Goal: Task Accomplishment & Management: Use online tool/utility

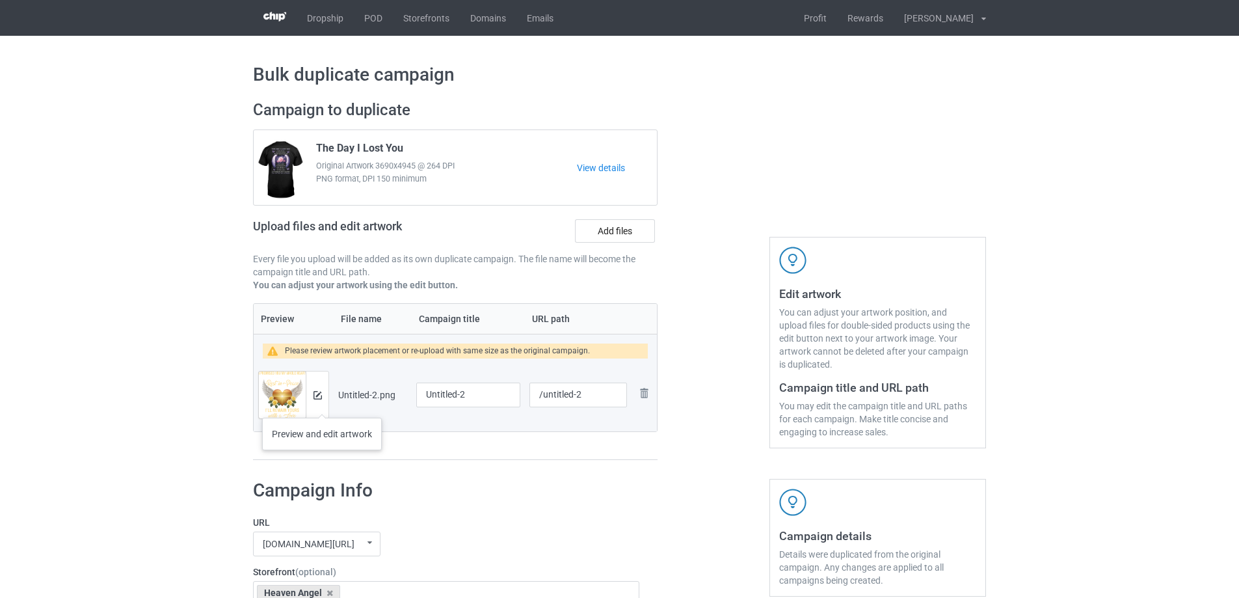
click at [322, 404] on div at bounding box center [317, 394] width 23 height 47
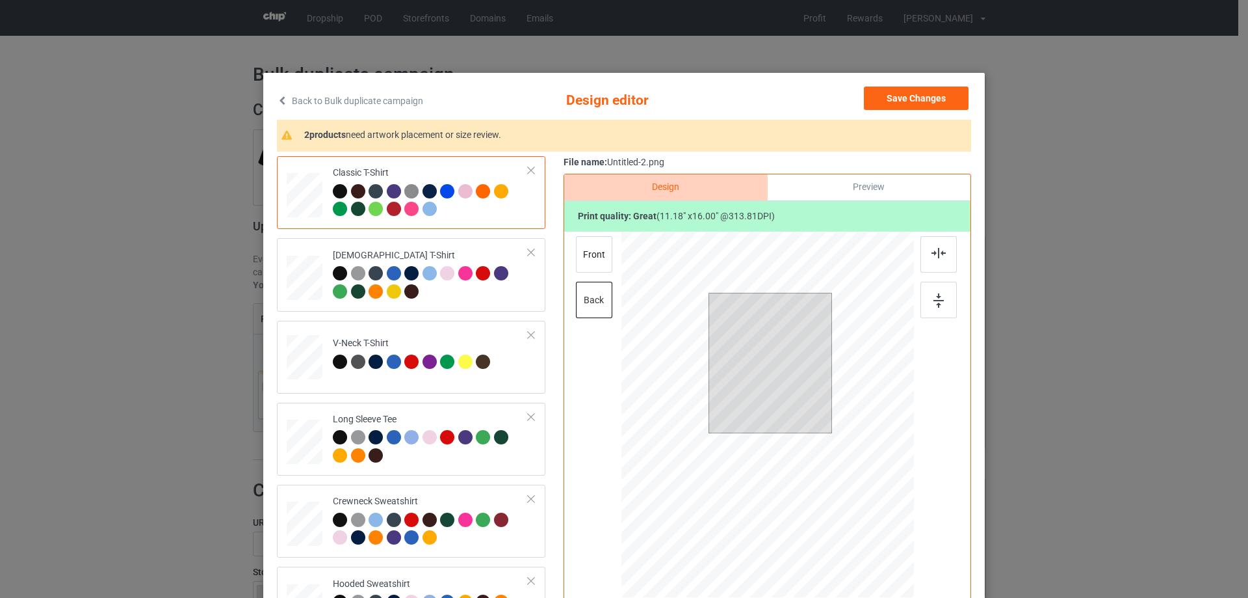
scroll to position [65, 0]
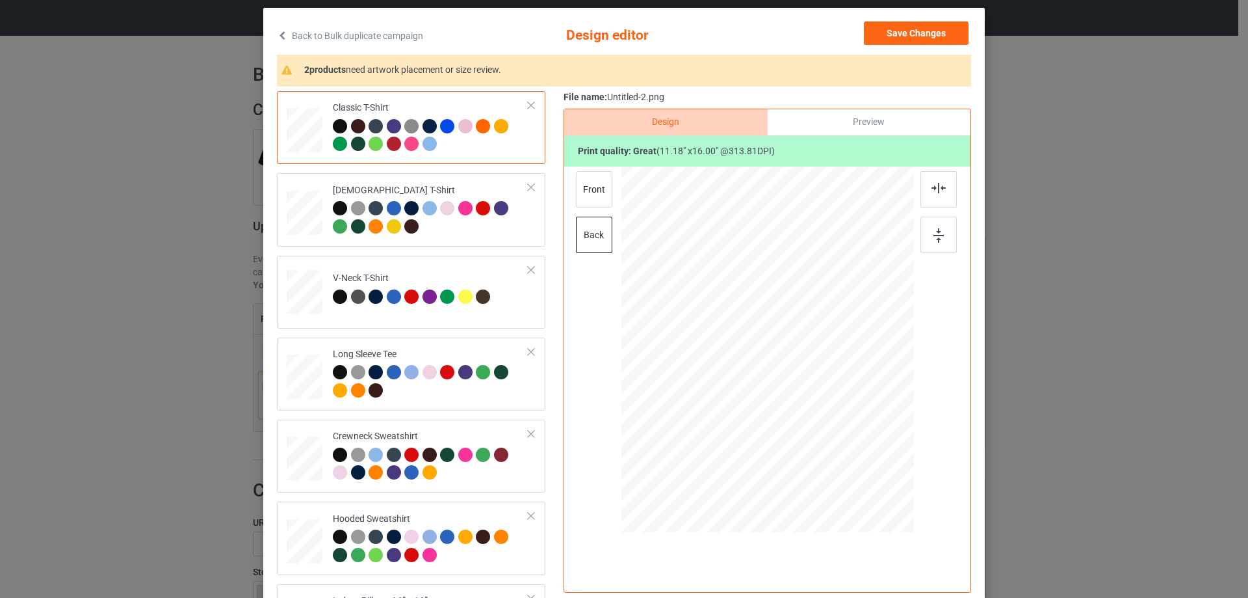
click at [910, 321] on div at bounding box center [768, 350] width 338 height 369
click at [883, 124] on div "Preview" at bounding box center [869, 122] width 203 height 26
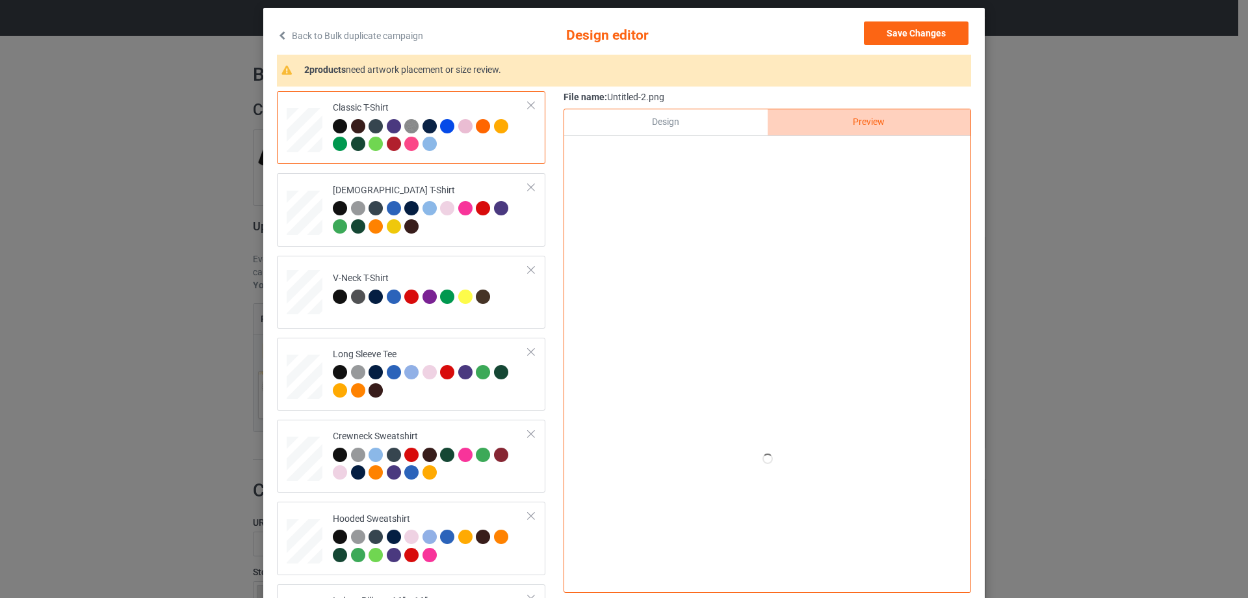
click at [674, 121] on div "Design" at bounding box center [665, 122] width 203 height 26
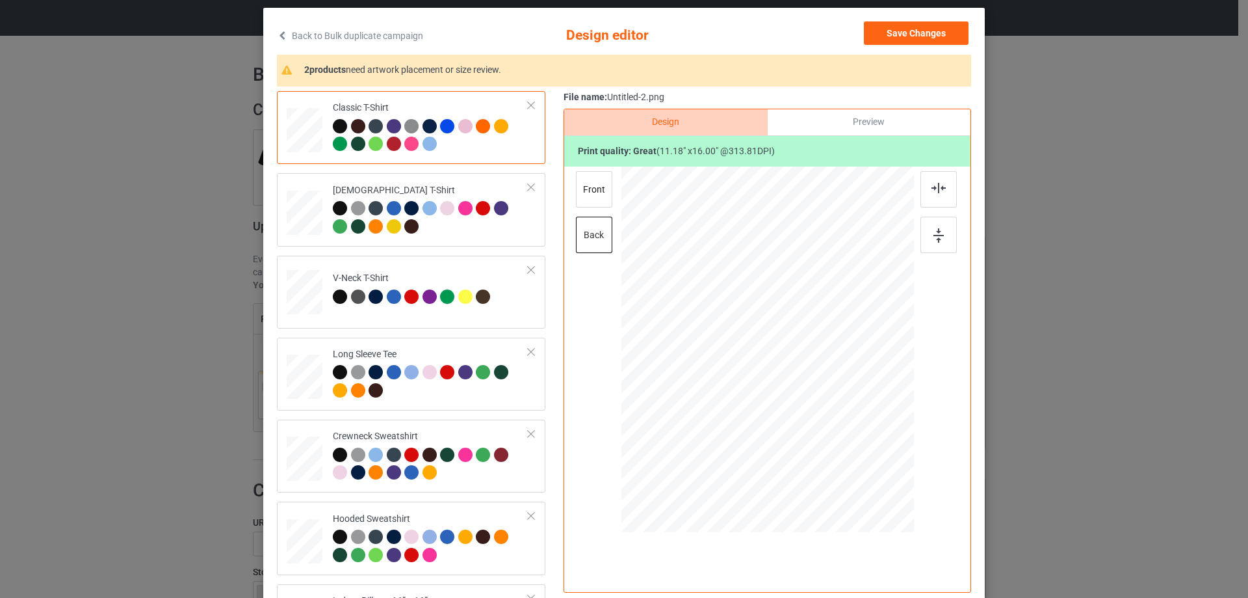
click at [801, 122] on div "Preview" at bounding box center [869, 122] width 203 height 26
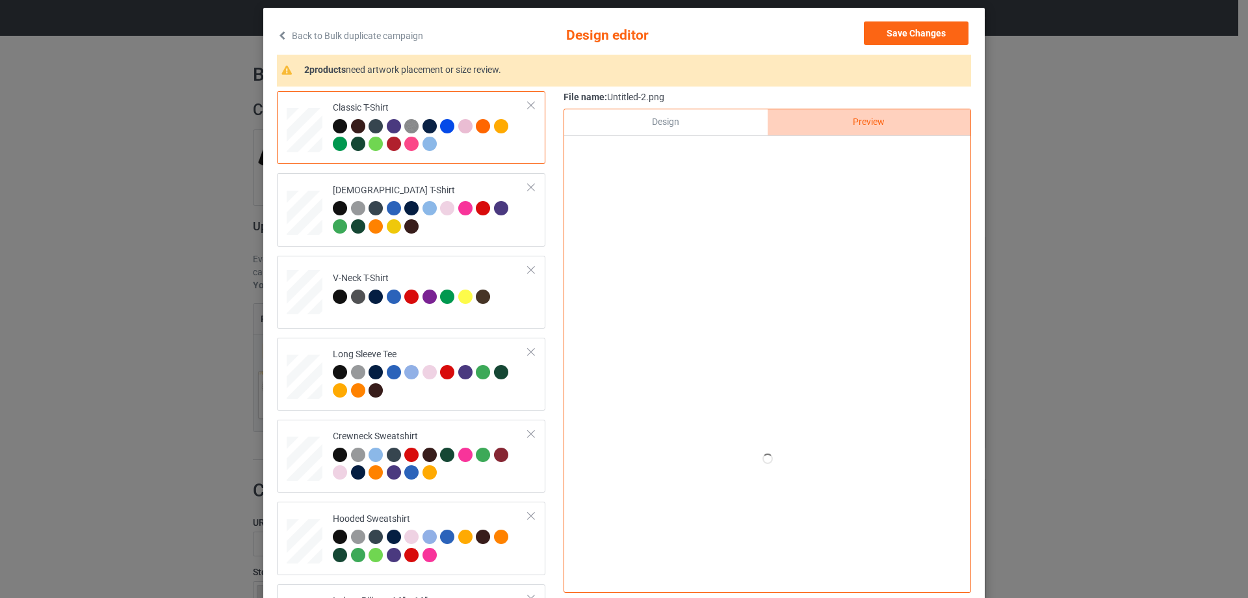
click at [702, 116] on div "Design" at bounding box center [665, 122] width 203 height 26
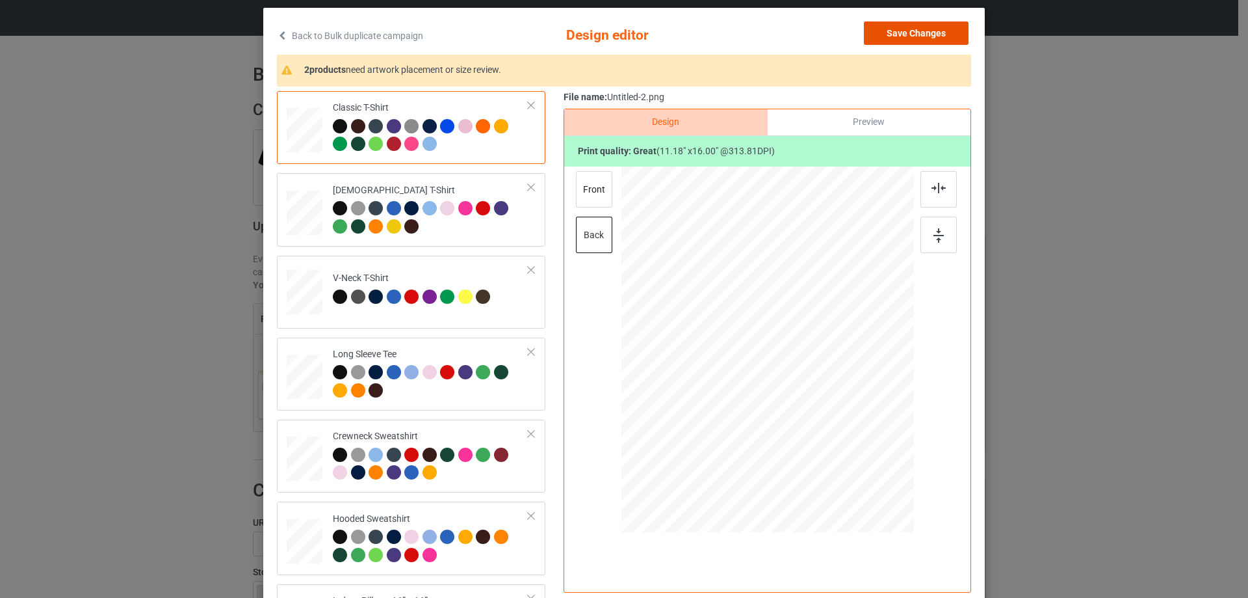
click at [915, 40] on button "Save Changes" at bounding box center [916, 32] width 105 height 23
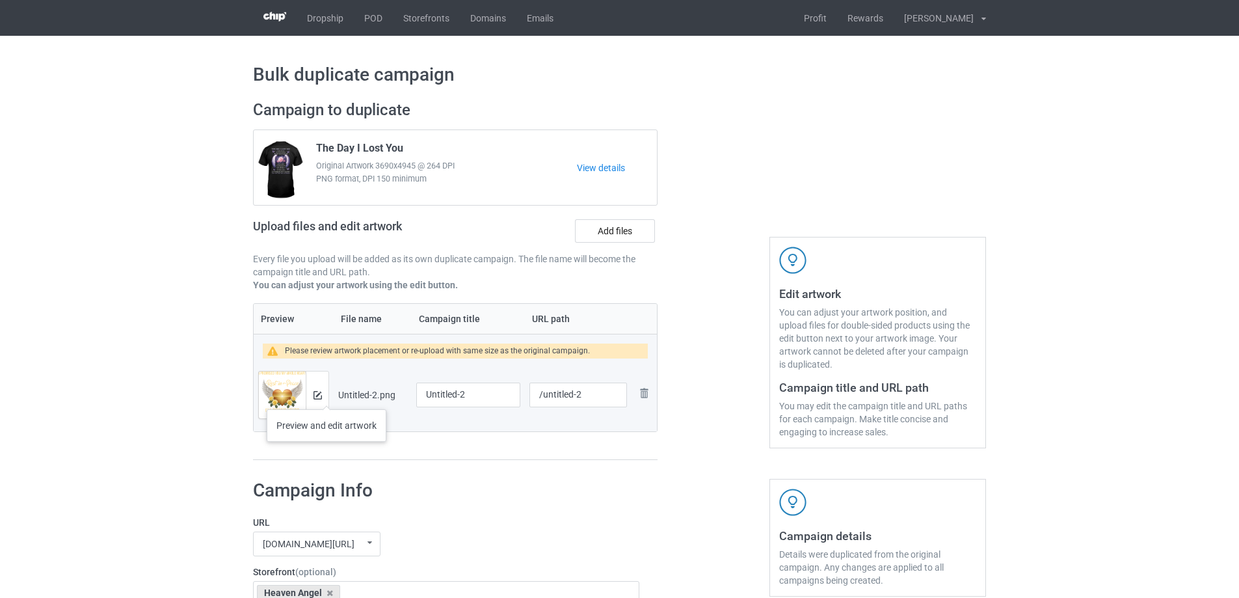
click at [326, 396] on div at bounding box center [317, 394] width 23 height 47
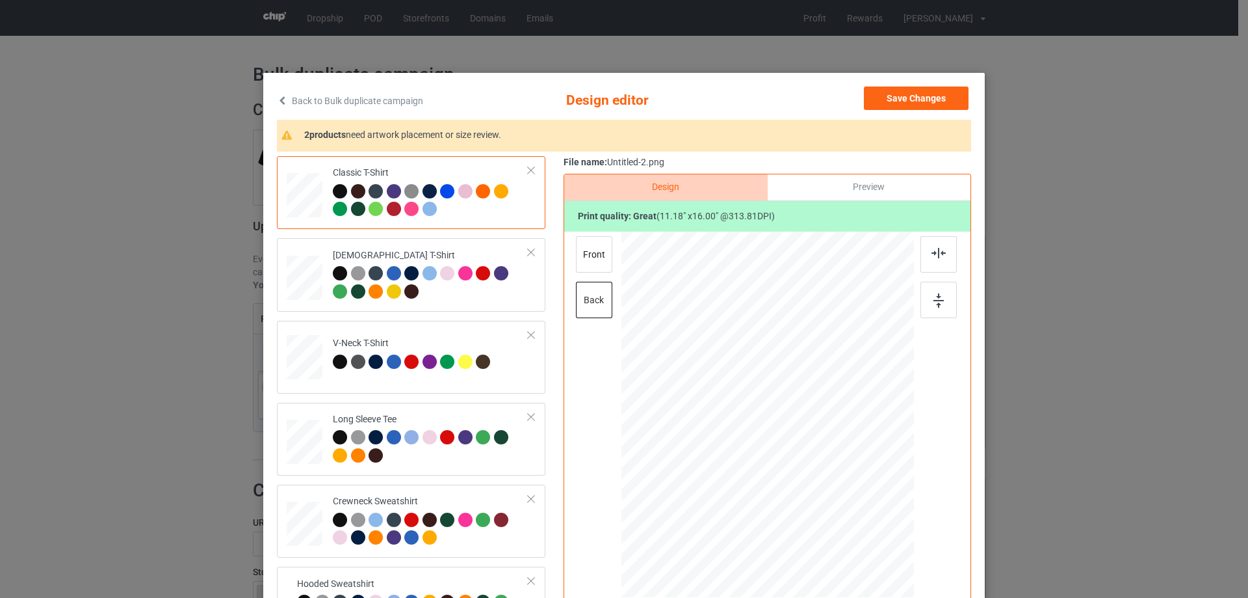
click at [557, 341] on div "Classic T-Shirt Ladies T-Shirt V-Neck T-Shirt Long Sleeve Tee Crewneck Sweatshi…" at bounding box center [624, 409] width 694 height 507
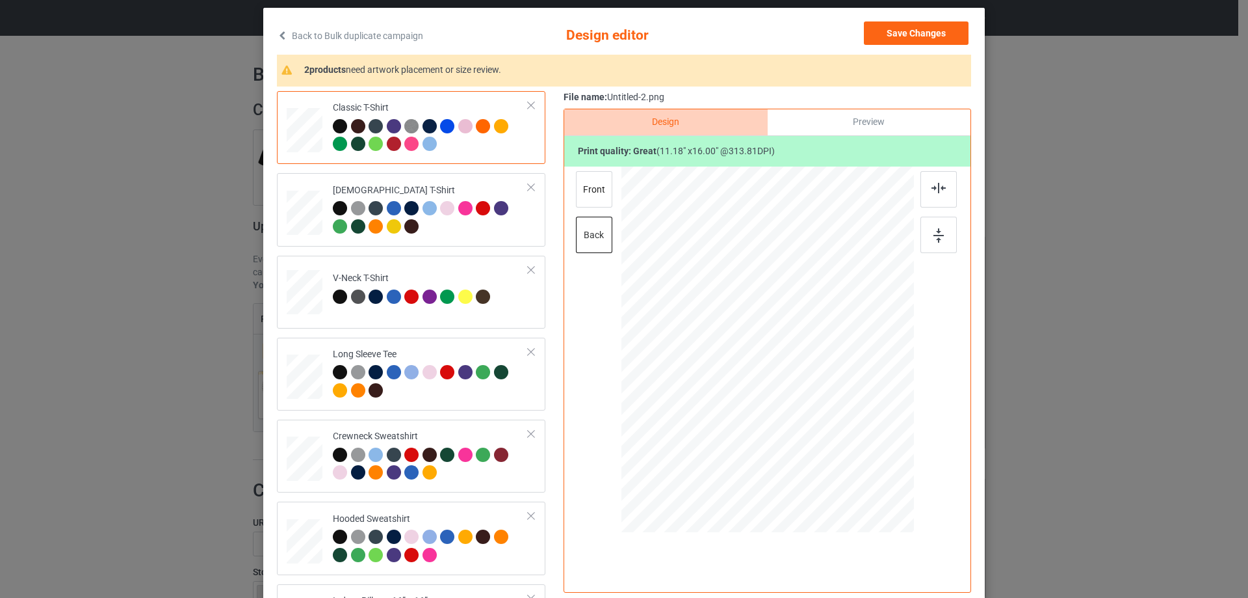
click at [857, 126] on div "Preview" at bounding box center [869, 122] width 203 height 26
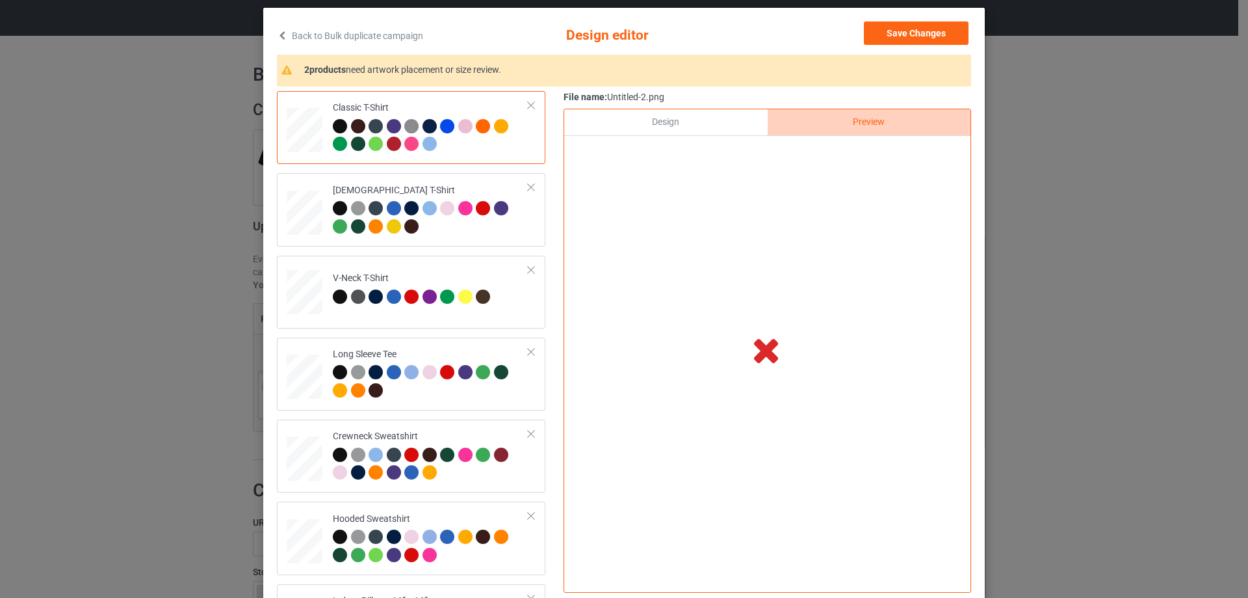
click at [675, 115] on div "Design" at bounding box center [665, 122] width 203 height 26
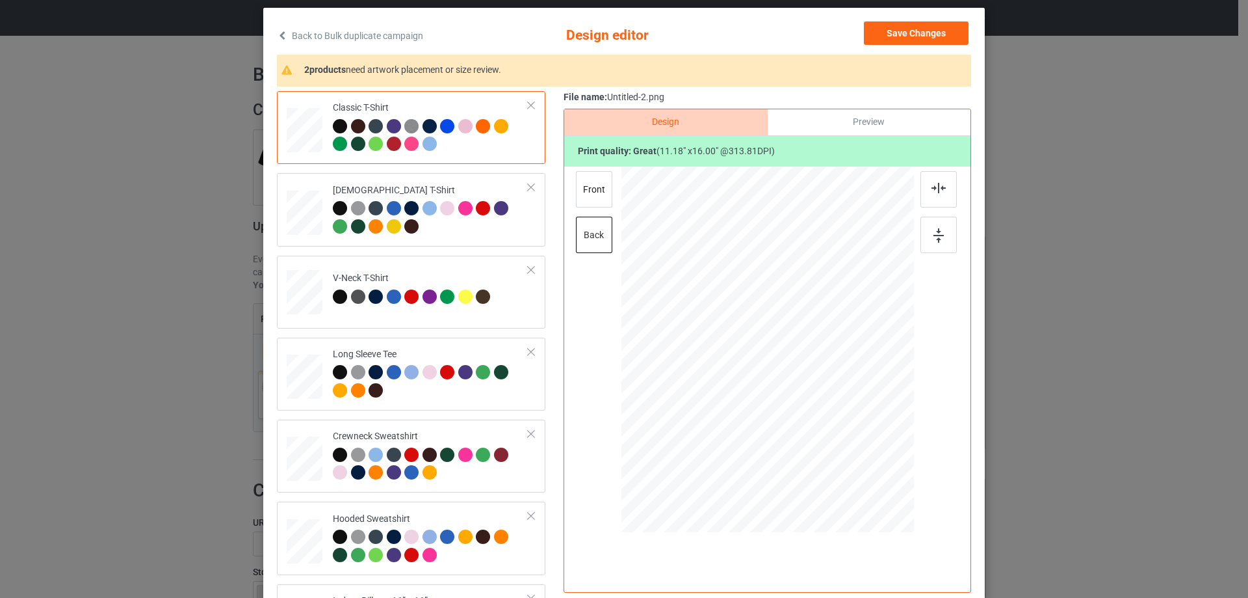
click at [875, 117] on div "Preview" at bounding box center [869, 122] width 203 height 26
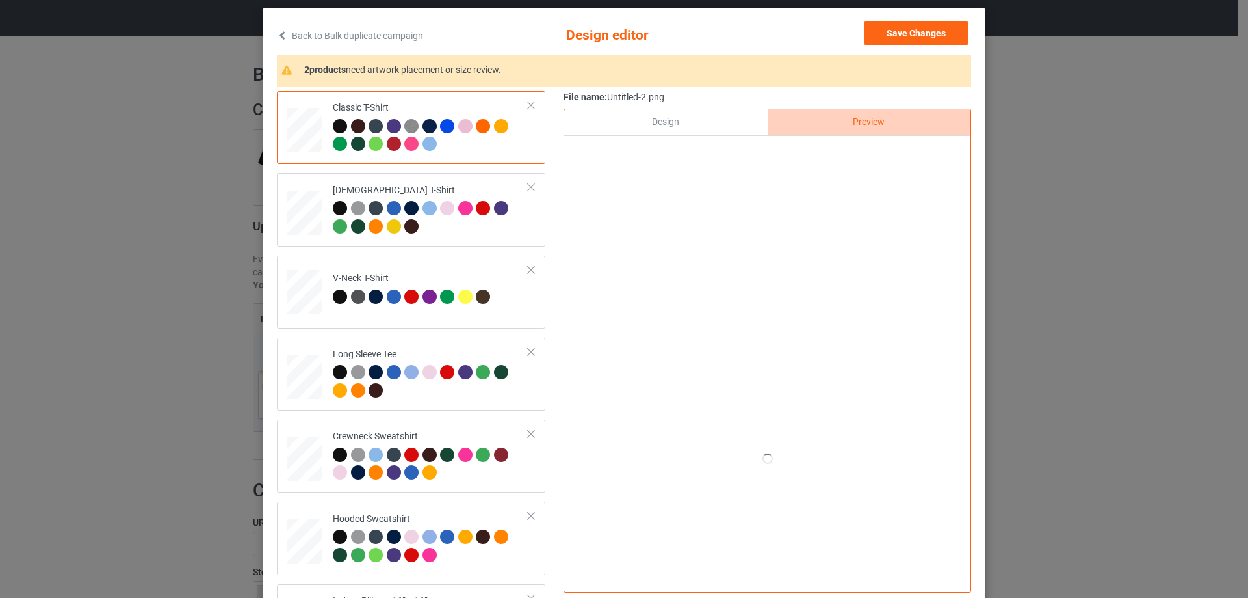
click at [714, 124] on div "Design" at bounding box center [665, 122] width 203 height 26
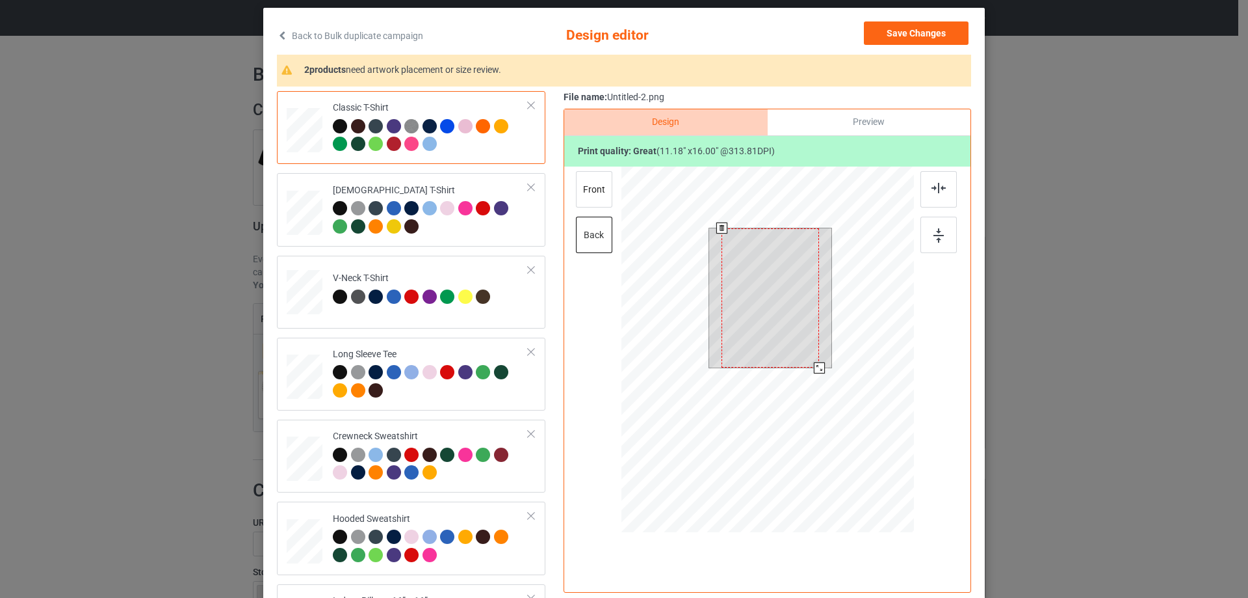
drag, startPoint x: 815, startPoint y: 365, endPoint x: 821, endPoint y: 362, distance: 7.6
click at [819, 373] on div at bounding box center [819, 367] width 11 height 11
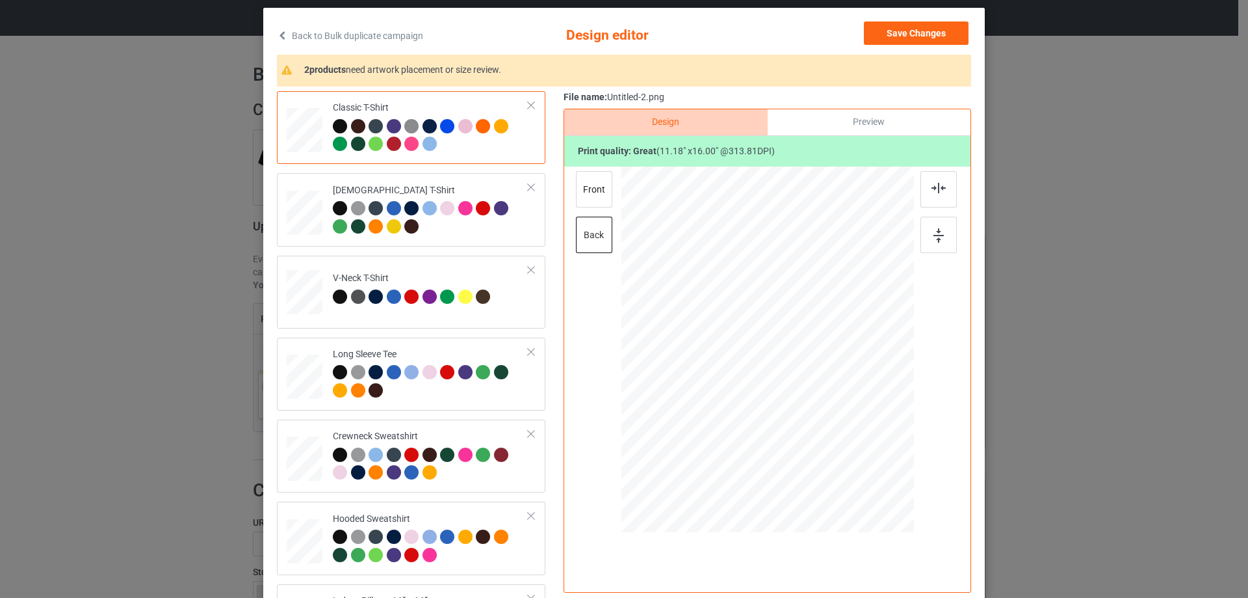
click at [847, 116] on div "Preview" at bounding box center [869, 122] width 203 height 26
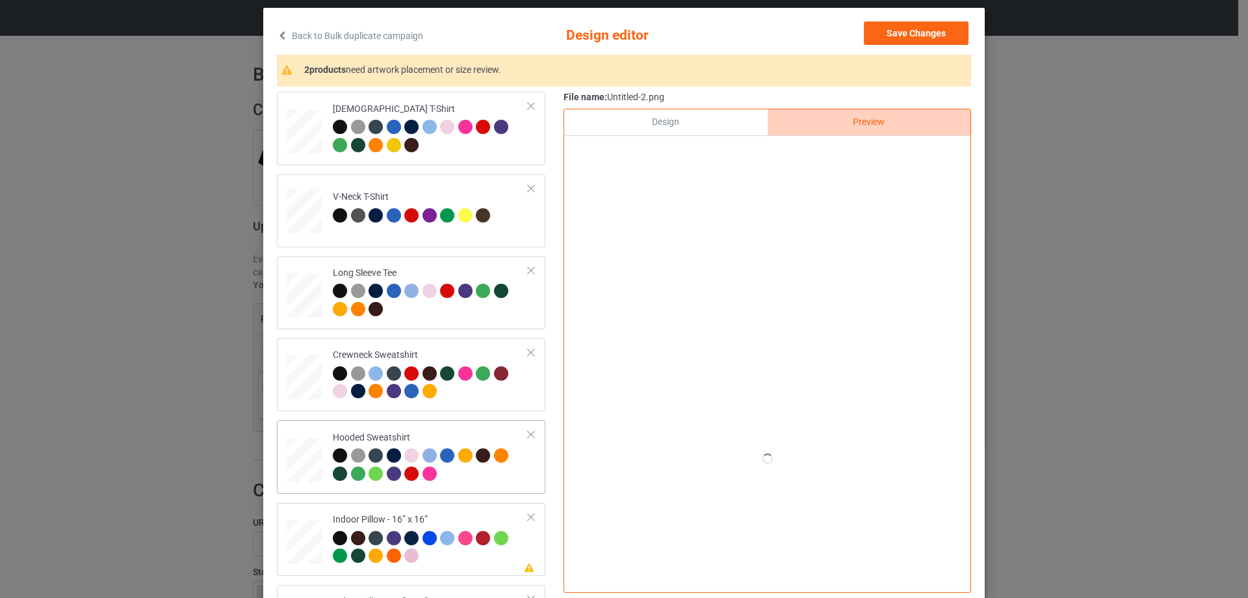
scroll to position [223, 0]
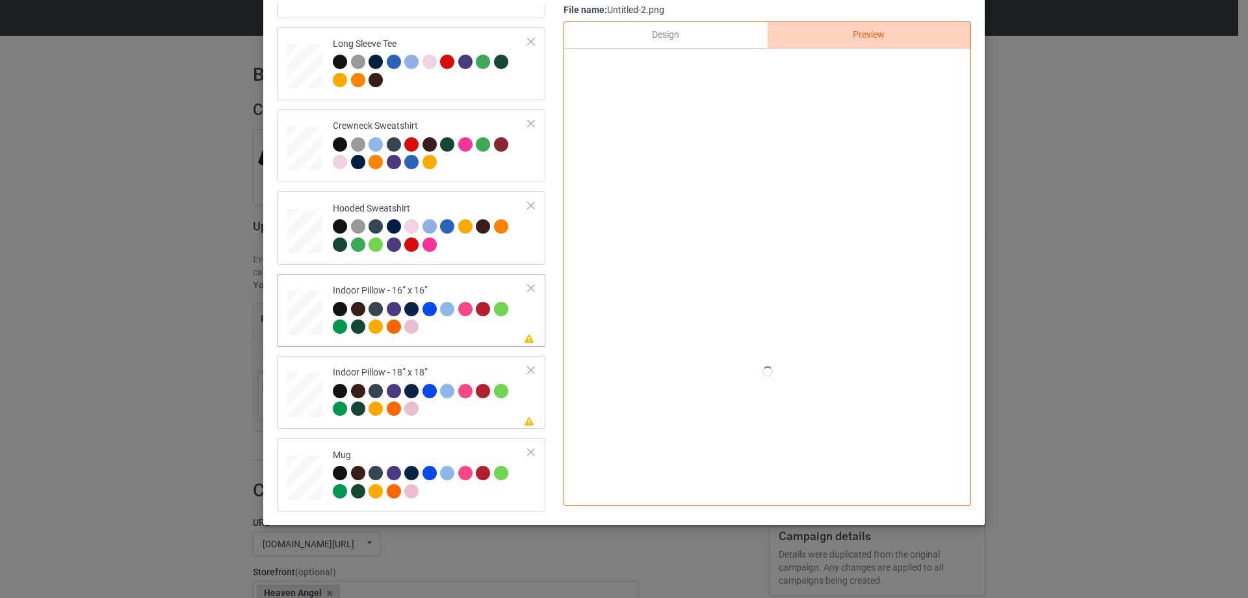
click at [443, 328] on div at bounding box center [431, 320] width 196 height 36
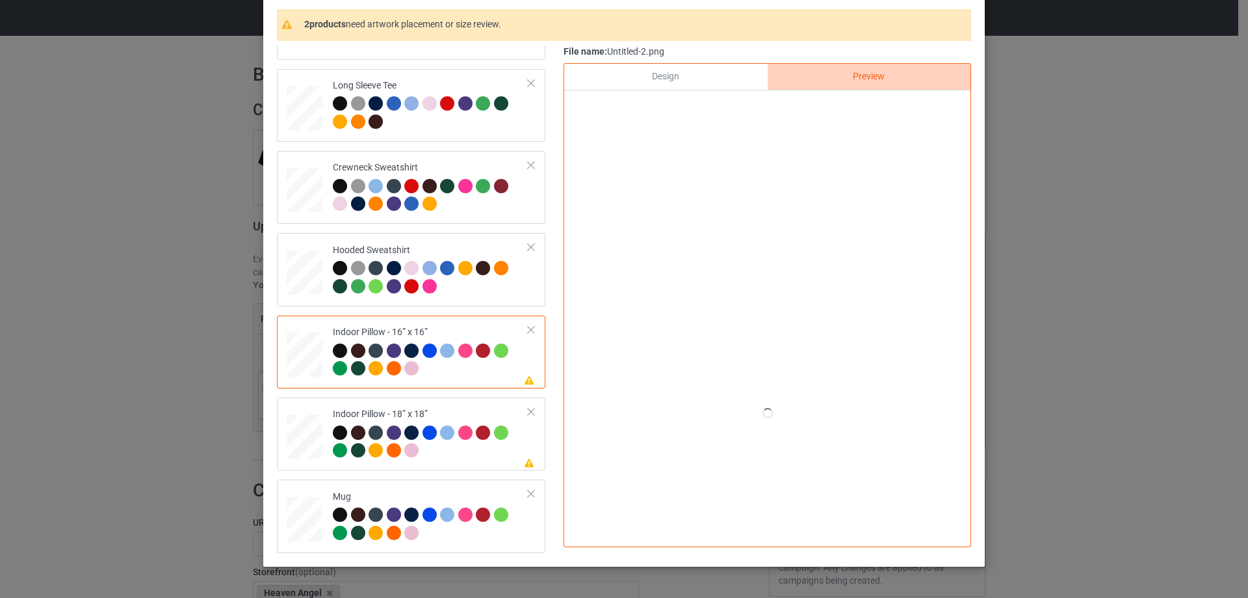
scroll to position [88, 0]
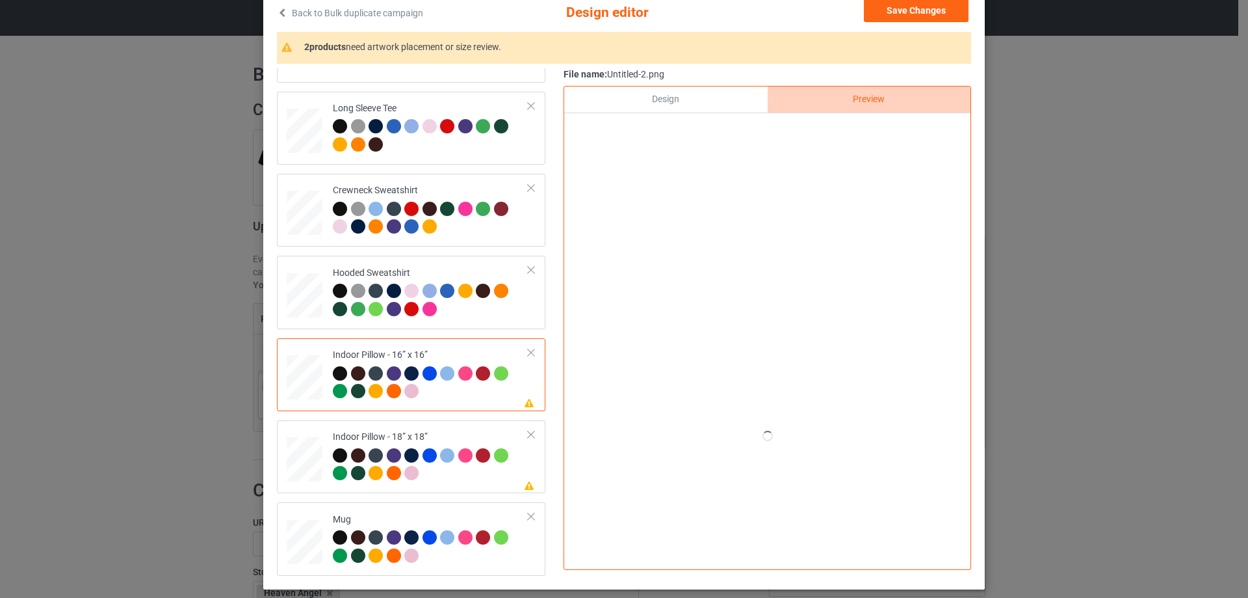
click at [713, 109] on div "Design" at bounding box center [665, 99] width 203 height 26
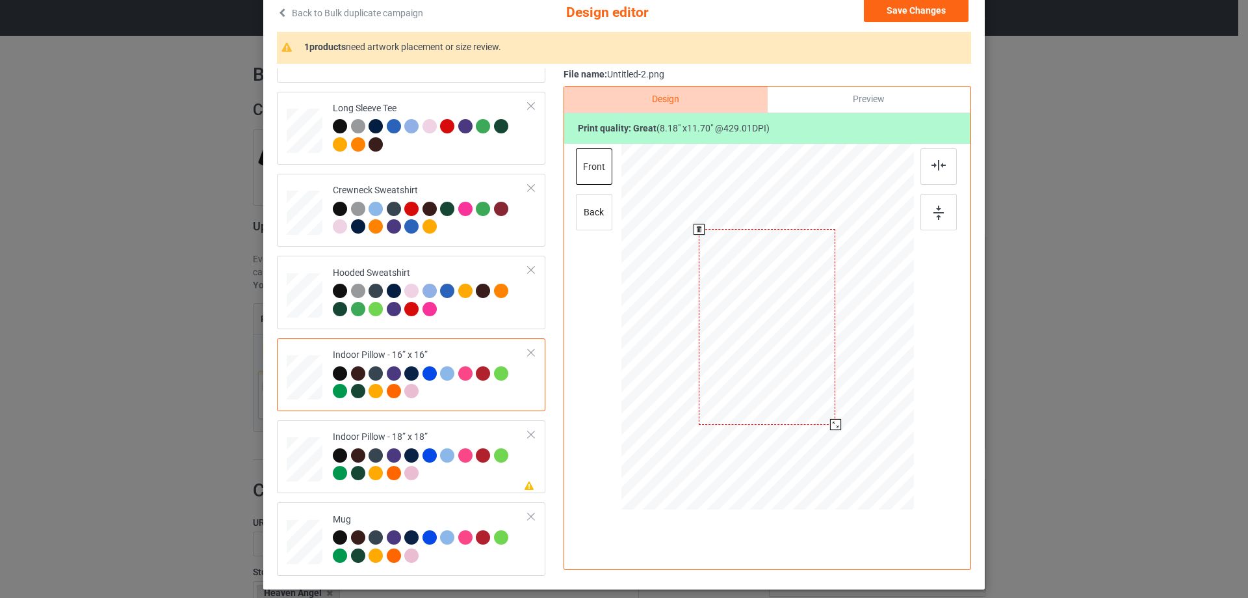
drag, startPoint x: 849, startPoint y: 451, endPoint x: 833, endPoint y: 411, distance: 42.6
click at [831, 421] on div at bounding box center [835, 424] width 11 height 11
click at [865, 106] on div "Preview" at bounding box center [869, 99] width 203 height 26
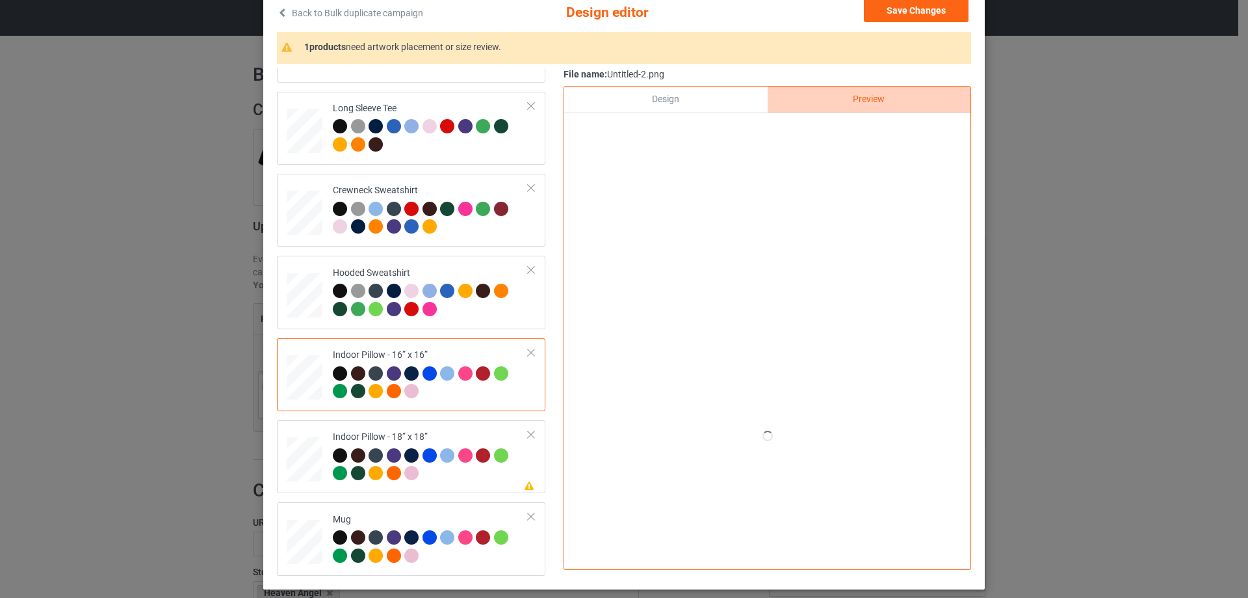
click at [692, 202] on div at bounding box center [768, 327] width 293 height 366
click at [683, 104] on div "Design" at bounding box center [665, 99] width 203 height 26
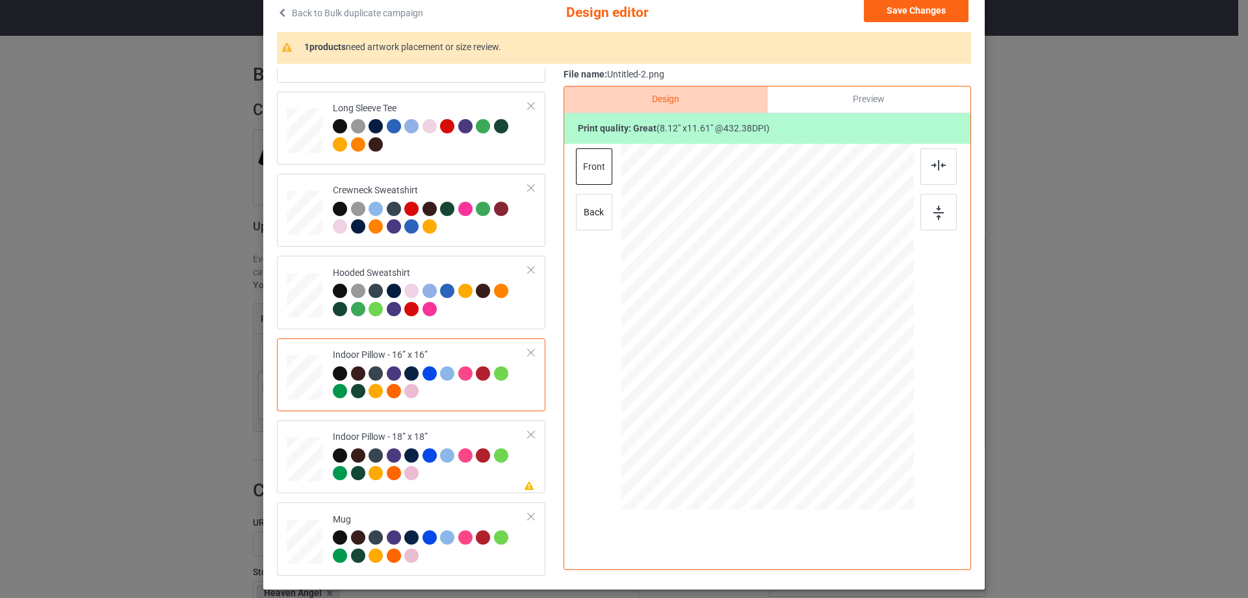
click at [814, 98] on div "Preview" at bounding box center [869, 99] width 203 height 26
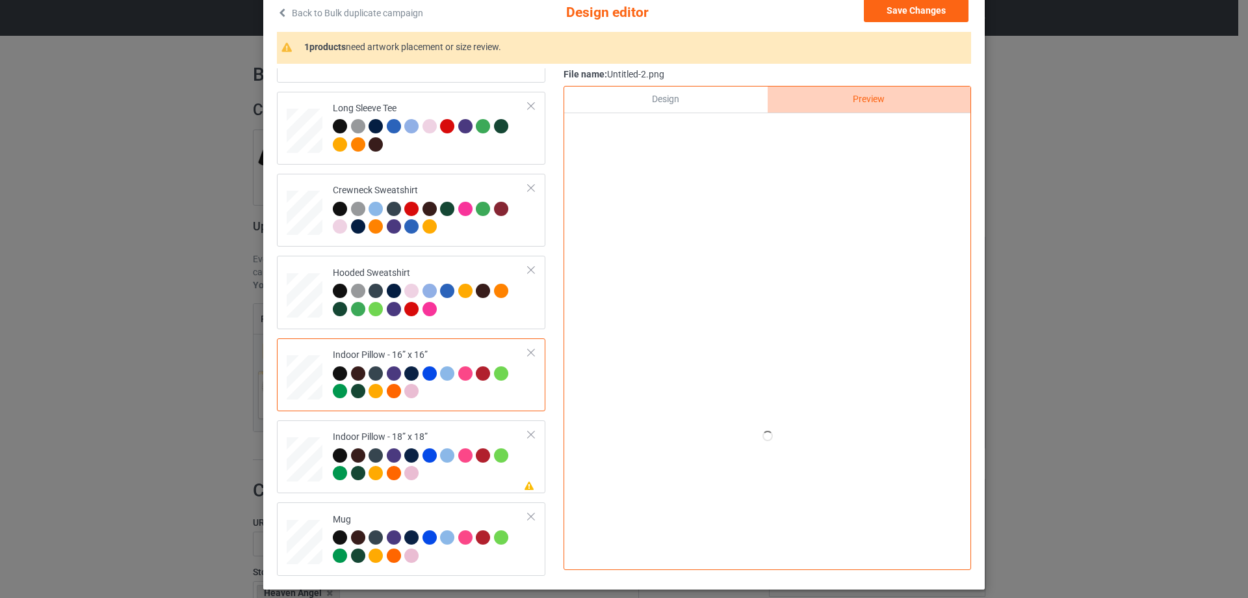
click at [679, 119] on div at bounding box center [767, 128] width 406 height 31
click at [684, 112] on div "Design" at bounding box center [665, 99] width 203 height 26
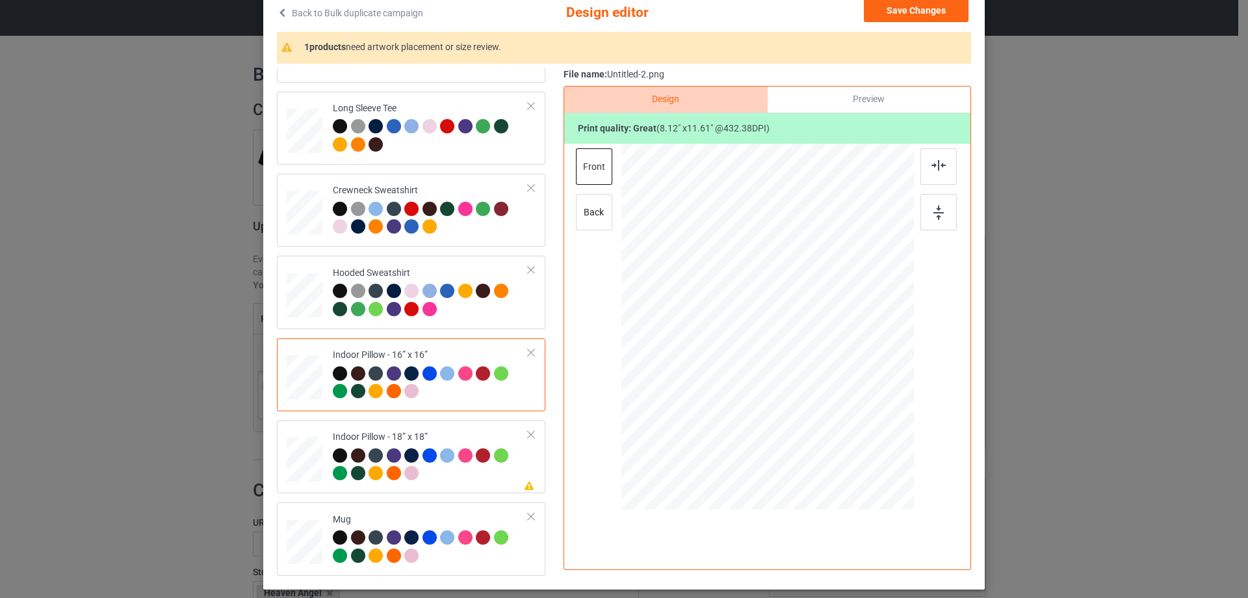
click at [830, 95] on div "Preview" at bounding box center [869, 99] width 203 height 26
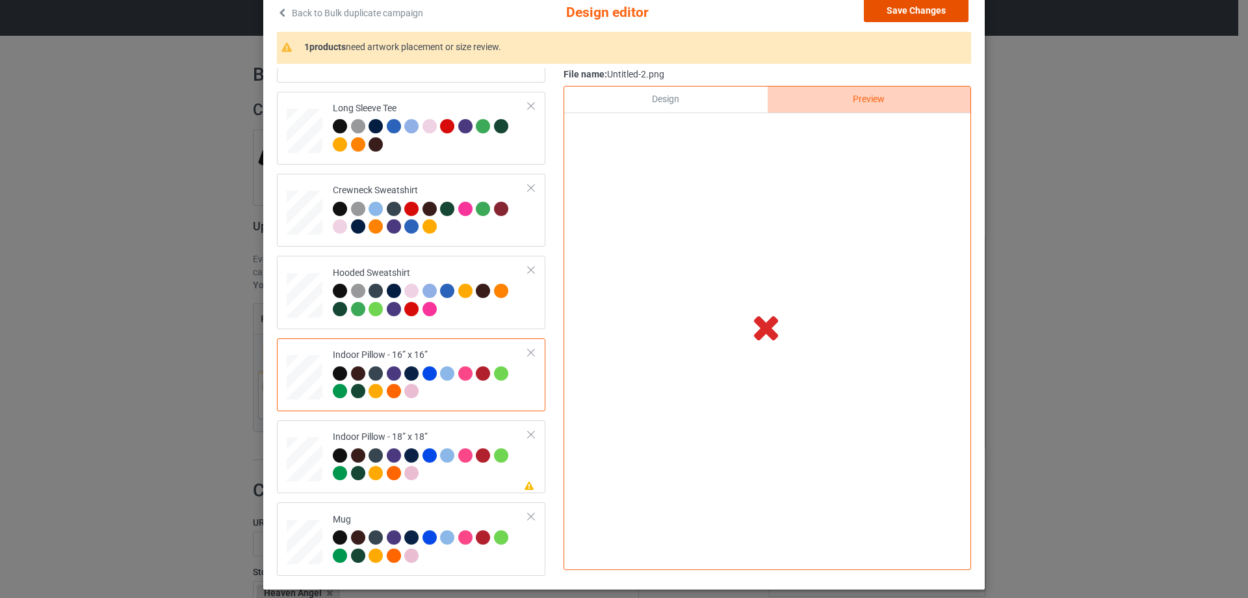
click at [921, 10] on button "Save Changes" at bounding box center [916, 10] width 105 height 23
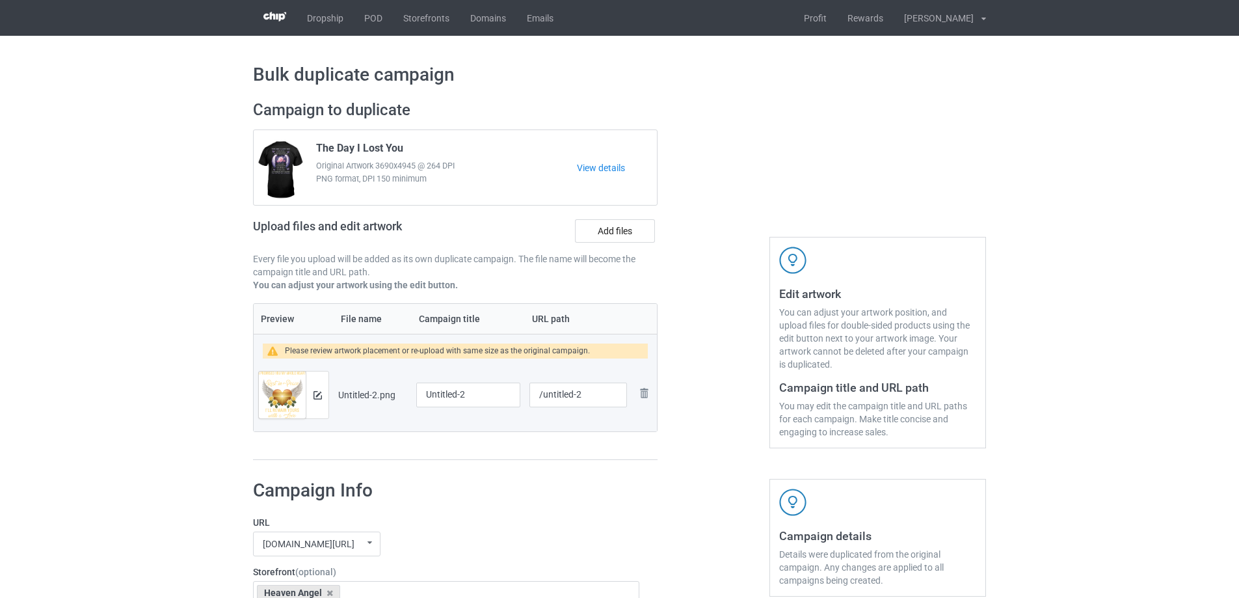
click at [328, 389] on div "Preview and edit artwork" at bounding box center [293, 395] width 71 height 48
click at [326, 390] on div at bounding box center [317, 394] width 23 height 47
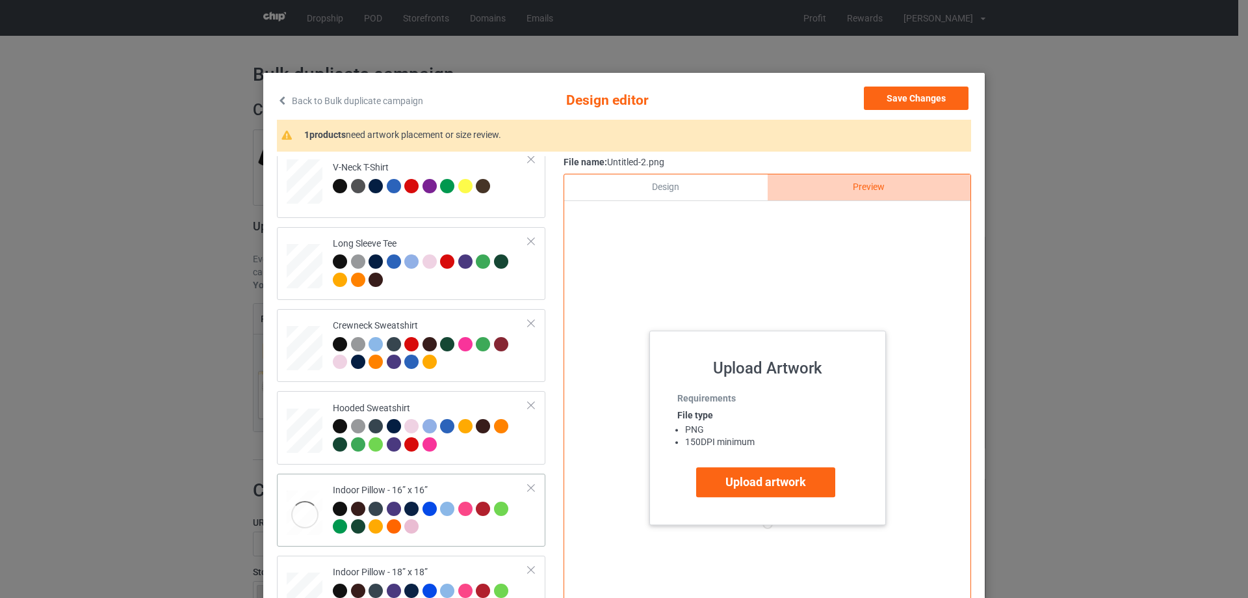
scroll to position [223, 0]
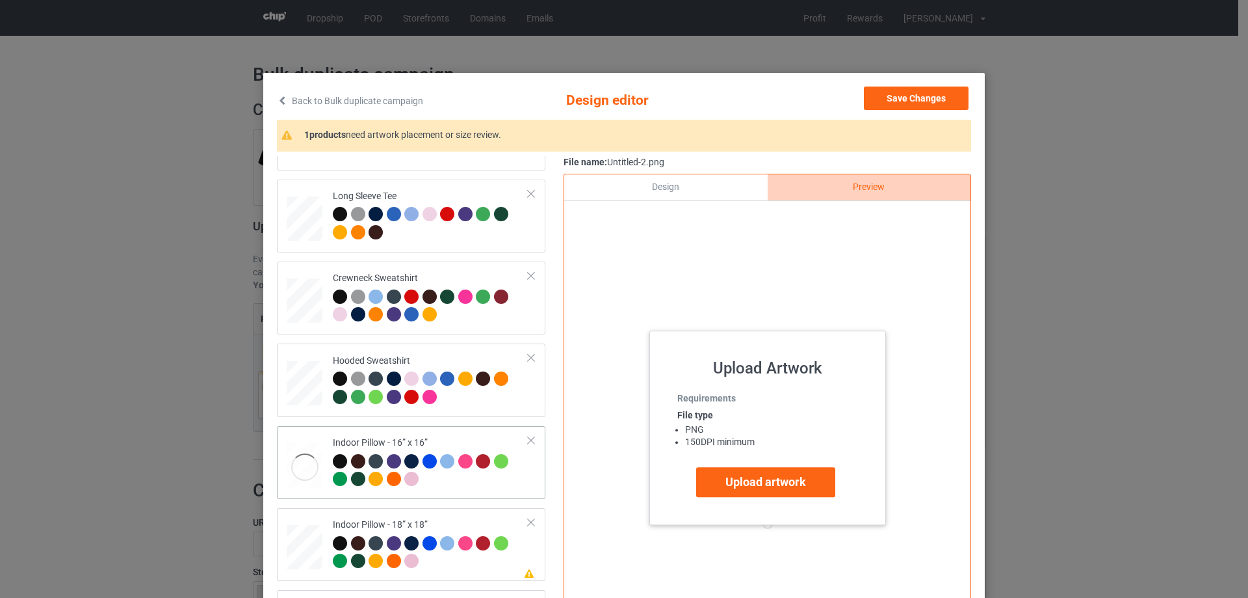
click at [298, 482] on div at bounding box center [305, 467] width 36 height 48
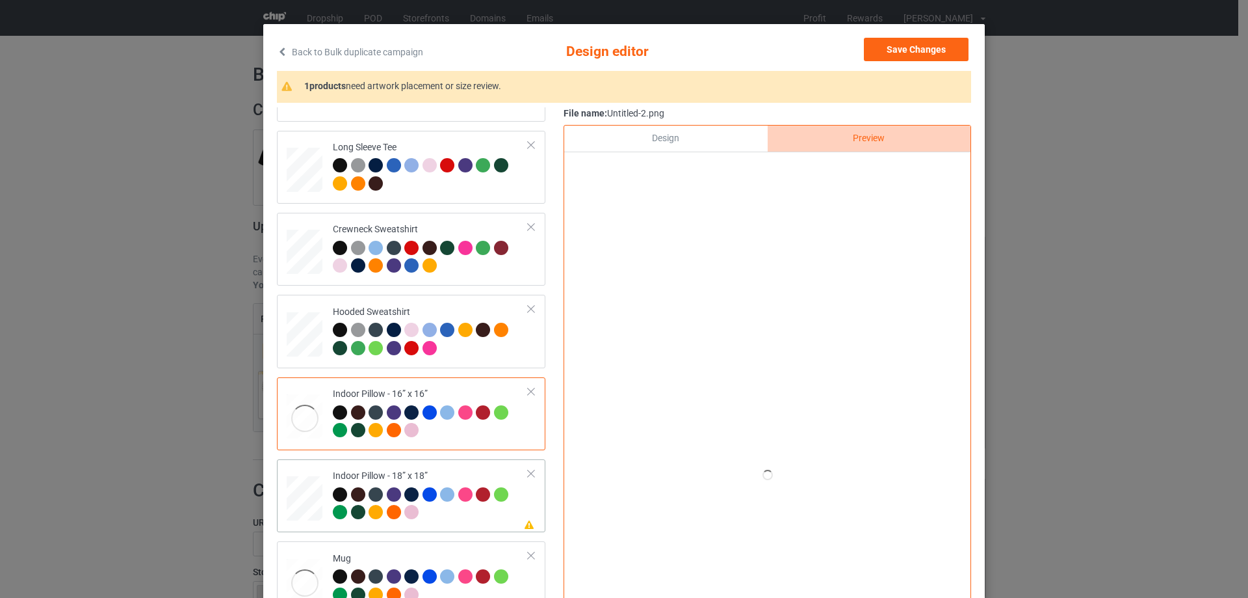
scroll to position [65, 0]
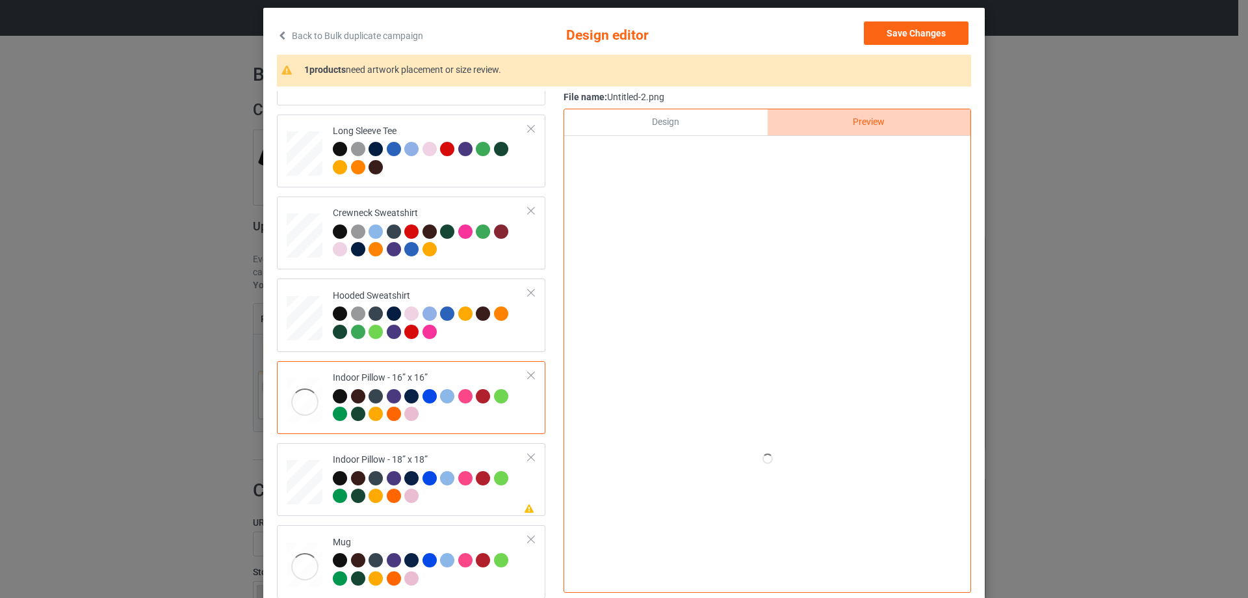
click at [693, 129] on div "Design" at bounding box center [665, 122] width 203 height 26
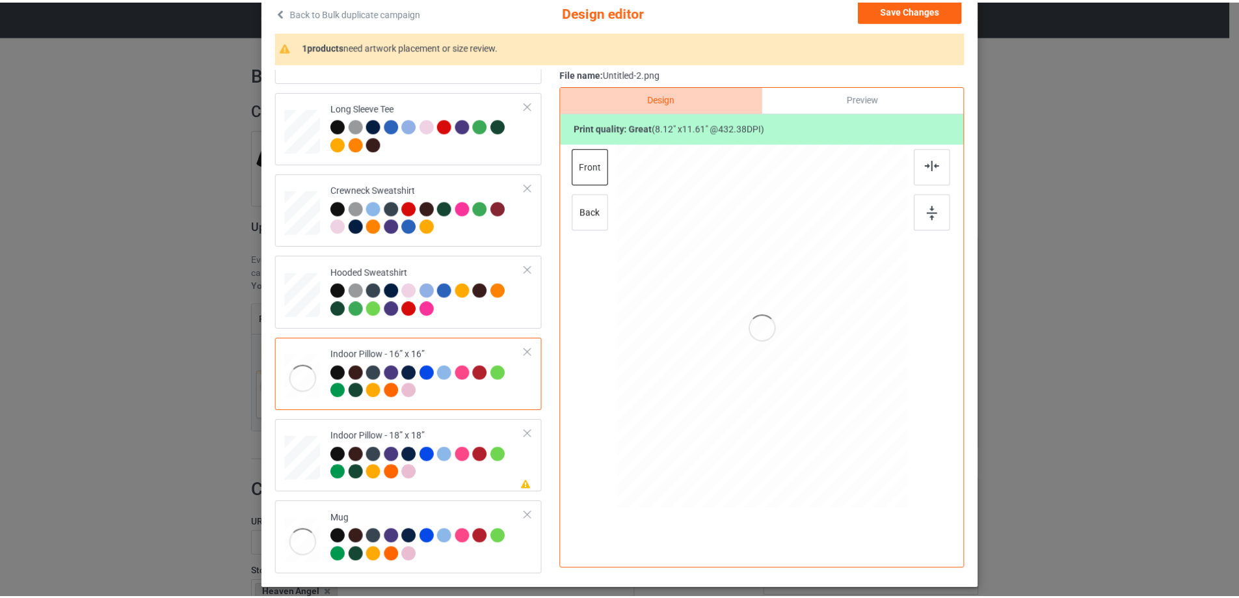
scroll to position [88, 0]
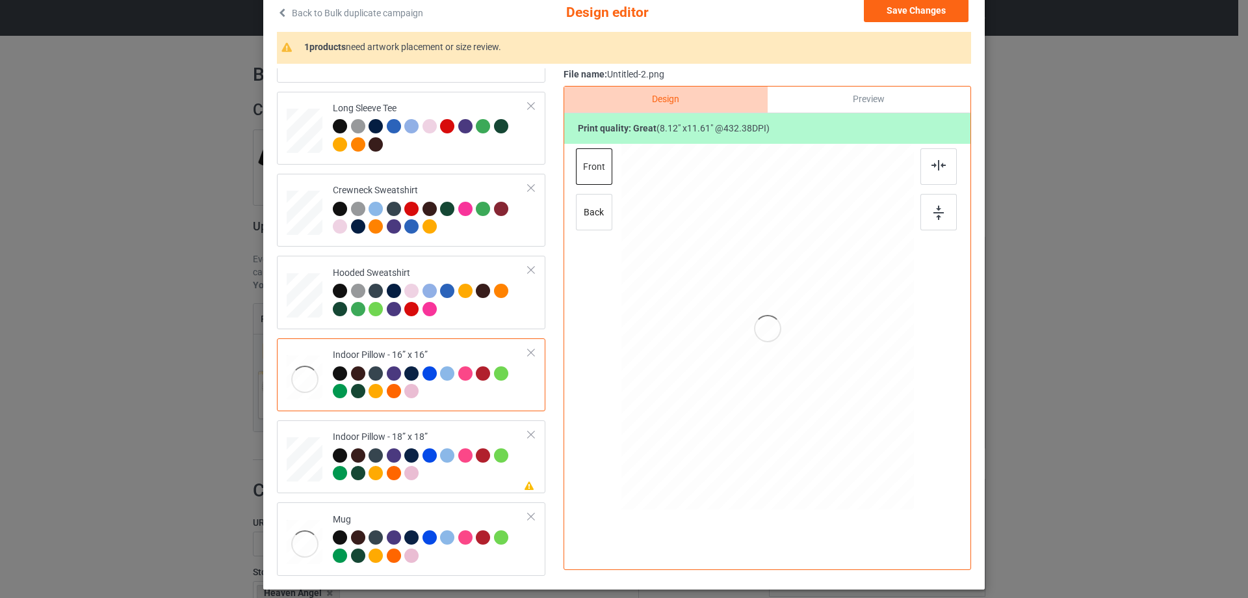
click at [828, 96] on div "Preview" at bounding box center [869, 99] width 203 height 26
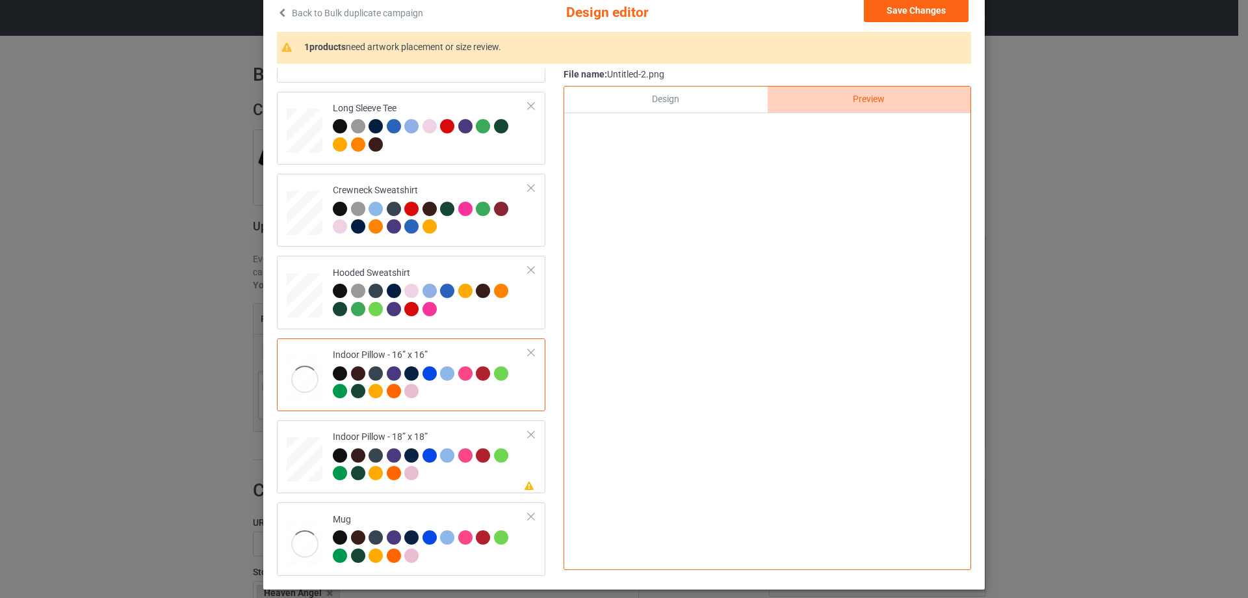
click at [708, 101] on div "Design" at bounding box center [665, 99] width 203 height 26
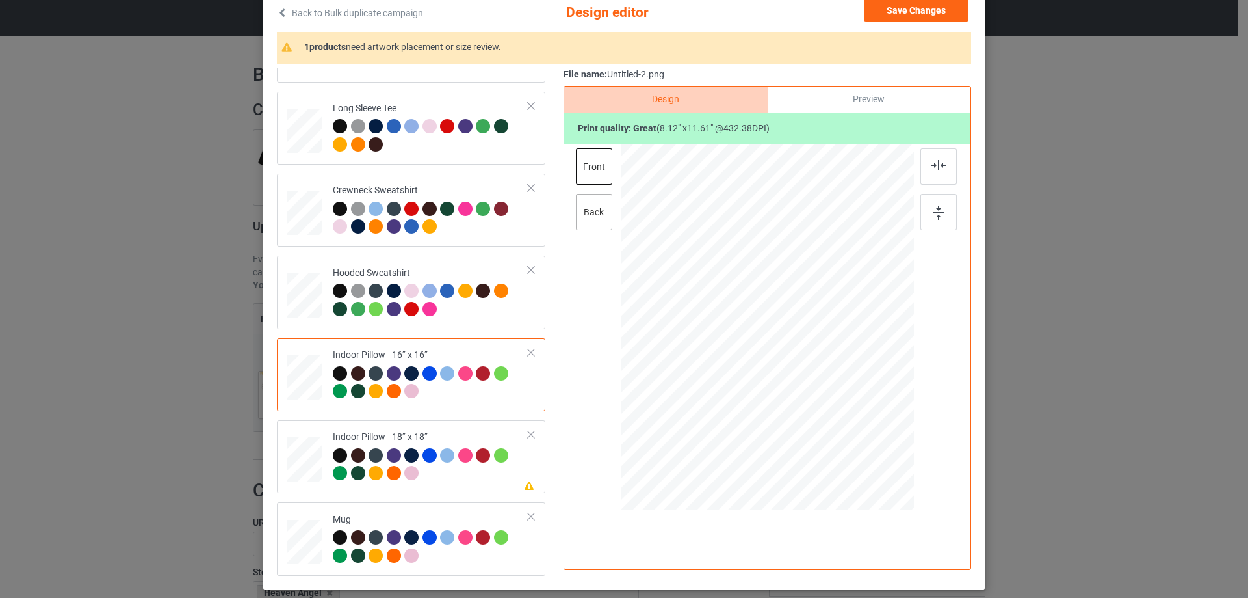
click at [598, 224] on div "back" at bounding box center [594, 212] width 36 height 36
click at [566, 172] on div "Design Preview Print quality: great ( 10.50 " x 15.02 " @ 334.19 DPI) front back" at bounding box center [768, 328] width 408 height 484
click at [597, 181] on div "front" at bounding box center [594, 166] width 36 height 36
click at [600, 220] on div "back" at bounding box center [594, 212] width 36 height 36
drag, startPoint x: 852, startPoint y: 453, endPoint x: 837, endPoint y: 426, distance: 30.3
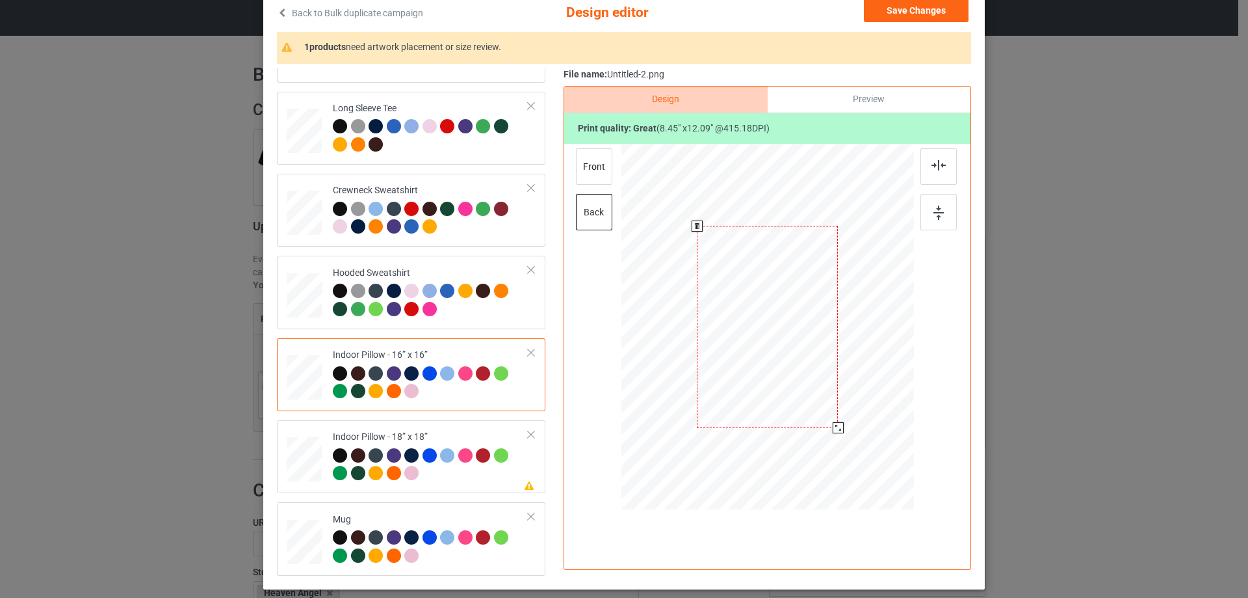
click at [837, 426] on div at bounding box center [838, 427] width 11 height 11
click at [496, 473] on div at bounding box center [431, 466] width 196 height 36
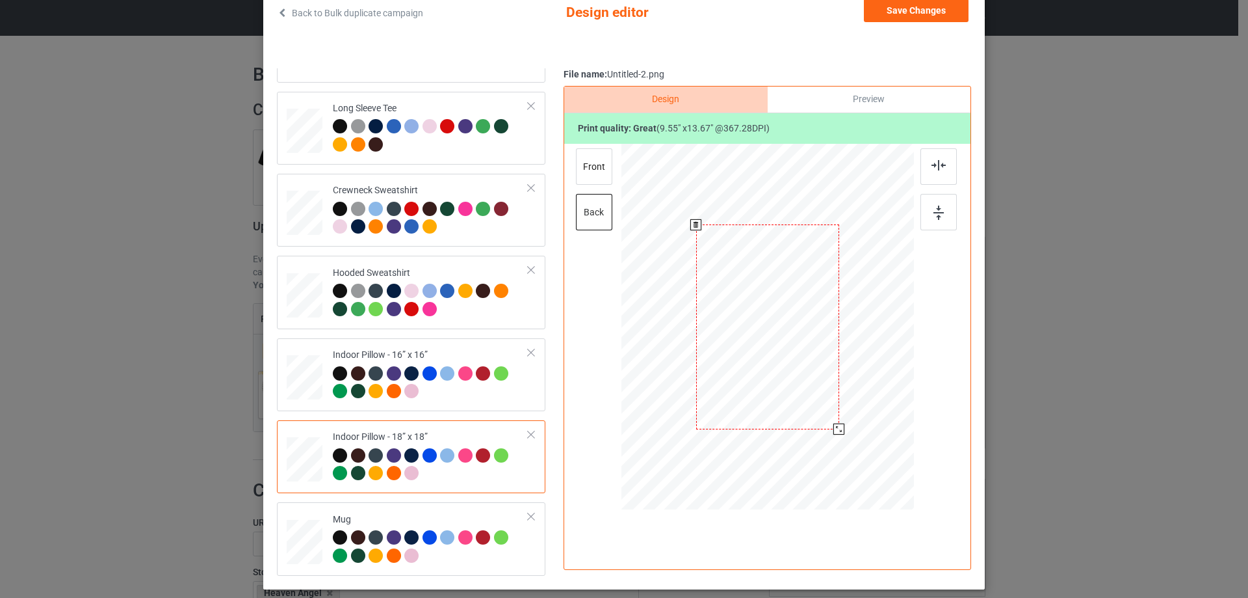
drag, startPoint x: 850, startPoint y: 450, endPoint x: 841, endPoint y: 423, distance: 29.0
click at [841, 423] on div at bounding box center [768, 326] width 292 height 291
click at [613, 183] on div at bounding box center [768, 328] width 338 height 369
click at [580, 174] on div "front" at bounding box center [594, 166] width 36 height 36
drag, startPoint x: 850, startPoint y: 449, endPoint x: 836, endPoint y: 425, distance: 28.0
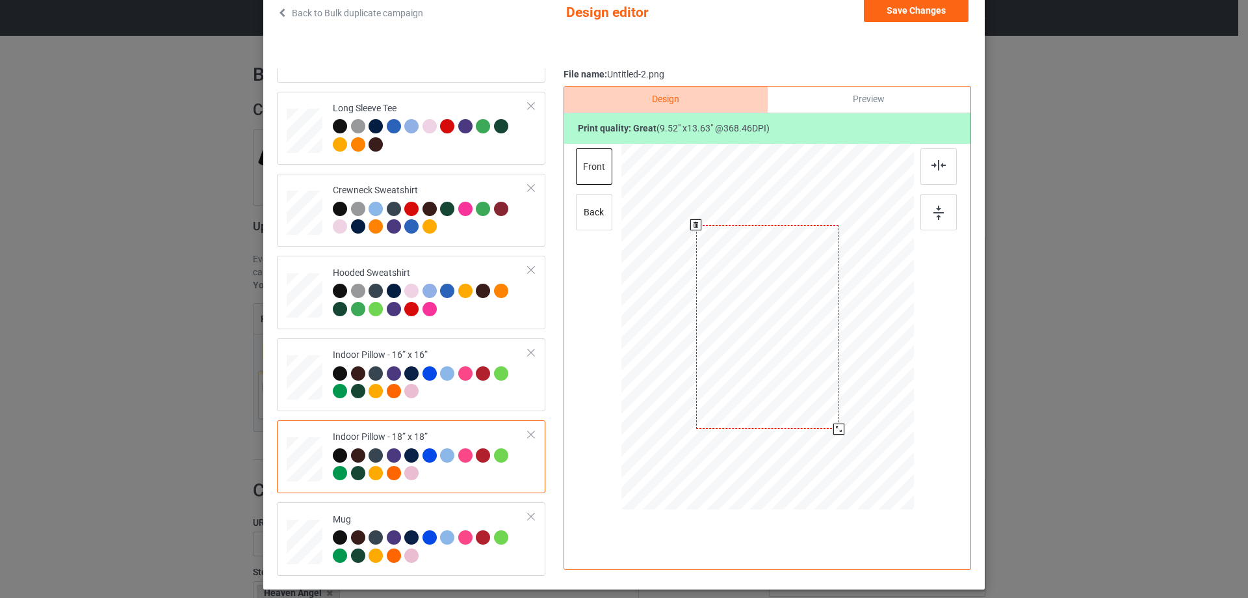
click at [836, 425] on div at bounding box center [839, 428] width 11 height 11
click at [463, 505] on div "Mug" at bounding box center [411, 538] width 269 height 73
click at [856, 102] on div "Preview" at bounding box center [869, 99] width 203 height 26
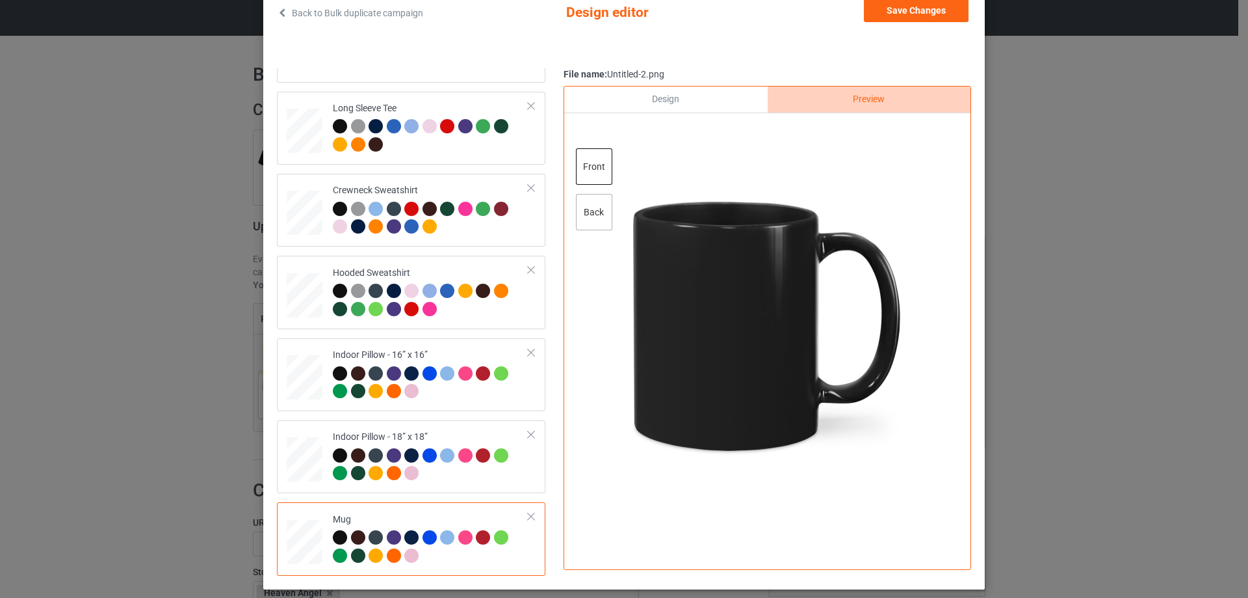
click at [585, 213] on div "back" at bounding box center [594, 212] width 36 height 36
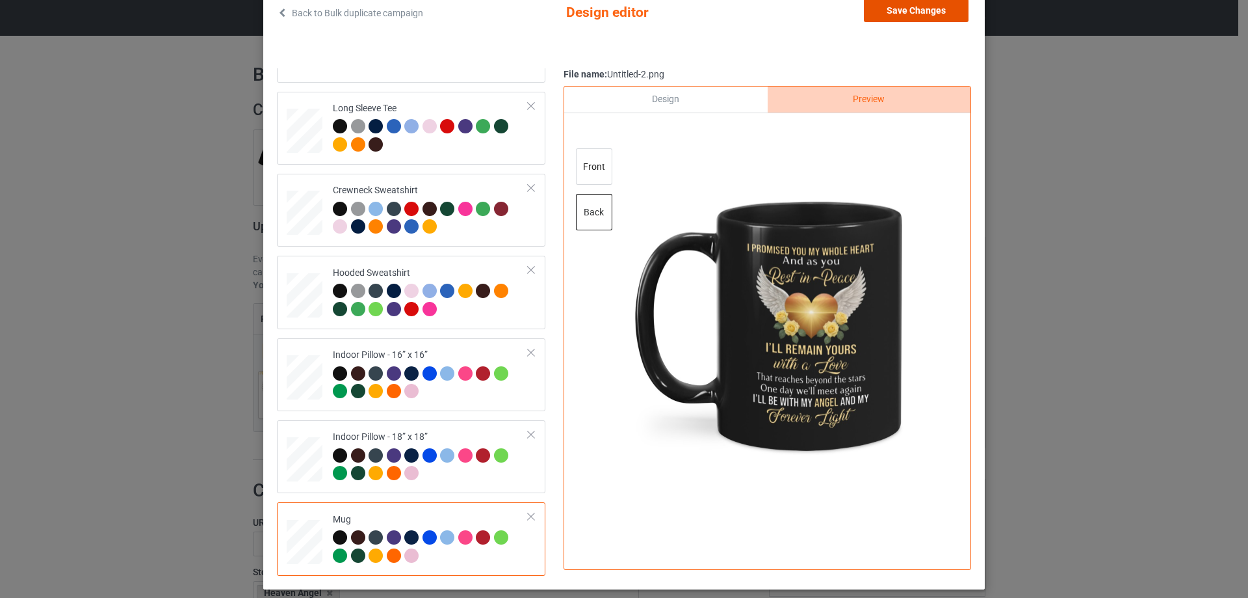
click at [902, 12] on button "Save Changes" at bounding box center [916, 10] width 105 height 23
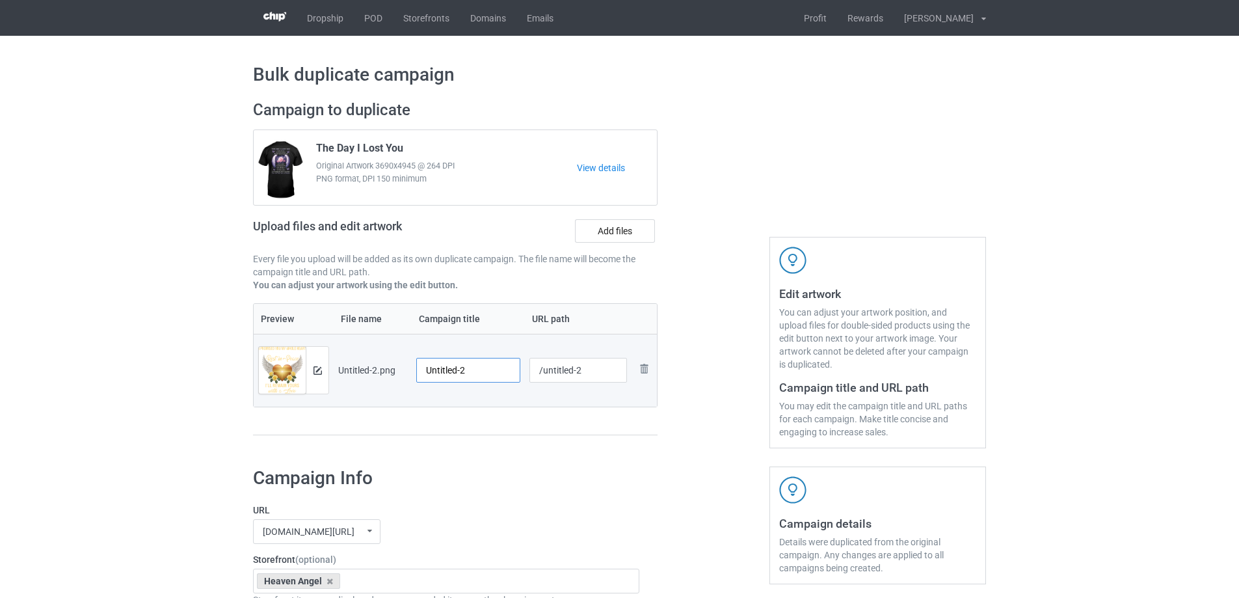
click at [469, 376] on input "Untitled-2" at bounding box center [468, 370] width 104 height 25
paste input "I Promised You My Whole Heart"
type input "I Promised You My Whole Heart"
click at [480, 402] on td "I Promised You My Whole Heart" at bounding box center [468, 370] width 113 height 73
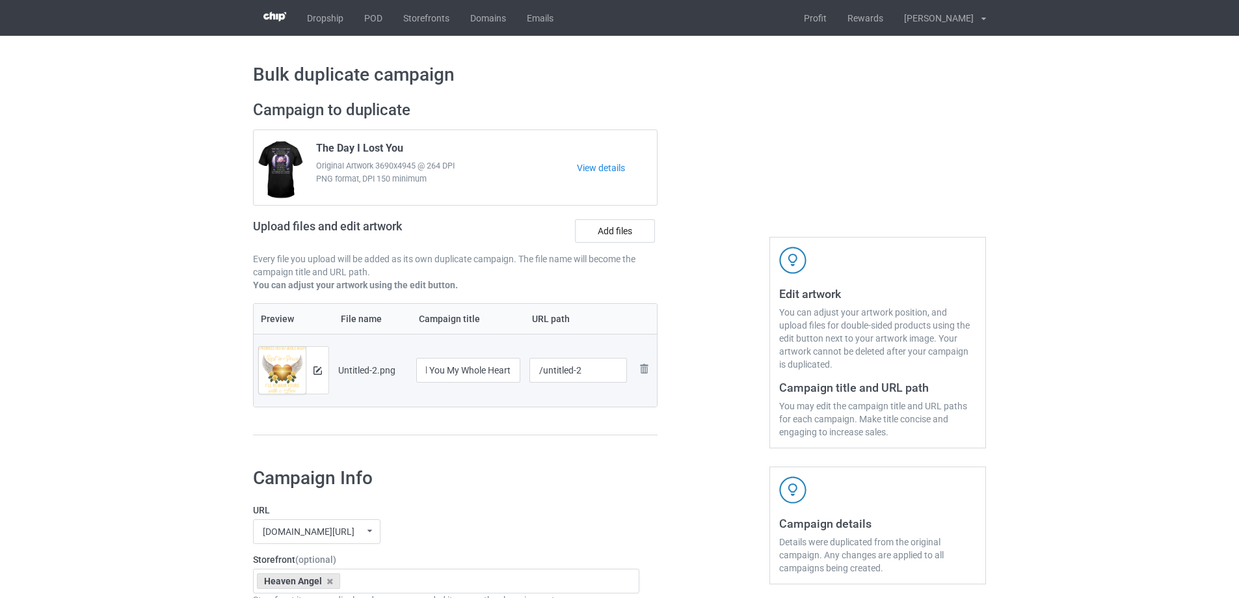
scroll to position [0, 0]
drag, startPoint x: 542, startPoint y: 374, endPoint x: 602, endPoint y: 371, distance: 60.5
click at [602, 371] on input "/untitled-2" at bounding box center [578, 370] width 98 height 25
drag, startPoint x: 555, startPoint y: 370, endPoint x: 572, endPoint y: 374, distance: 18.0
click at [572, 374] on input "/ipy2" at bounding box center [578, 370] width 98 height 25
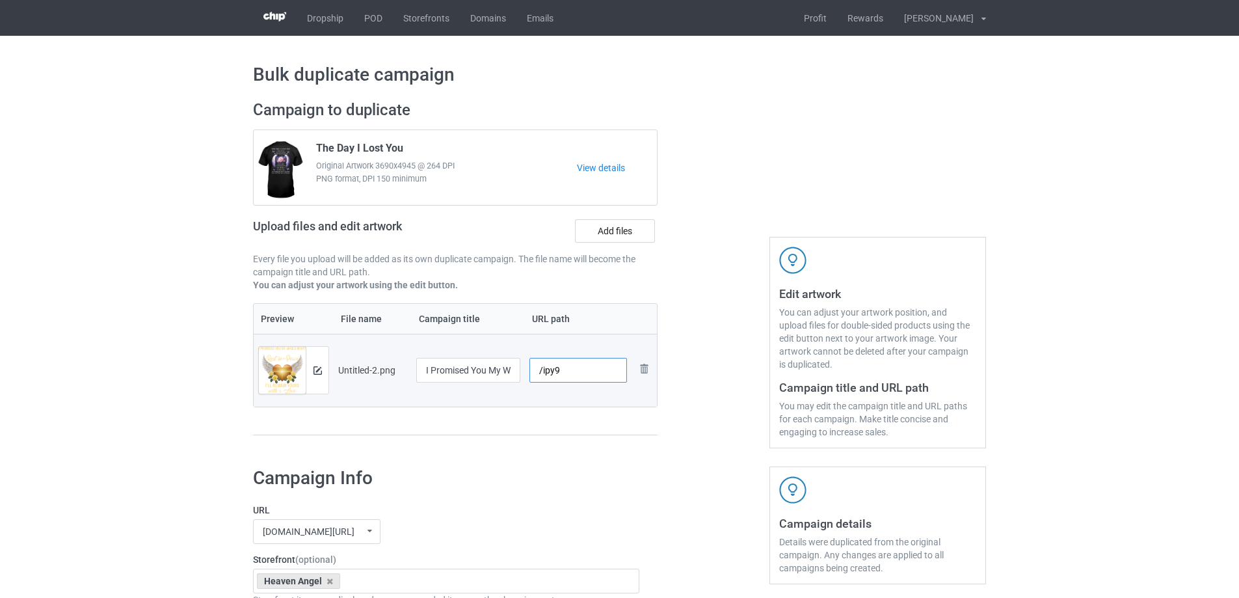
click at [562, 373] on input "/ipy9" at bounding box center [578, 370] width 98 height 25
drag, startPoint x: 553, startPoint y: 371, endPoint x: 581, endPoint y: 373, distance: 28.7
click at [581, 373] on input "/ipy8" at bounding box center [578, 370] width 98 height 25
click at [567, 375] on input "/ipy6" at bounding box center [578, 370] width 98 height 25
drag, startPoint x: 554, startPoint y: 372, endPoint x: 570, endPoint y: 375, distance: 15.8
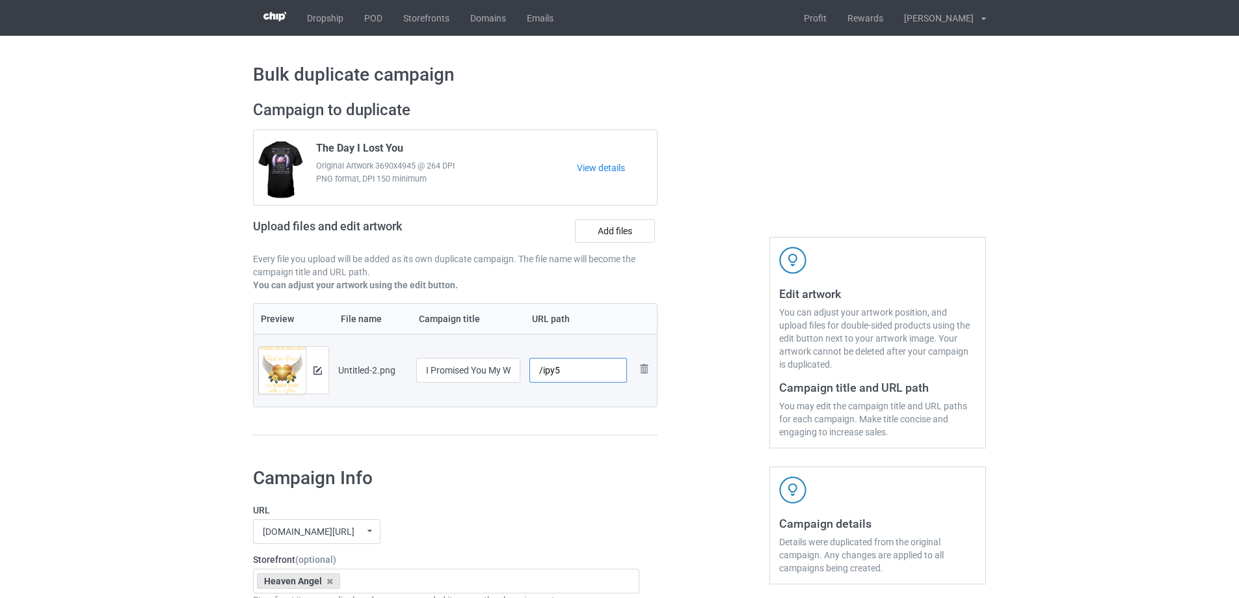
click at [570, 375] on input "/ipy5" at bounding box center [578, 370] width 98 height 25
click at [572, 390] on div at bounding box center [578, 386] width 98 height 8
drag, startPoint x: 554, startPoint y: 372, endPoint x: 586, endPoint y: 375, distance: 32.6
click at [586, 375] on input "/ipy5" at bounding box center [578, 370] width 98 height 25
drag, startPoint x: 555, startPoint y: 371, endPoint x: 575, endPoint y: 384, distance: 24.5
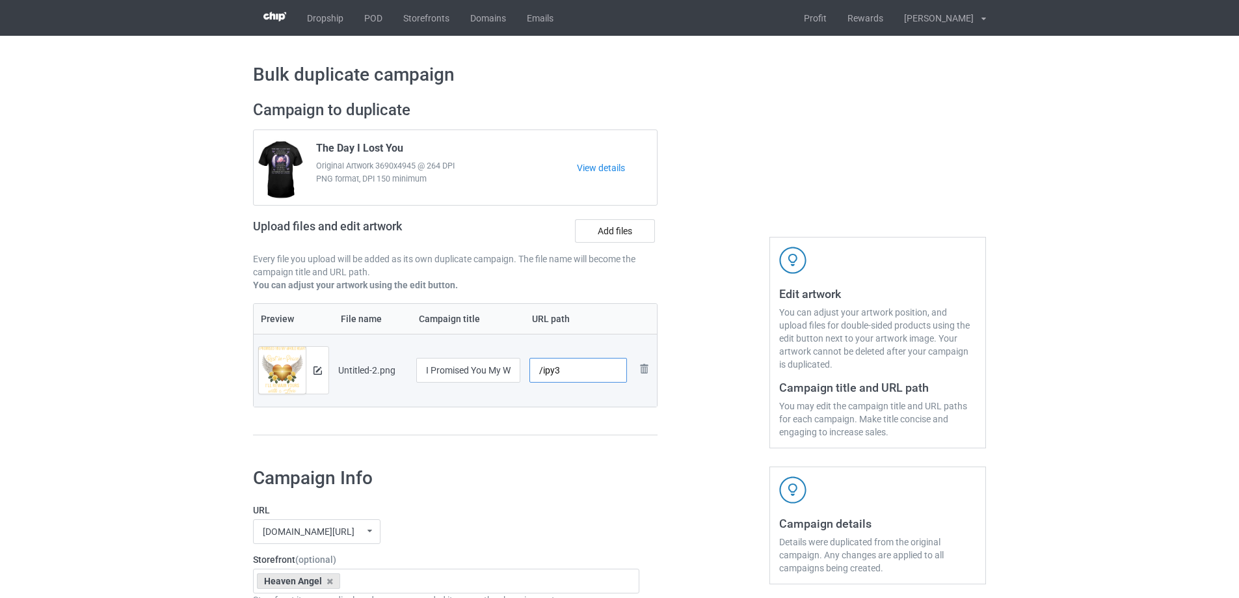
click at [576, 377] on input "/ipy3" at bounding box center [578, 370] width 98 height 25
drag, startPoint x: 555, startPoint y: 373, endPoint x: 568, endPoint y: 375, distance: 13.1
click at [568, 374] on input "/ipy2" at bounding box center [578, 370] width 98 height 25
type input "/ipy3"
click at [583, 399] on td "/ipy3 URL already taken" at bounding box center [578, 370] width 107 height 73
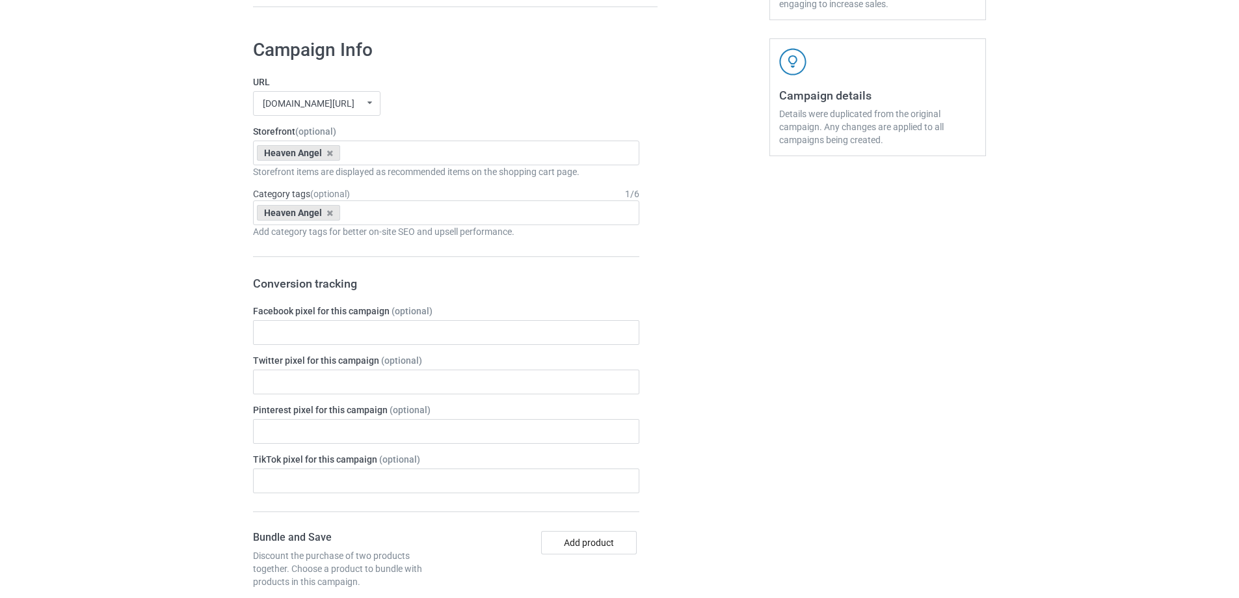
scroll to position [1514, 0]
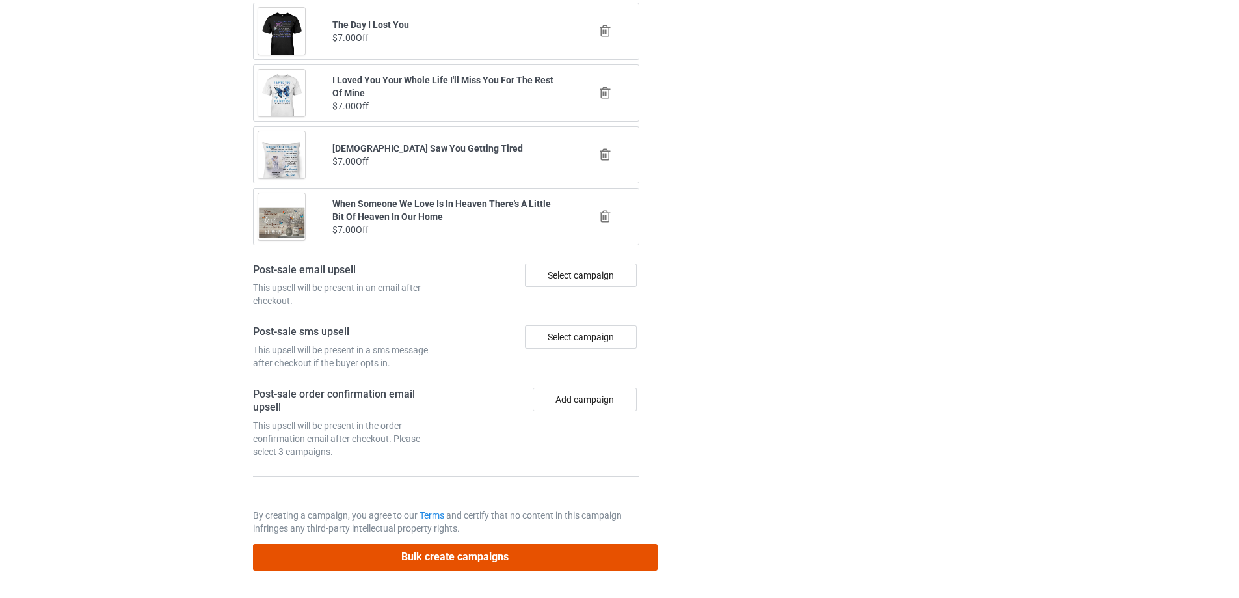
click at [514, 556] on button "Bulk create campaigns" at bounding box center [455, 557] width 404 height 27
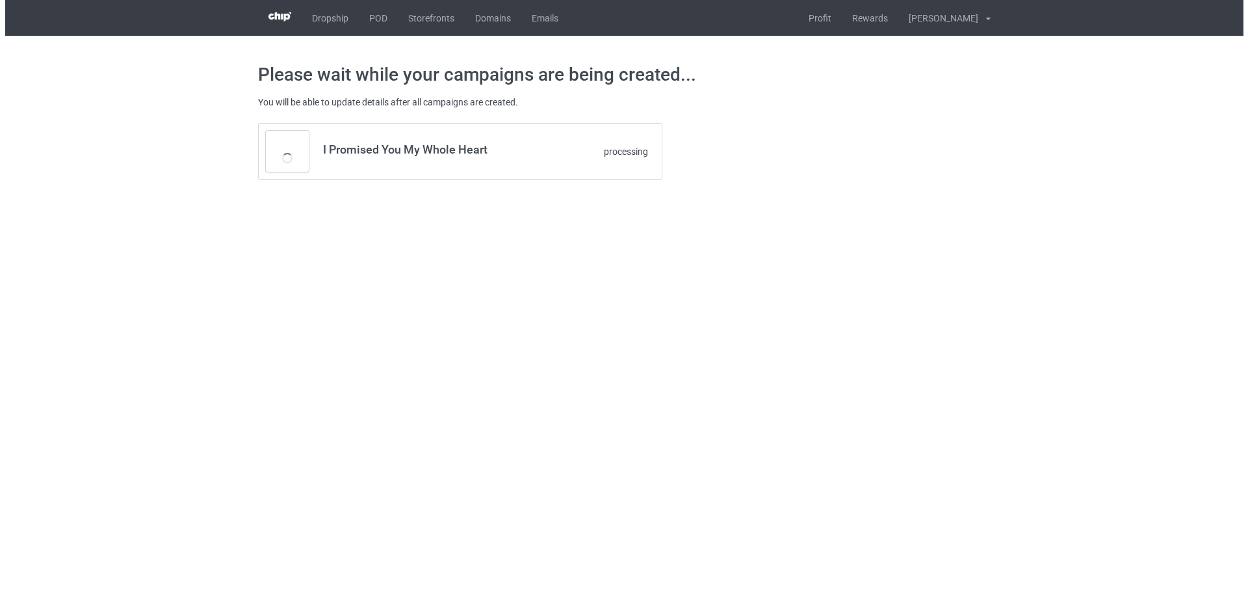
scroll to position [0, 0]
click at [170, 257] on body "Dropship POD Storefronts Domains Emails Profit Rewards Đỗ Cao Thái Settings Log…" at bounding box center [624, 299] width 1248 height 598
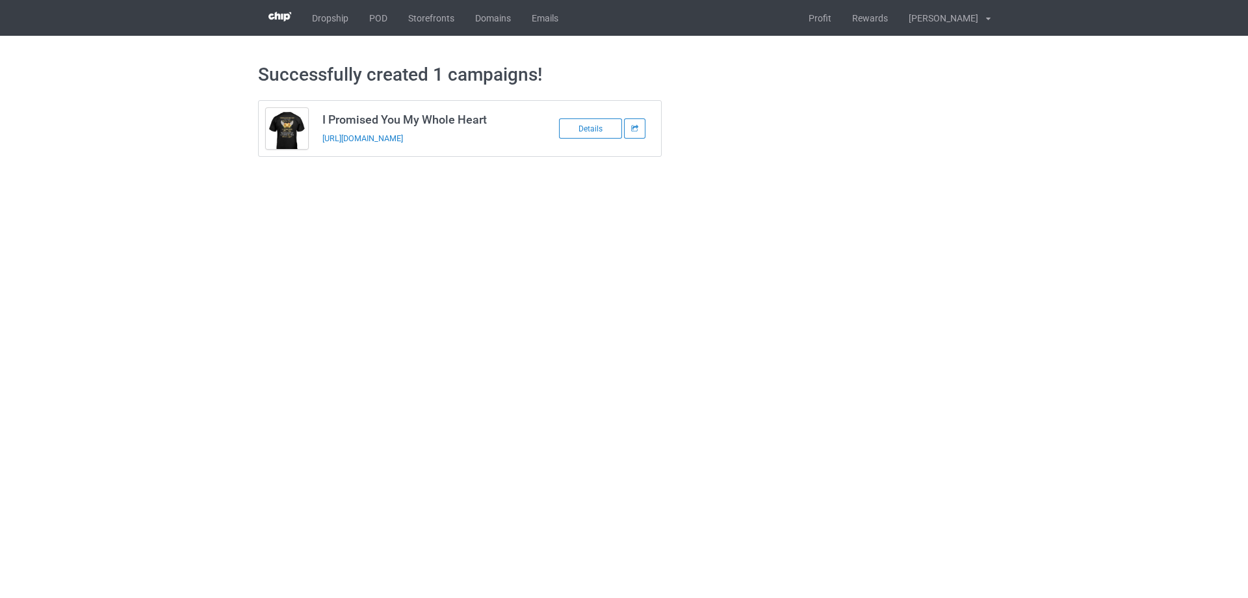
drag, startPoint x: 492, startPoint y: 144, endPoint x: 319, endPoint y: 144, distance: 173.6
click at [319, 144] on td "I Promised You My Whole Heart https://www.sendinglovetoheaven.com/ipy3" at bounding box center [425, 128] width 220 height 55
copy link "https://www.sendinglovetoheaven.com/ipy3"
click at [1072, 356] on body "Dropship POD Storefronts Domains Emails Profit Rewards Đỗ Cao Thái Settings Log…" at bounding box center [624, 299] width 1248 height 598
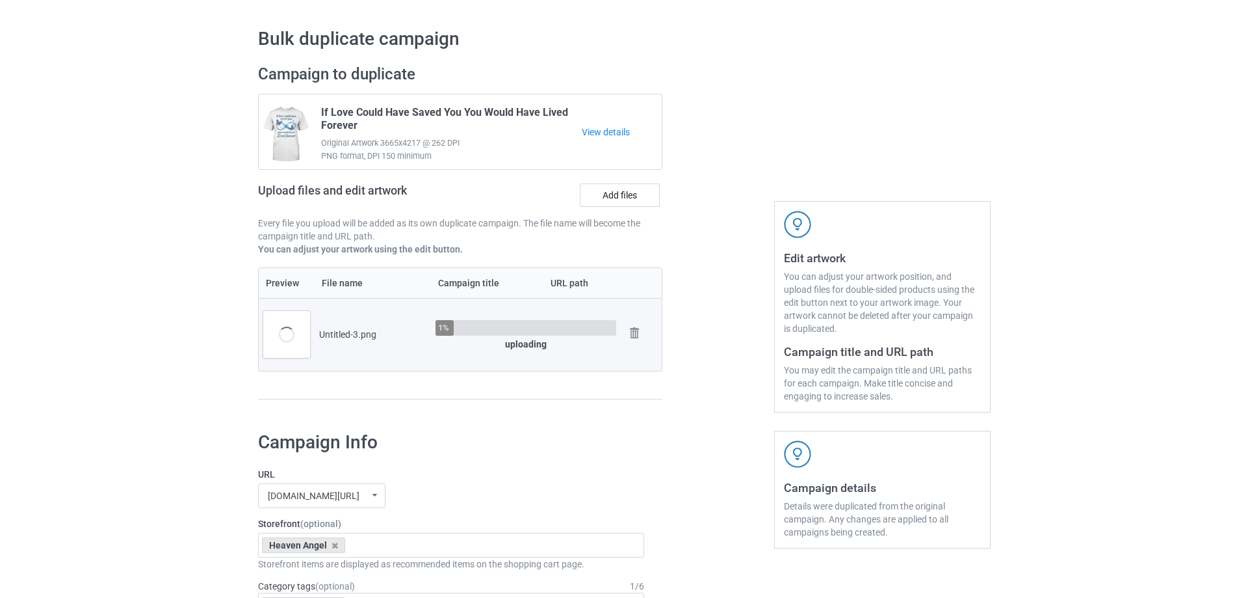
scroll to position [65, 0]
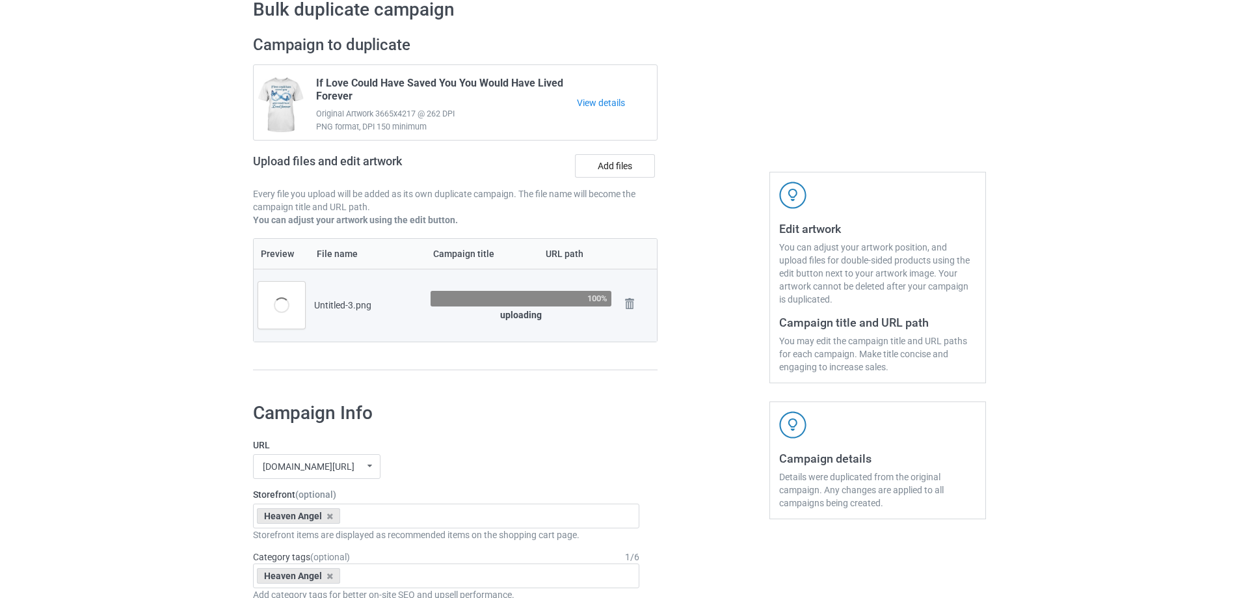
click at [714, 358] on div at bounding box center [713, 209] width 94 height 366
click at [707, 343] on div at bounding box center [713, 209] width 94 height 366
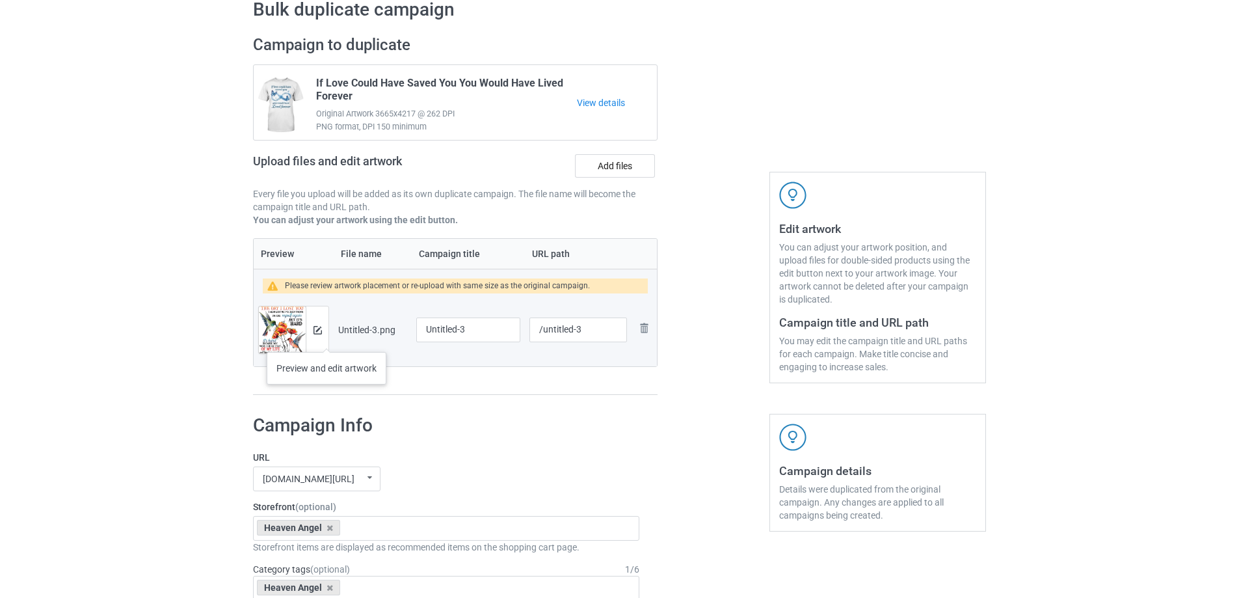
click at [319, 337] on div at bounding box center [317, 329] width 23 height 47
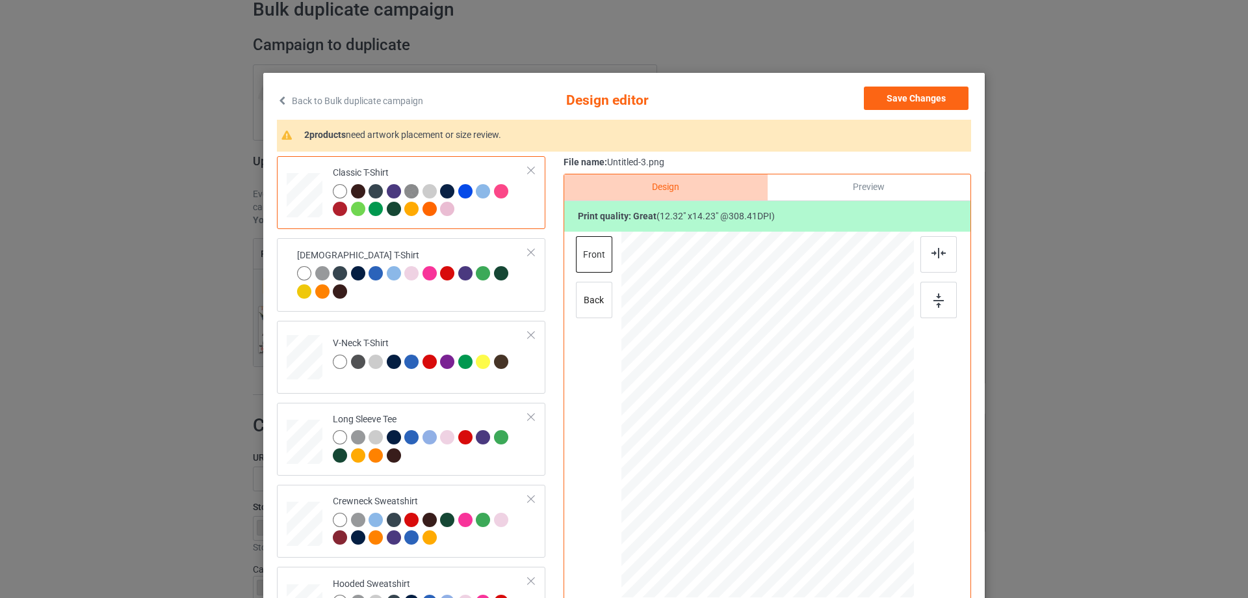
click at [557, 364] on div "Classic T-Shirt Ladies T-Shirt V-Neck T-Shirt Long Sleeve Tee Crewneck Sweatshi…" at bounding box center [624, 409] width 694 height 507
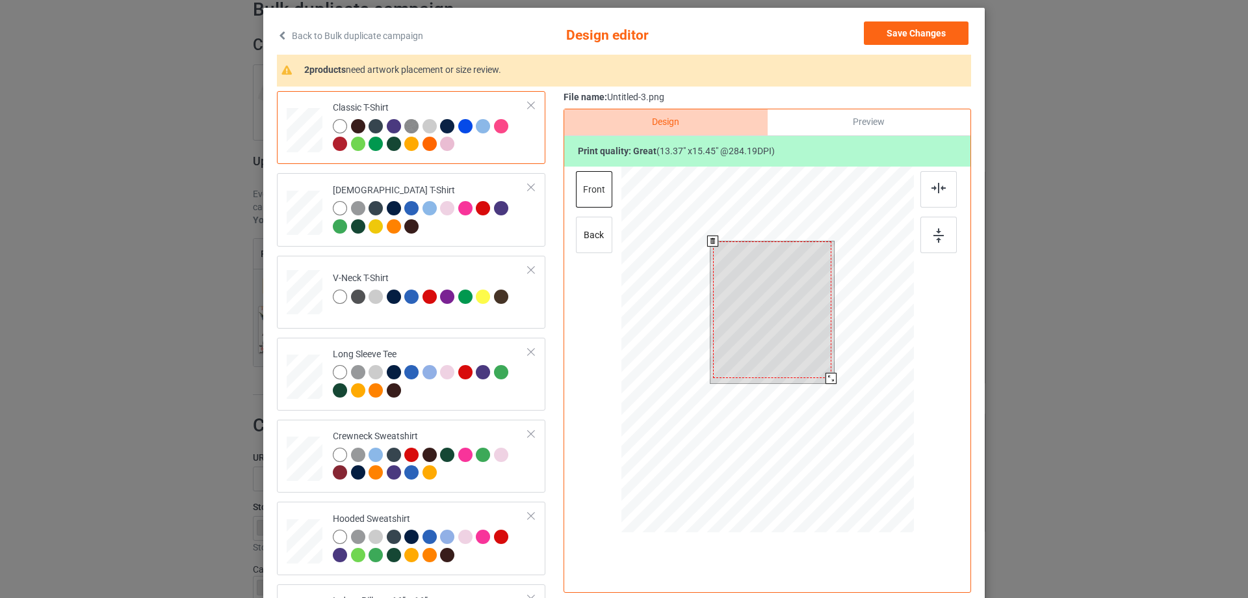
click at [822, 371] on div at bounding box center [772, 309] width 118 height 137
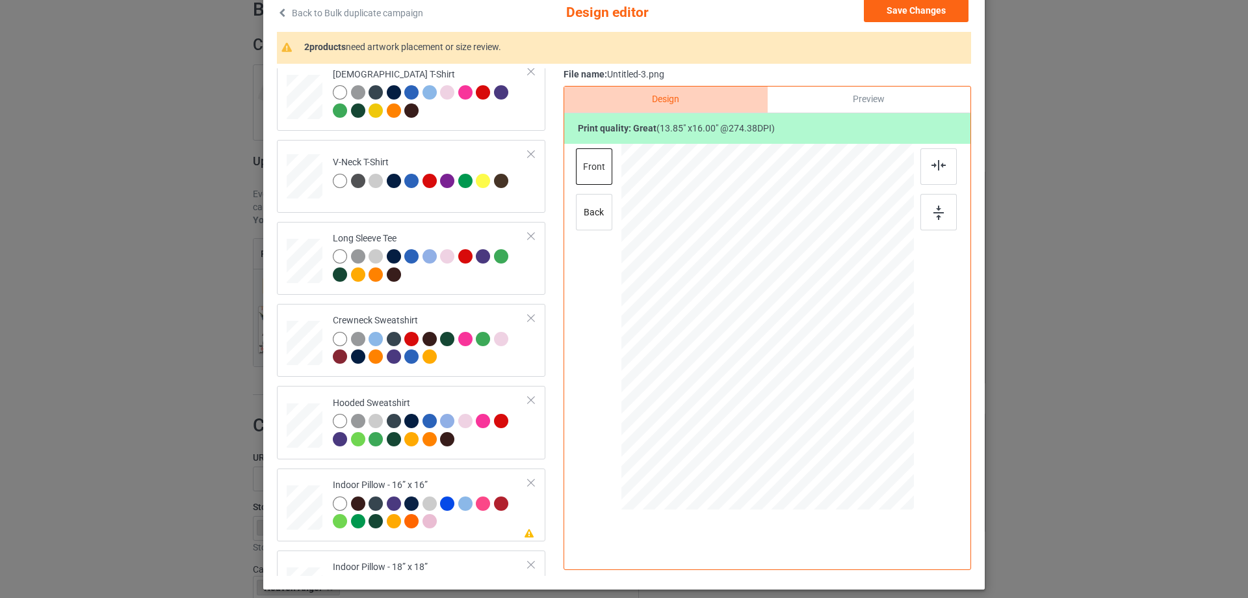
scroll to position [223, 0]
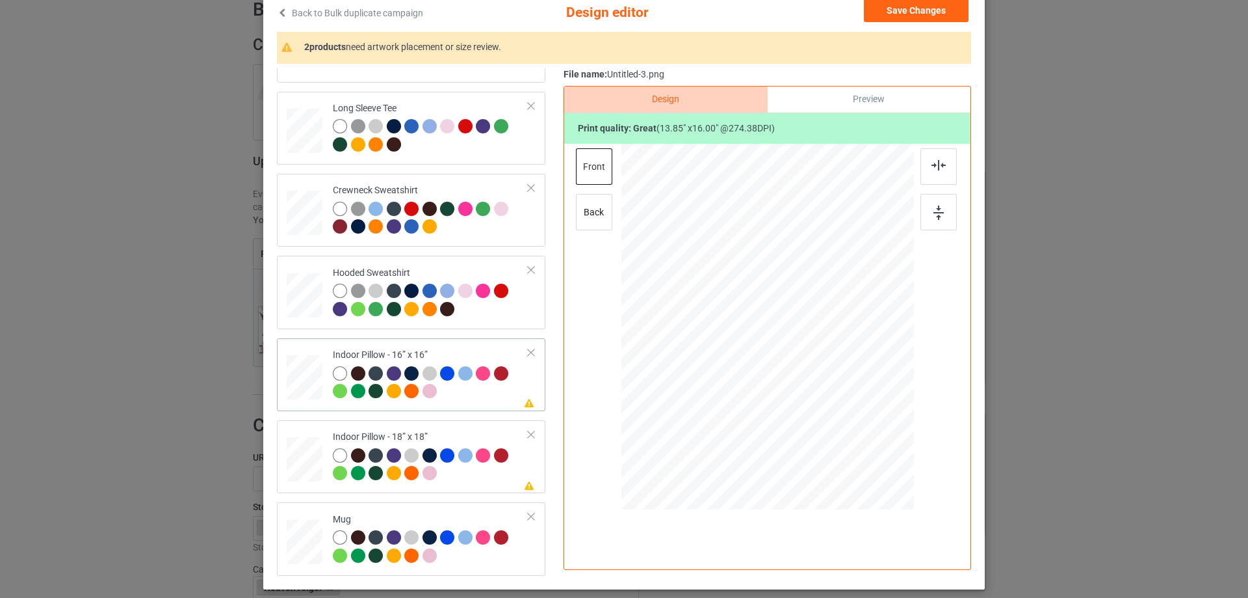
click at [291, 373] on div at bounding box center [305, 378] width 36 height 36
click at [865, 103] on div "Preview" at bounding box center [869, 99] width 203 height 26
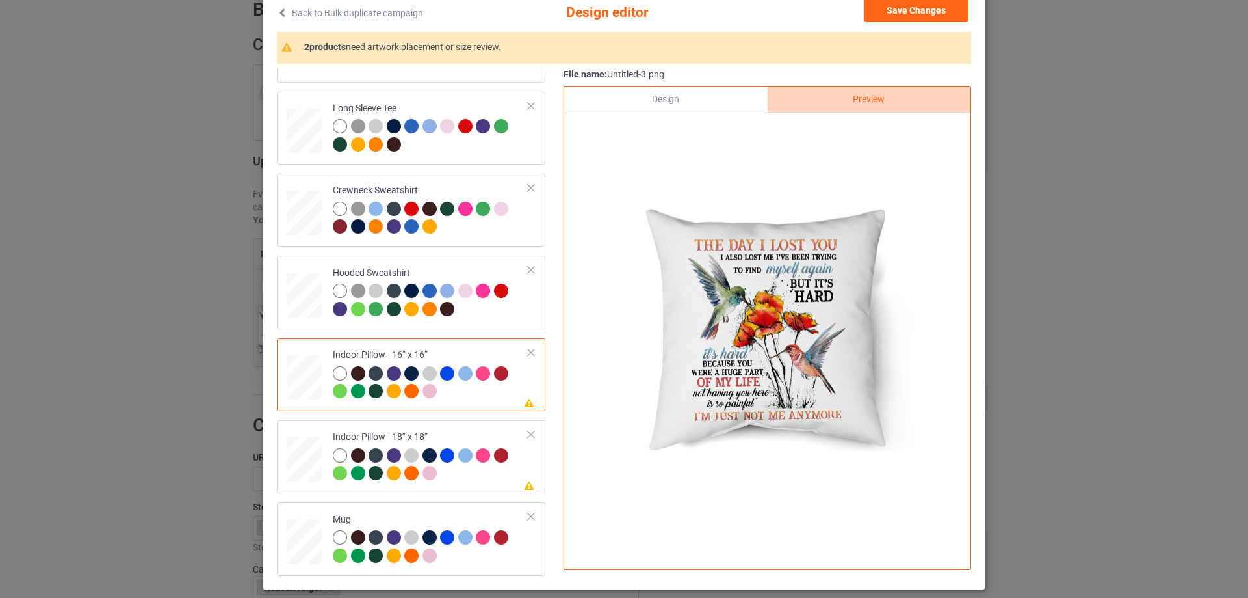
click at [682, 106] on div "Design" at bounding box center [665, 99] width 203 height 26
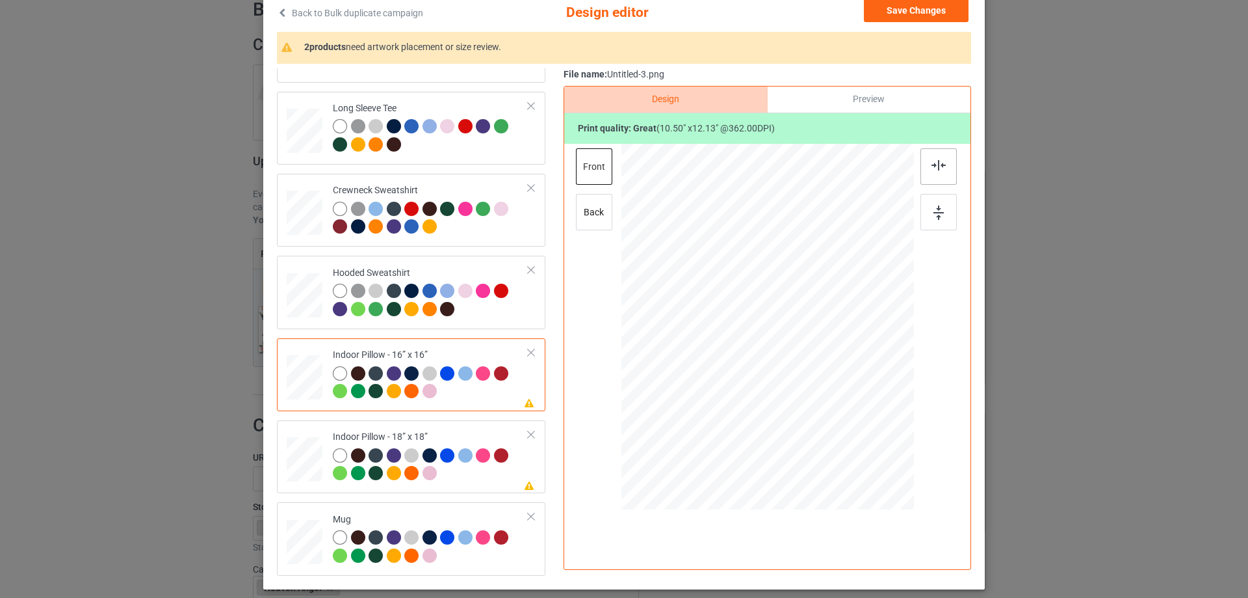
click at [945, 163] on div at bounding box center [939, 166] width 36 height 36
click at [440, 422] on div "Please review artwork placement Indoor Pillow - 18” x 18”" at bounding box center [411, 456] width 269 height 73
click at [932, 165] on img at bounding box center [939, 165] width 14 height 10
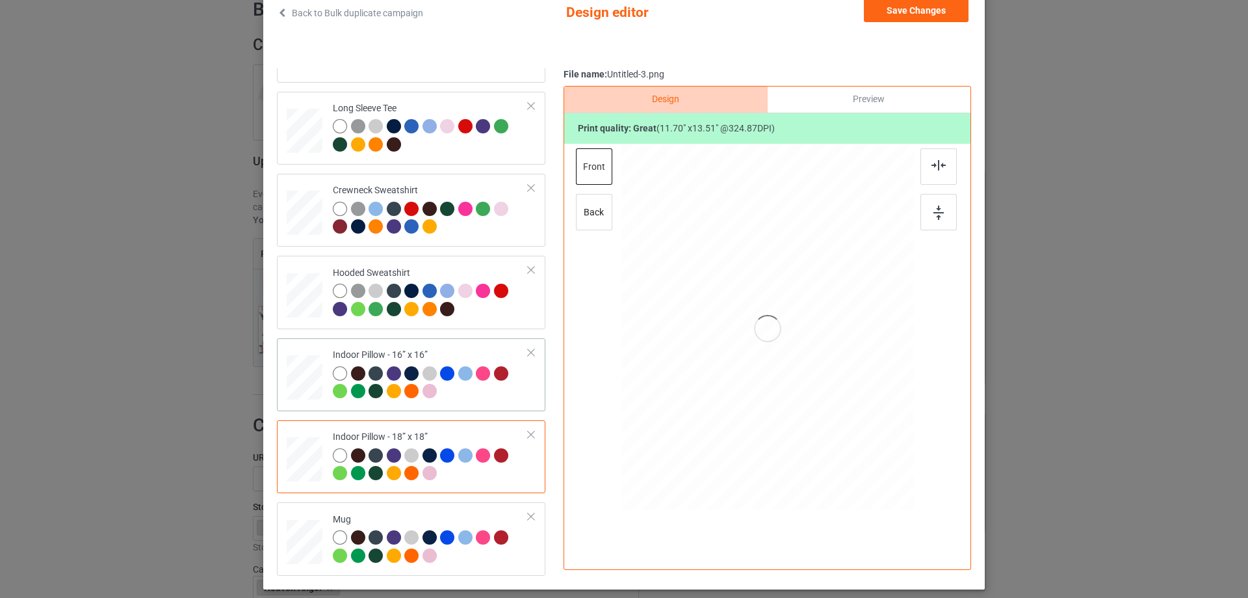
scroll to position [153, 0]
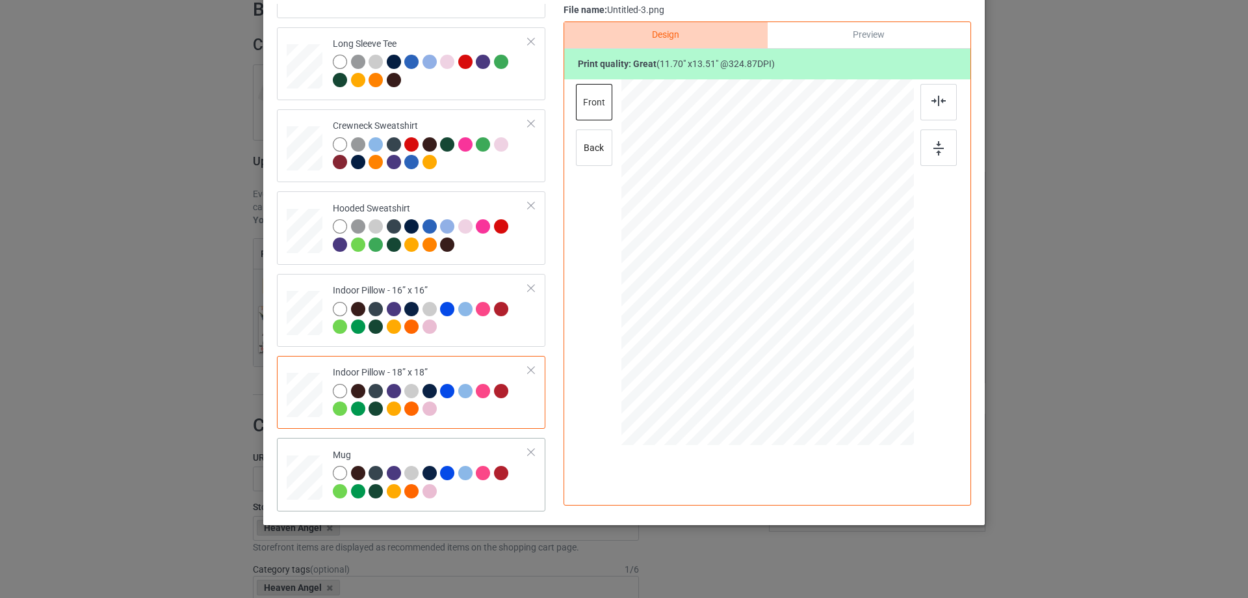
click at [403, 439] on div "Mug" at bounding box center [411, 474] width 269 height 73
click at [889, 317] on div at bounding box center [893, 314] width 11 height 11
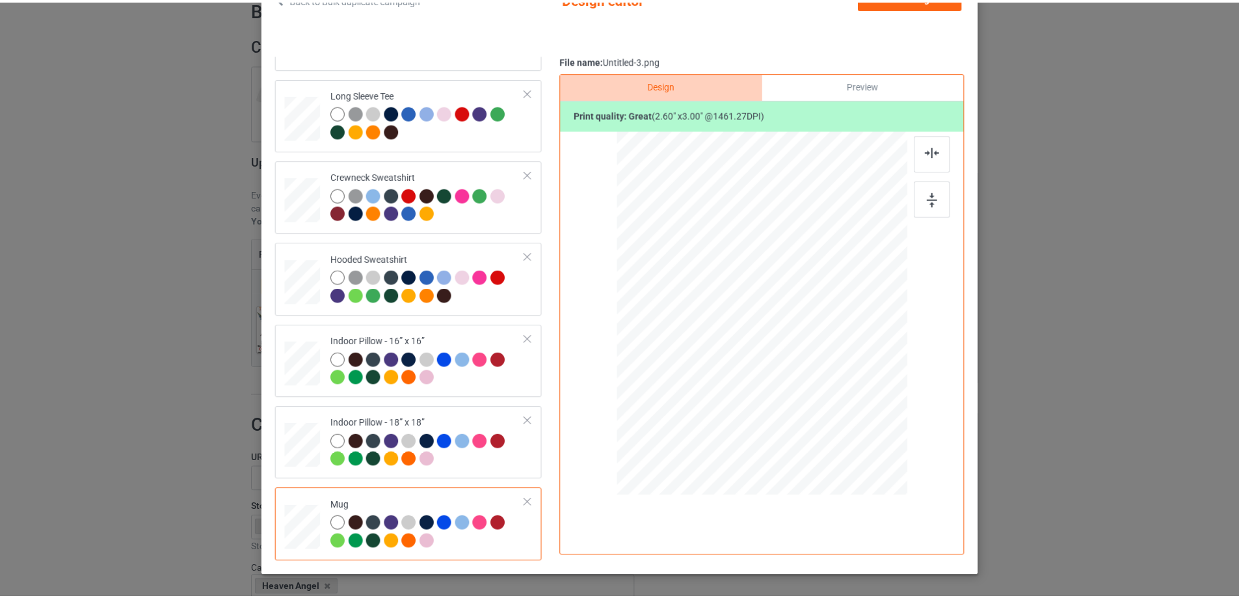
scroll to position [23, 0]
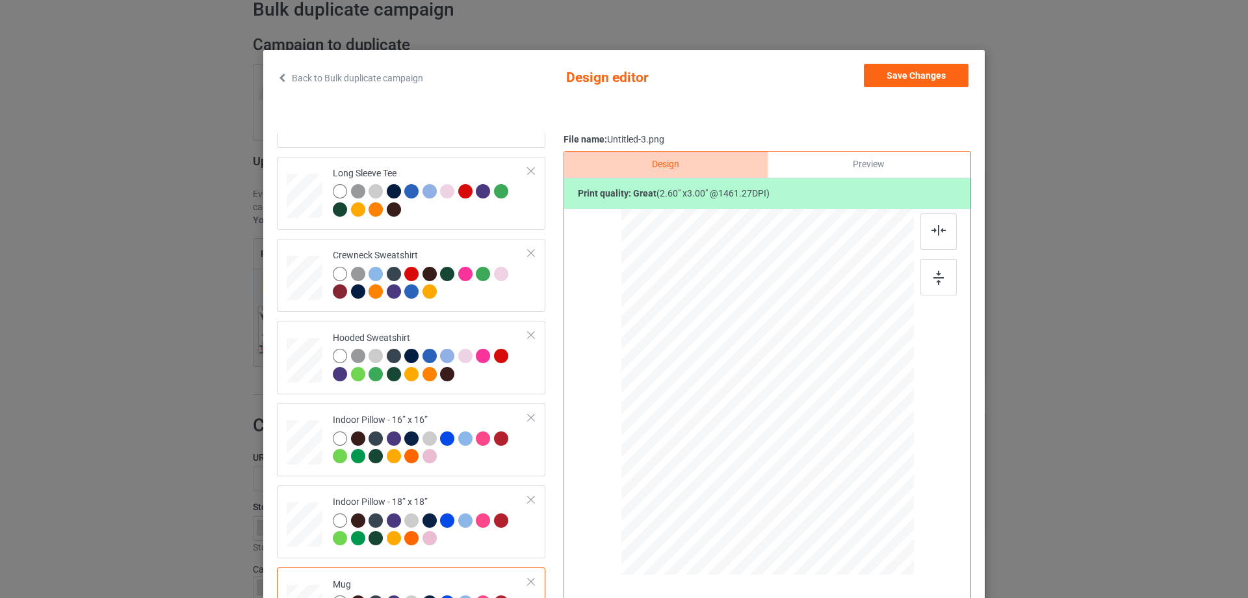
drag, startPoint x: 851, startPoint y: 130, endPoint x: 847, endPoint y: 150, distance: 20.7
click at [851, 135] on div "Classic T-Shirt Ladies T-Shirt V-Neck T-Shirt Long Sleeve Tee Crewneck Sweatshi…" at bounding box center [624, 369] width 694 height 544
click at [846, 151] on div "File name: Untitled-3.png Design Preview Print quality: great ( 2.60 " x 3.00 "…" at bounding box center [768, 386] width 408 height 507
click at [841, 158] on div "Preview" at bounding box center [869, 164] width 203 height 26
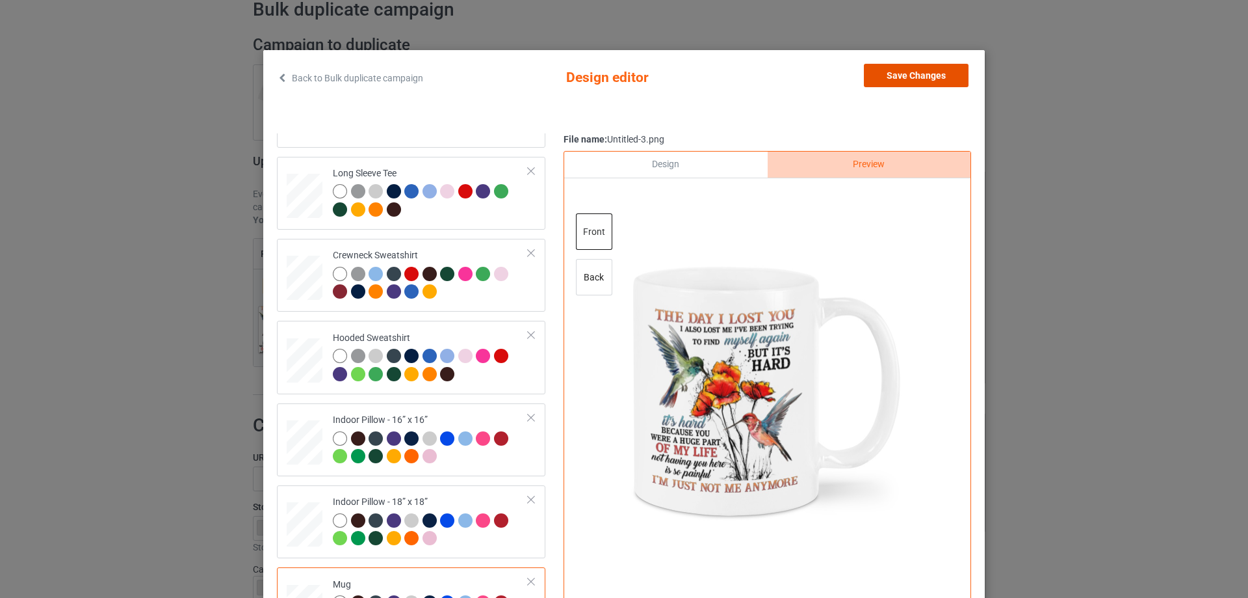
click at [896, 83] on button "Save Changes" at bounding box center [916, 75] width 105 height 23
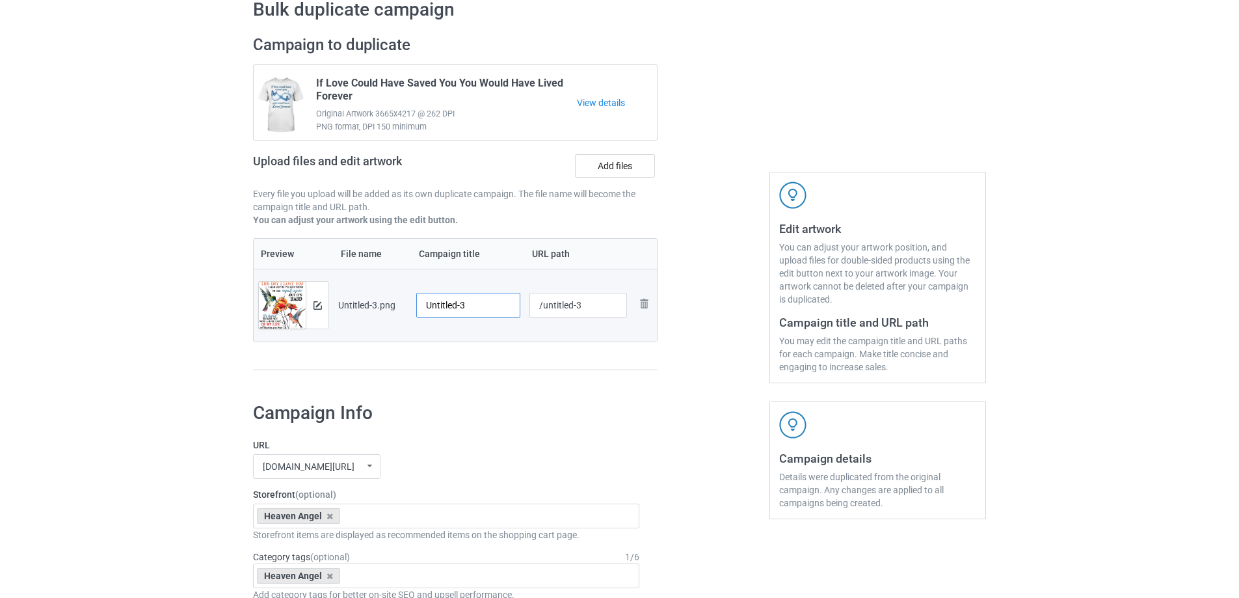
click at [499, 311] on input "Untitled-3" at bounding box center [468, 305] width 104 height 25
type input "The Day I Lost You"
type input "/tdi39"
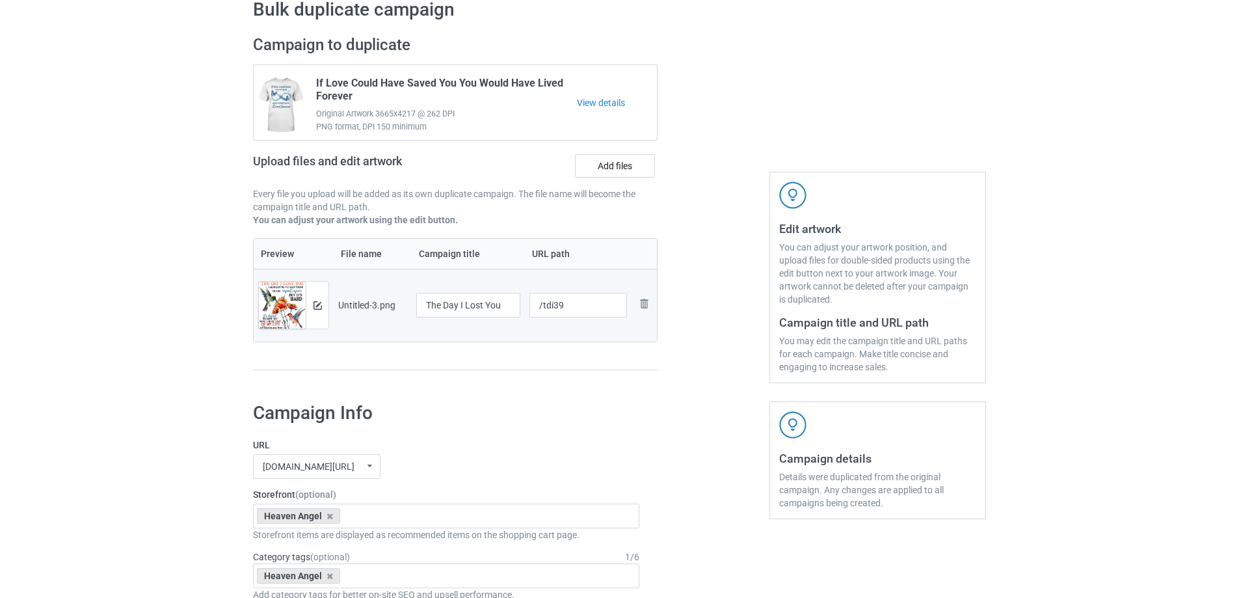
click at [718, 386] on div at bounding box center [713, 209] width 94 height 366
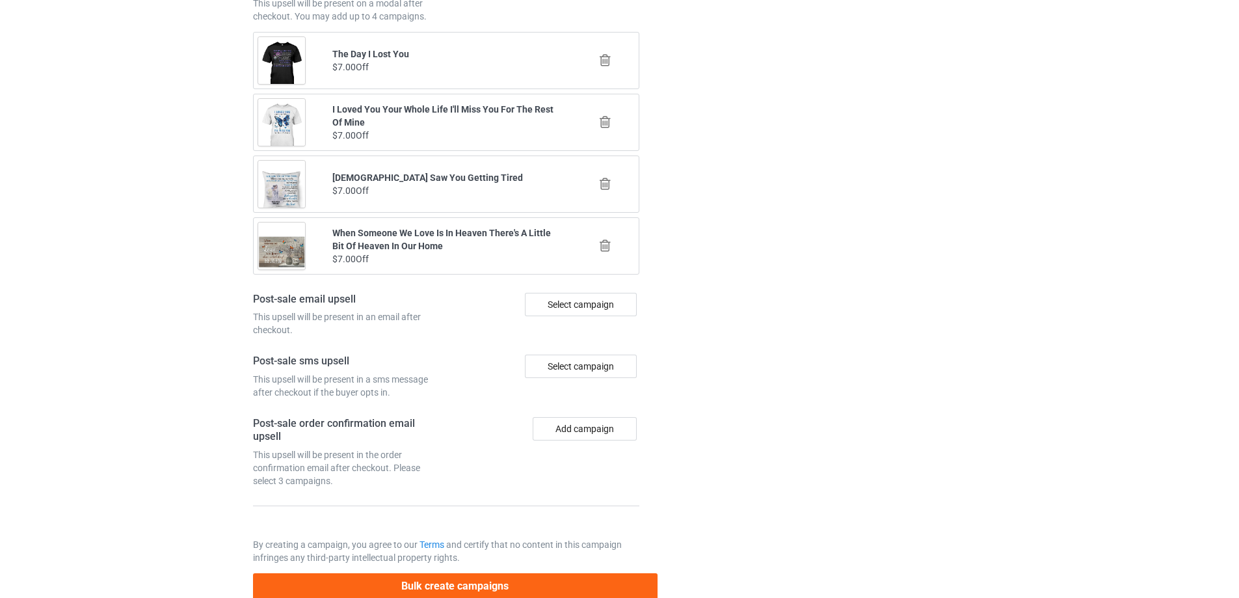
scroll to position [1514, 0]
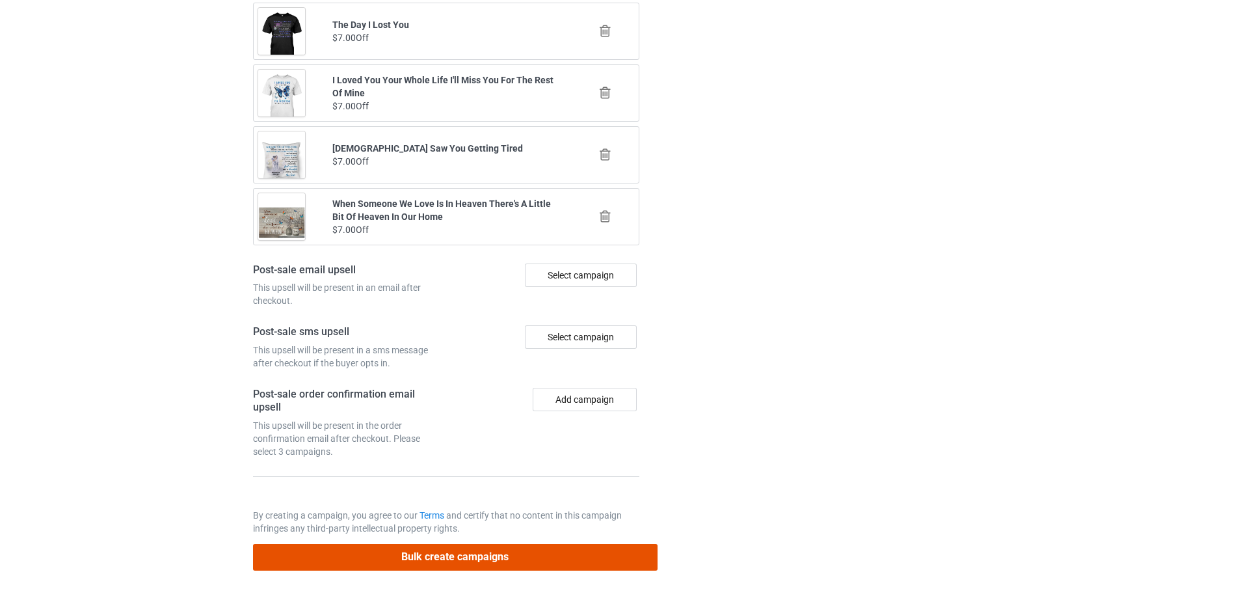
click at [583, 557] on button "Bulk create campaigns" at bounding box center [455, 557] width 404 height 27
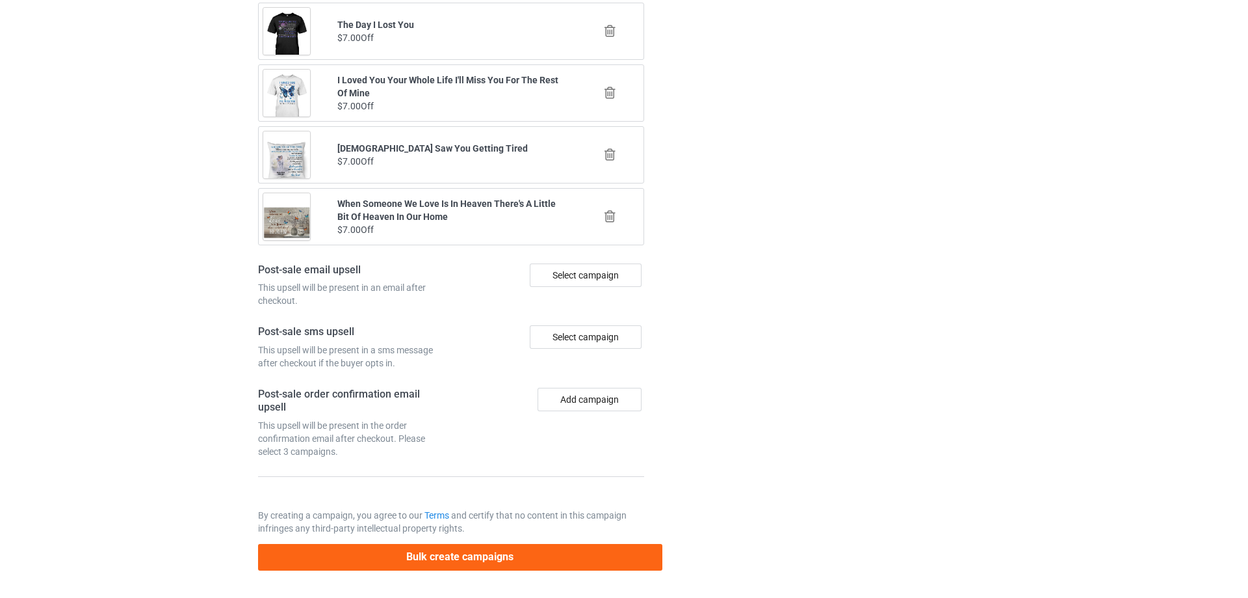
scroll to position [0, 0]
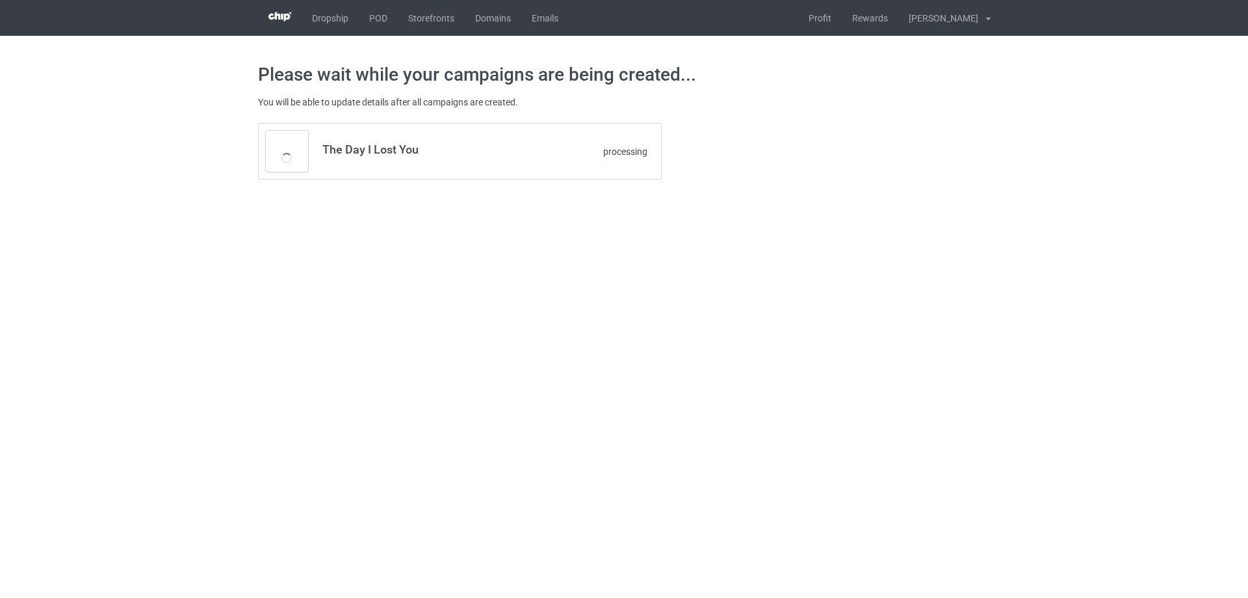
click at [809, 144] on div "The Day I Lost You processing" at bounding box center [624, 151] width 751 height 75
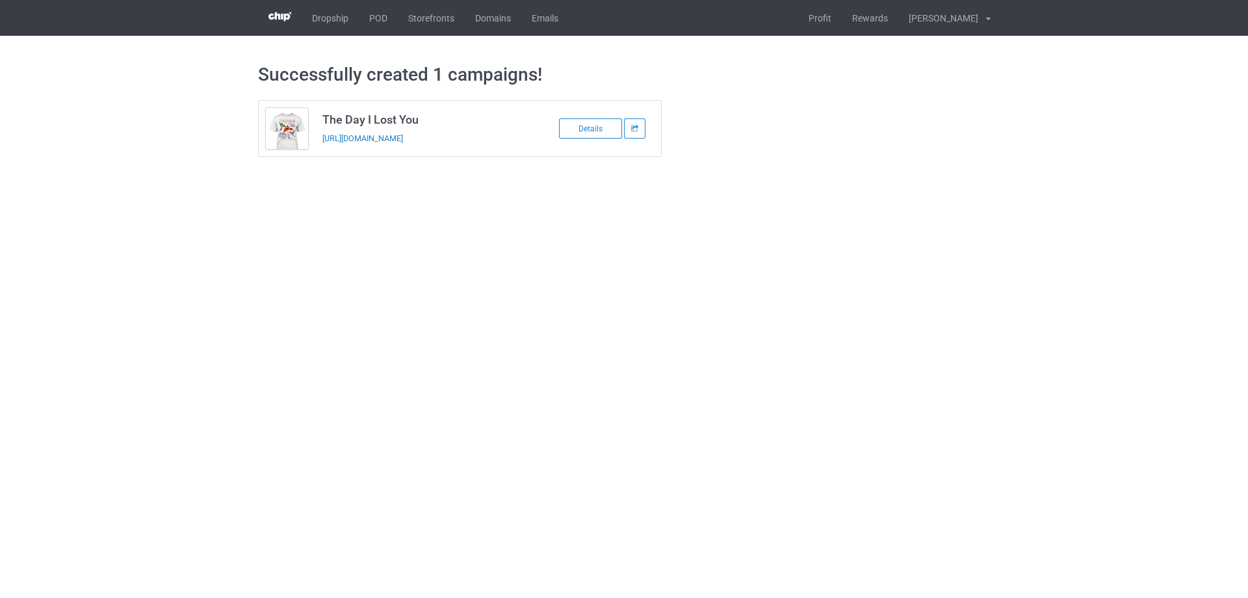
drag, startPoint x: 451, startPoint y: 141, endPoint x: 322, endPoint y: 144, distance: 129.4
click at [322, 144] on td "The Day I Lost You https://www.sendinglovetoheaven.com/tdi39" at bounding box center [425, 128] width 220 height 55
copy link "https://www.sendinglovetoheaven.com/tdi39"
click at [1052, 388] on body "Dropship POD Storefronts Domains Emails Profit Rewards Đỗ Cao Thái Settings Log…" at bounding box center [624, 299] width 1248 height 598
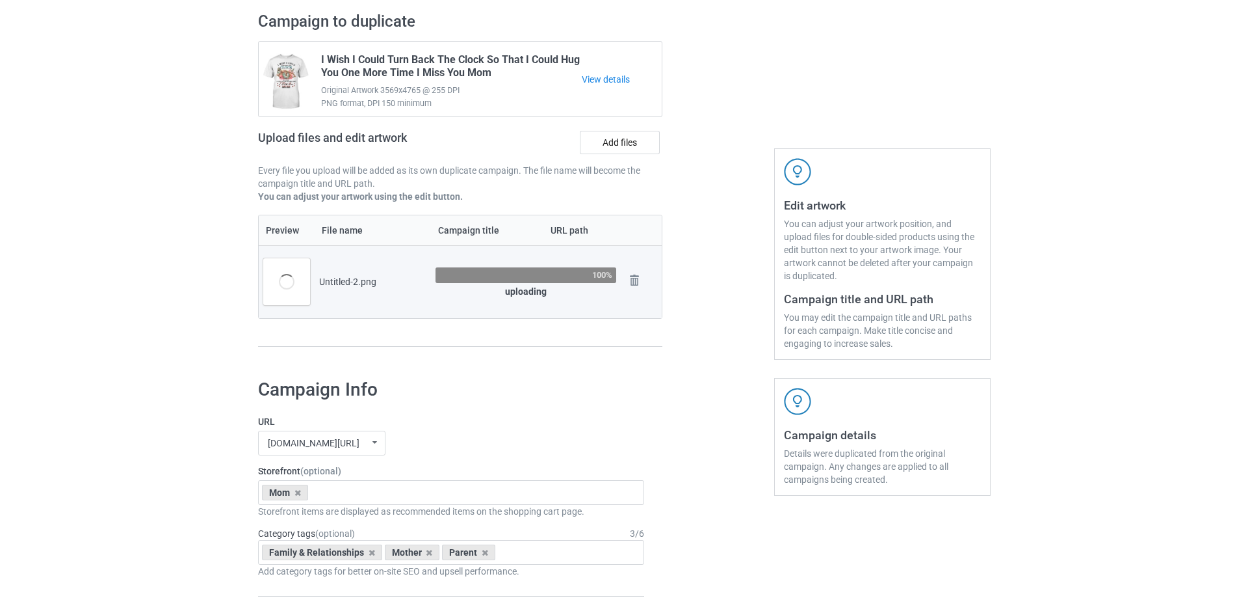
scroll to position [65, 0]
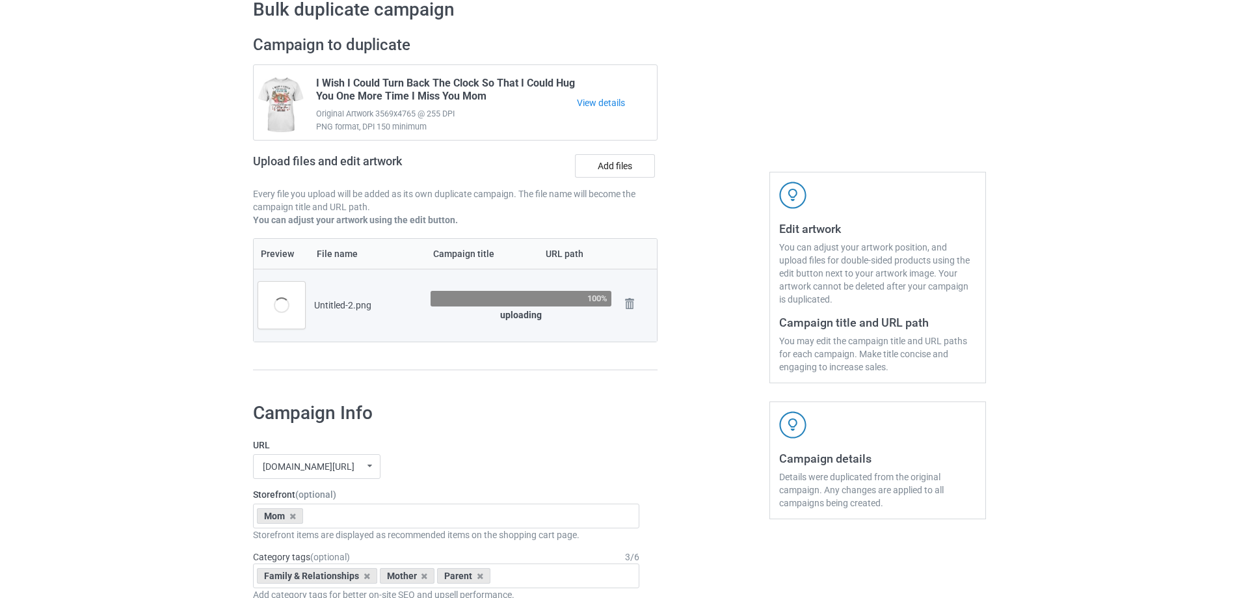
click at [694, 355] on div at bounding box center [713, 209] width 94 height 366
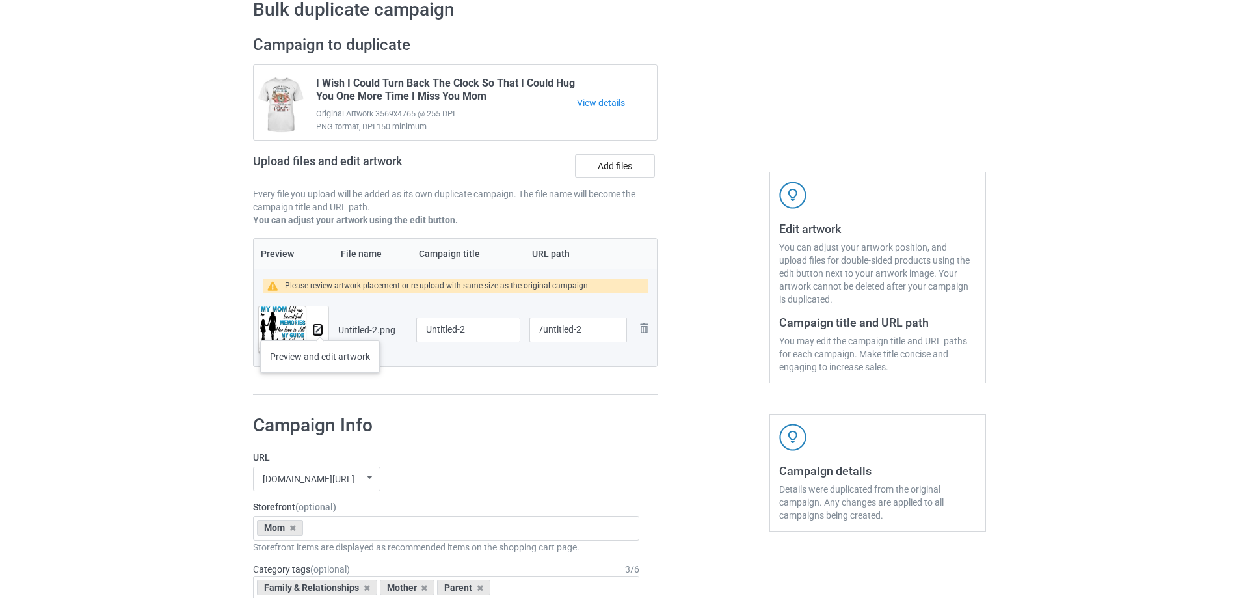
click at [320, 327] on img at bounding box center [317, 330] width 8 height 8
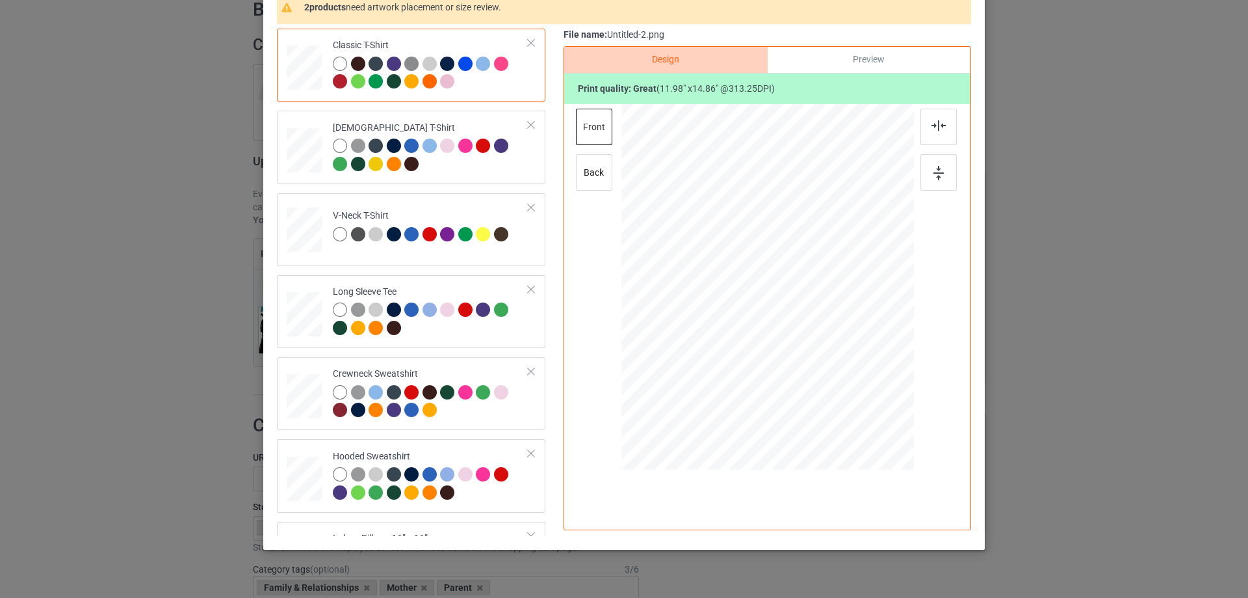
scroll to position [130, 0]
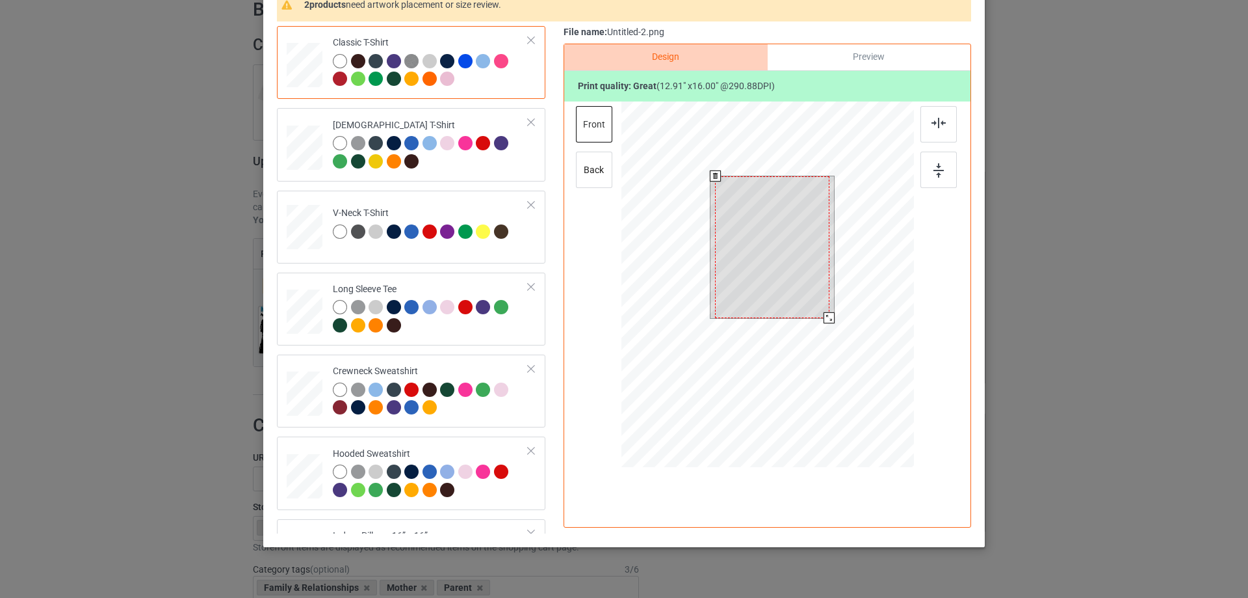
click at [824, 317] on div at bounding box center [829, 317] width 11 height 11
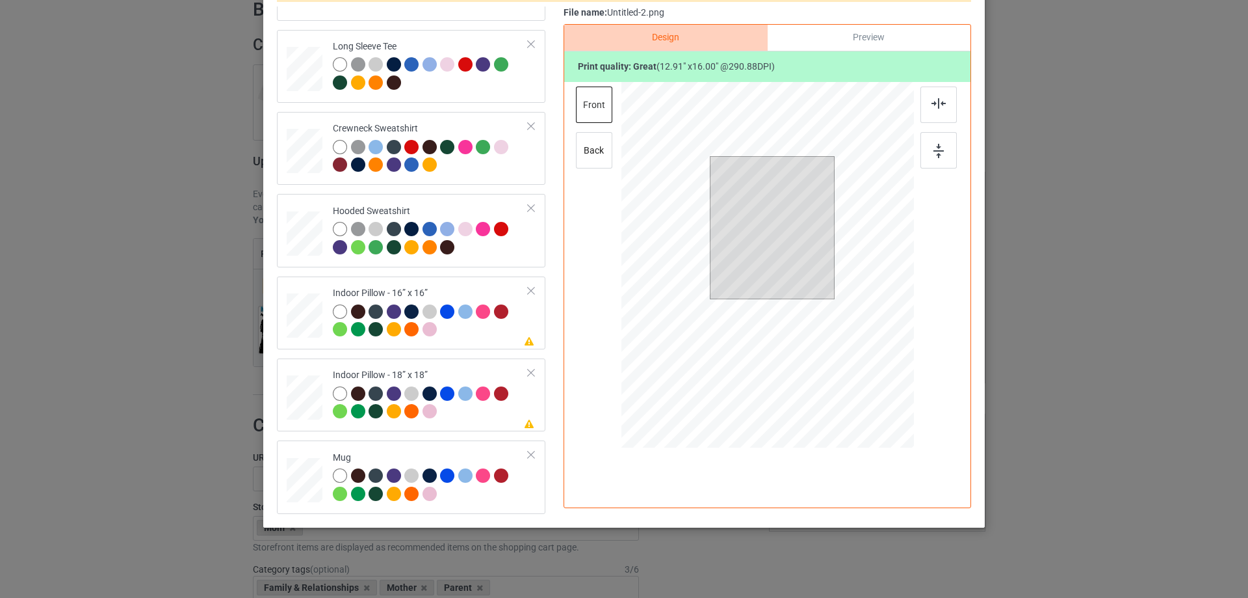
scroll to position [153, 0]
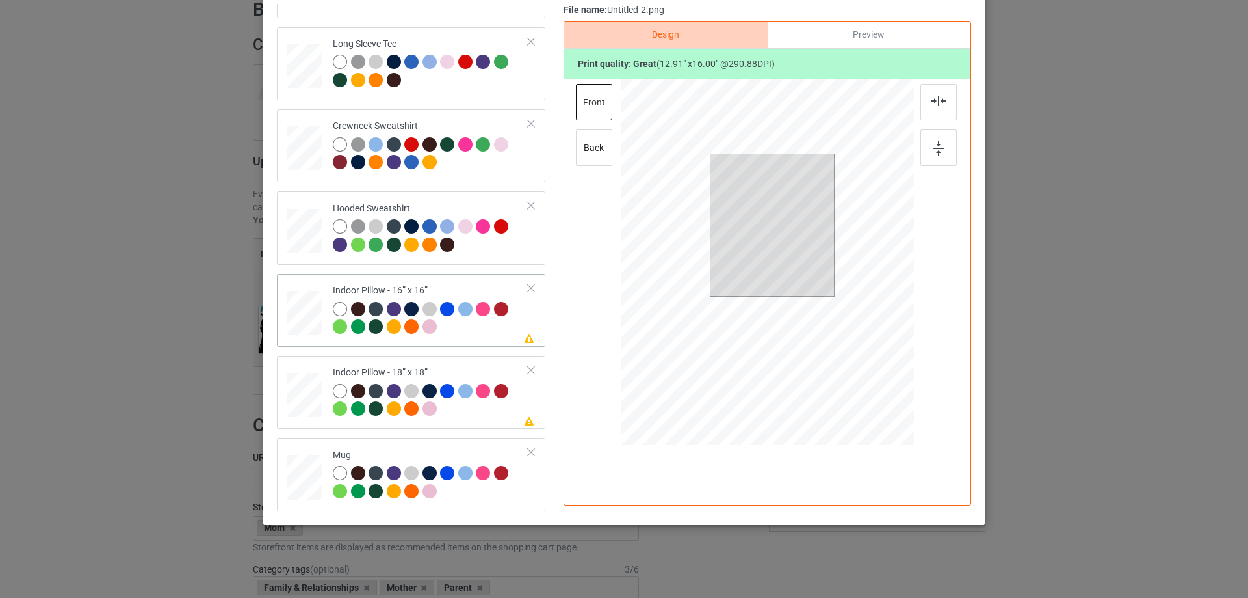
click at [302, 315] on div at bounding box center [305, 313] width 36 height 36
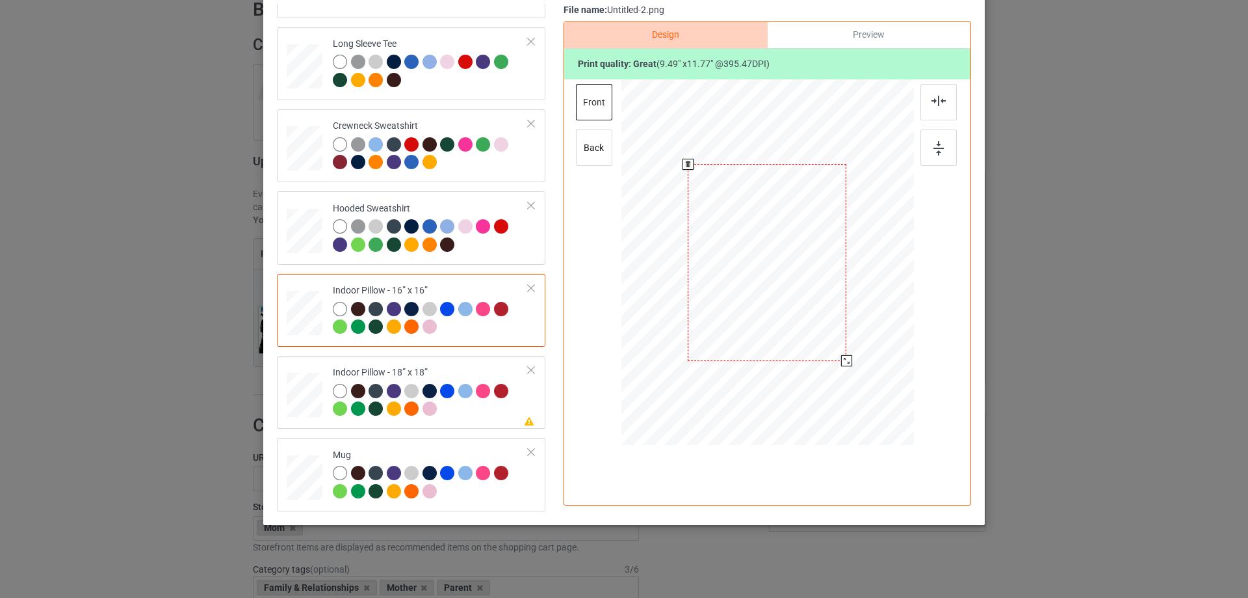
drag, startPoint x: 850, startPoint y: 370, endPoint x: 844, endPoint y: 358, distance: 13.7
click at [844, 358] on div at bounding box center [846, 360] width 11 height 11
click at [875, 35] on div "Preview" at bounding box center [869, 35] width 203 height 26
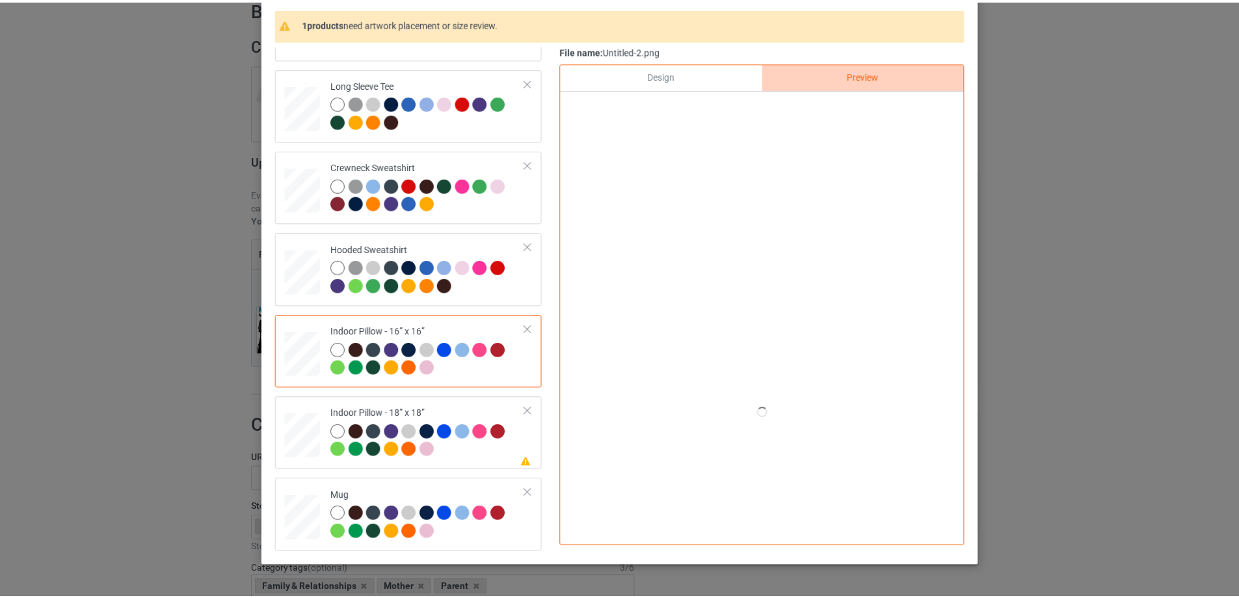
scroll to position [88, 0]
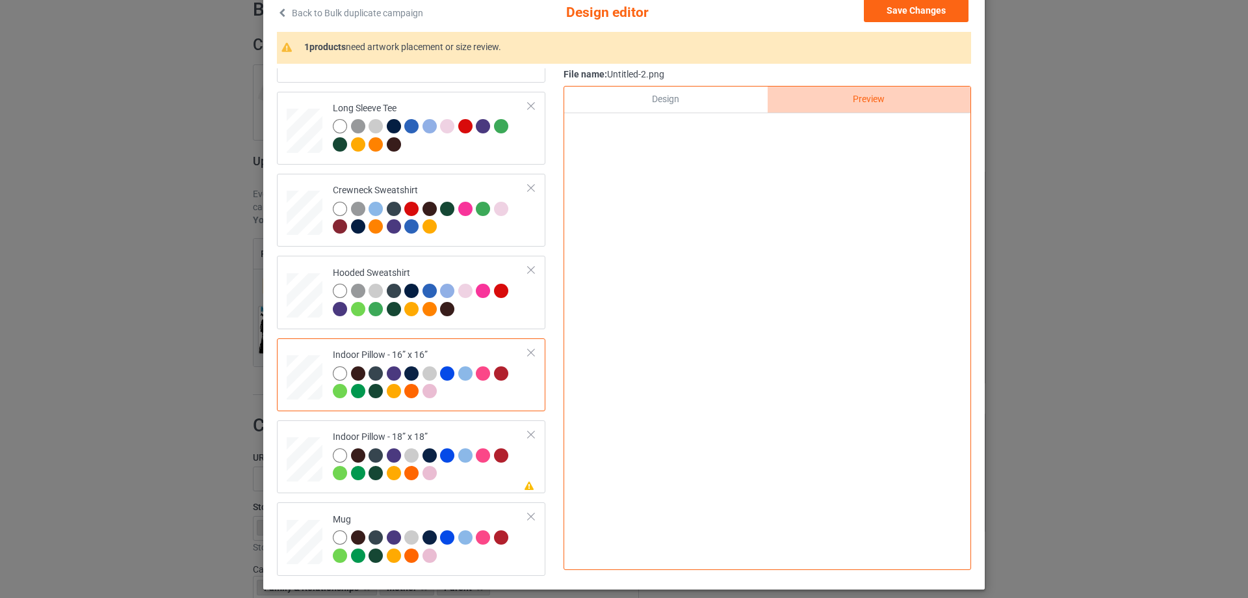
click at [693, 100] on div "Design" at bounding box center [665, 99] width 203 height 26
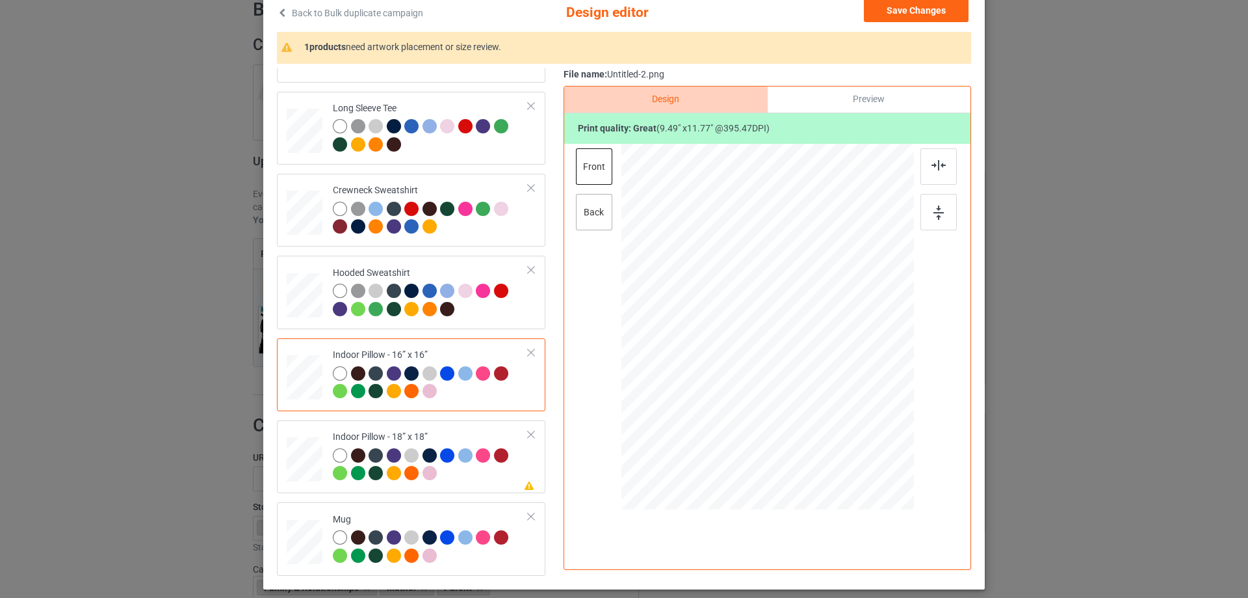
click at [599, 215] on div "back" at bounding box center [594, 212] width 36 height 36
click at [844, 425] on div at bounding box center [848, 427] width 11 height 11
click at [410, 434] on div "Indoor Pillow - 18” x 18”" at bounding box center [431, 454] width 196 height 49
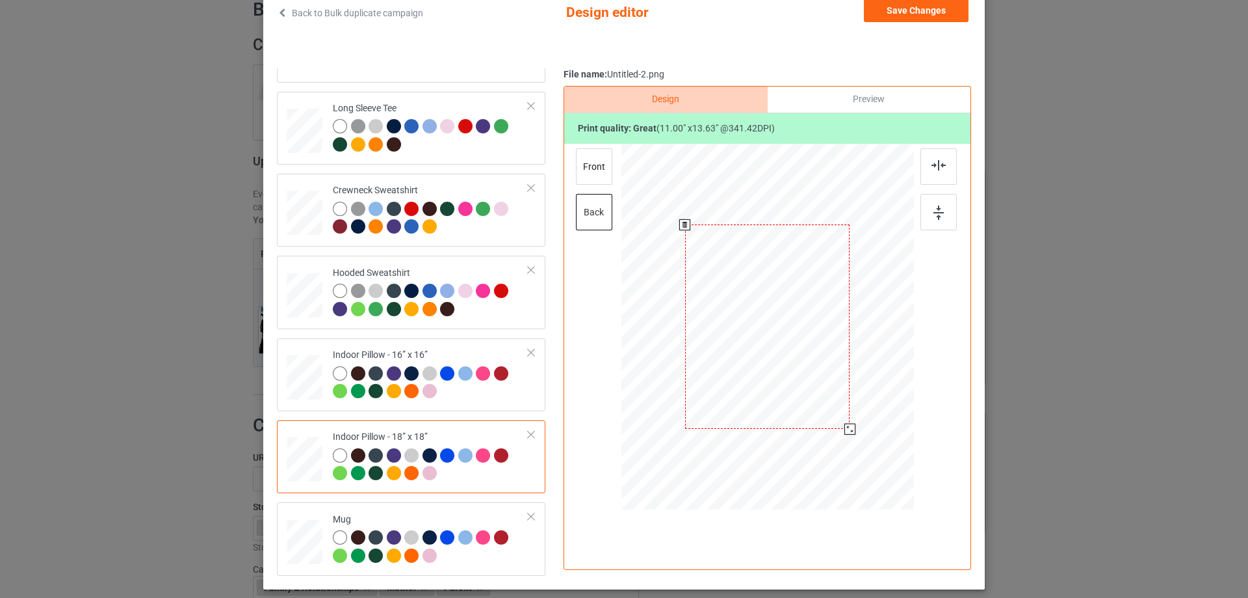
drag, startPoint x: 854, startPoint y: 436, endPoint x: 850, endPoint y: 428, distance: 9.1
click at [850, 428] on div at bounding box center [850, 428] width 11 height 11
click at [598, 174] on div "front" at bounding box center [594, 166] width 36 height 36
click at [849, 428] on div at bounding box center [851, 430] width 11 height 11
click at [402, 510] on td "Mug" at bounding box center [431, 538] width 210 height 62
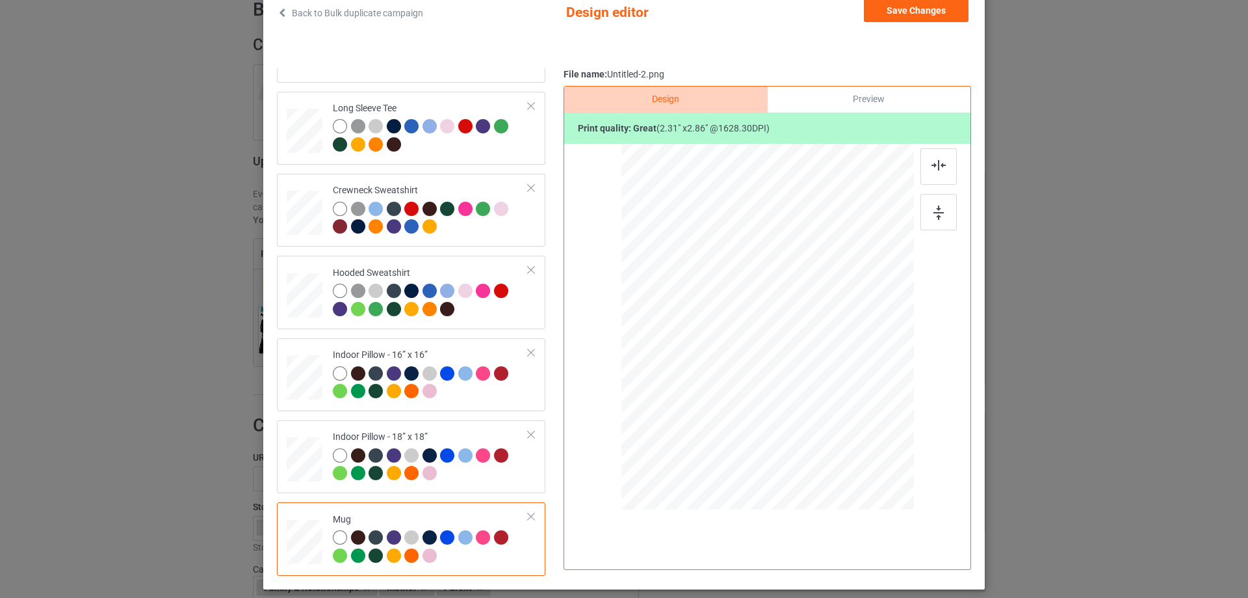
click at [878, 90] on div "Preview" at bounding box center [869, 99] width 203 height 26
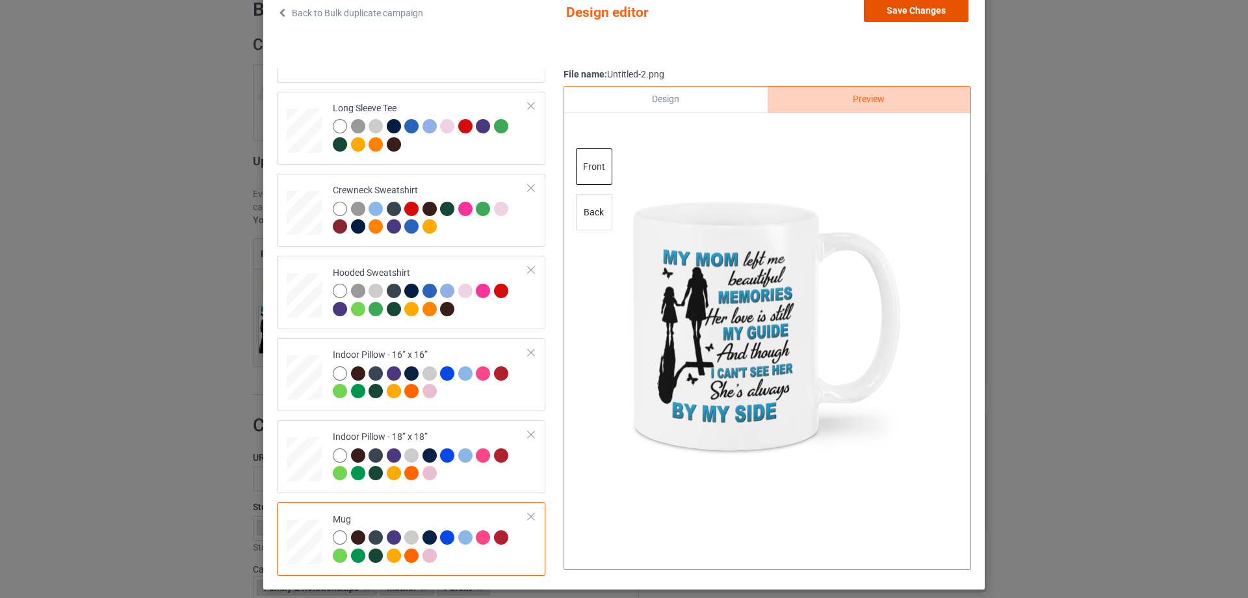
click at [909, 14] on button "Save Changes" at bounding box center [916, 10] width 105 height 23
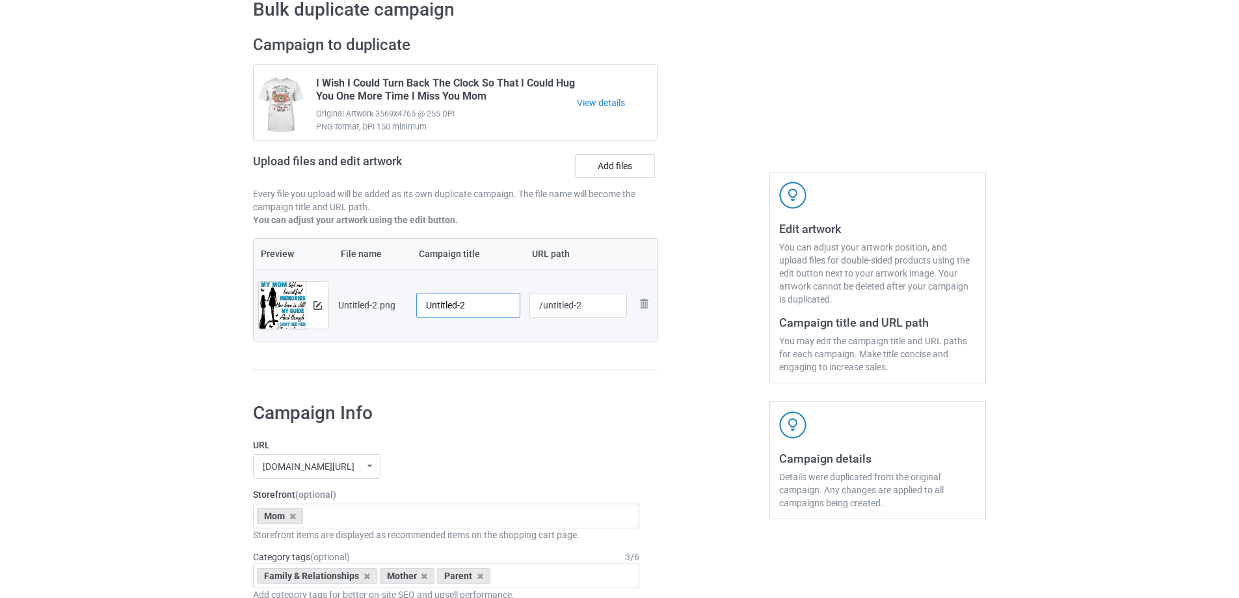
click at [469, 302] on input "Untitled-2" at bounding box center [468, 305] width 104 height 25
paste input "My Mom Left Me Beautiful Memories"
type input "My Mom Left Me Beautiful Memories"
click at [471, 351] on div "Preview File name Campaign title URL path Preview and edit artwork Untitled-2.p…" at bounding box center [455, 304] width 404 height 133
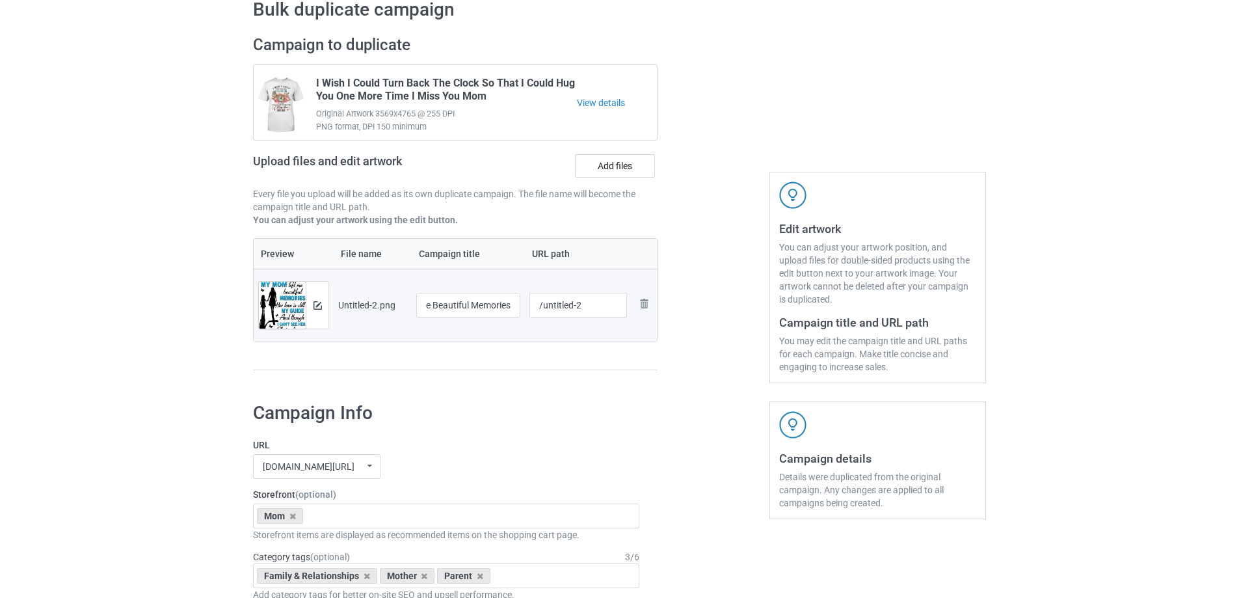
scroll to position [0, 0]
drag, startPoint x: 543, startPoint y: 304, endPoint x: 603, endPoint y: 306, distance: 60.5
click at [603, 306] on input "/untitled-2" at bounding box center [578, 305] width 98 height 25
type input "/mmml11"
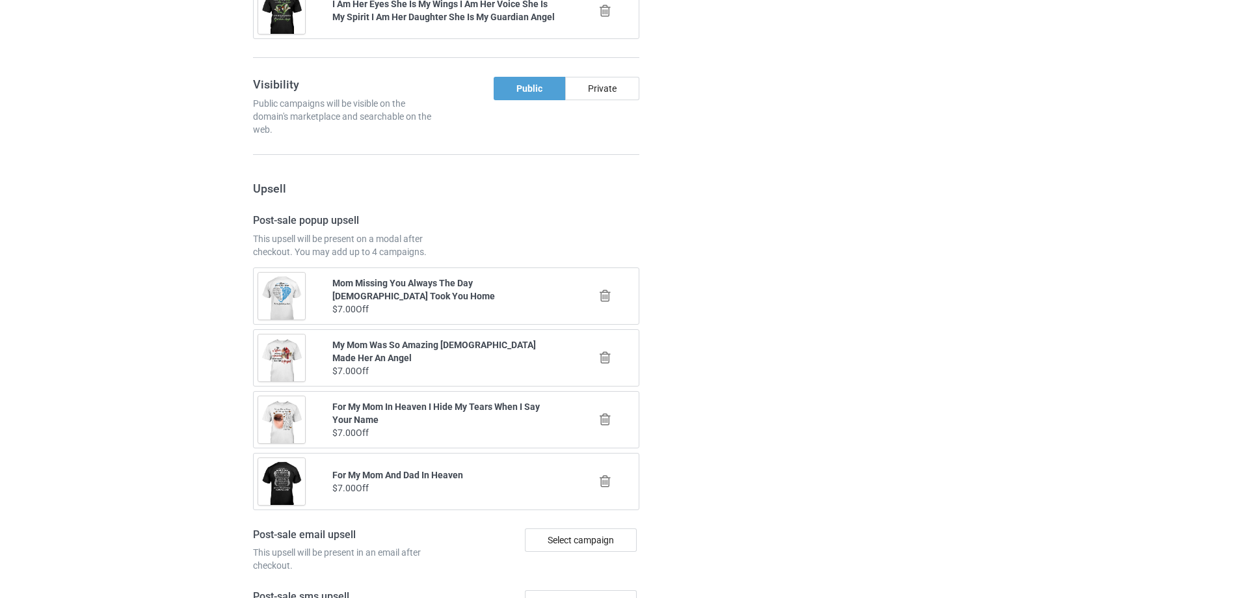
scroll to position [1514, 0]
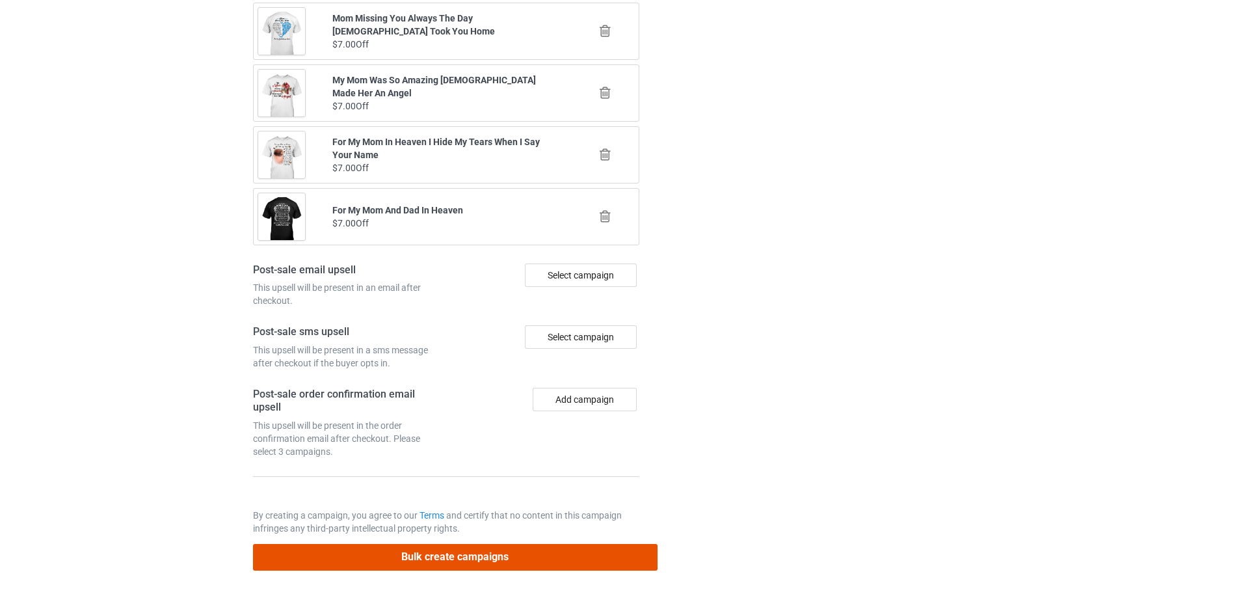
click at [545, 547] on button "Bulk create campaigns" at bounding box center [455, 557] width 404 height 27
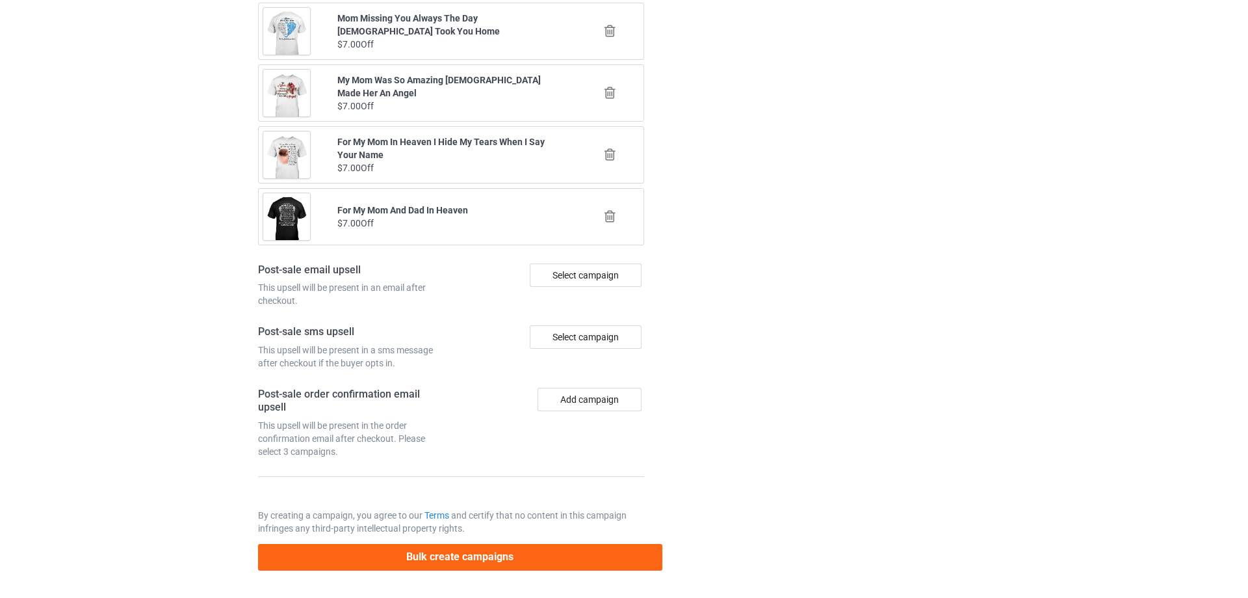
scroll to position [0, 0]
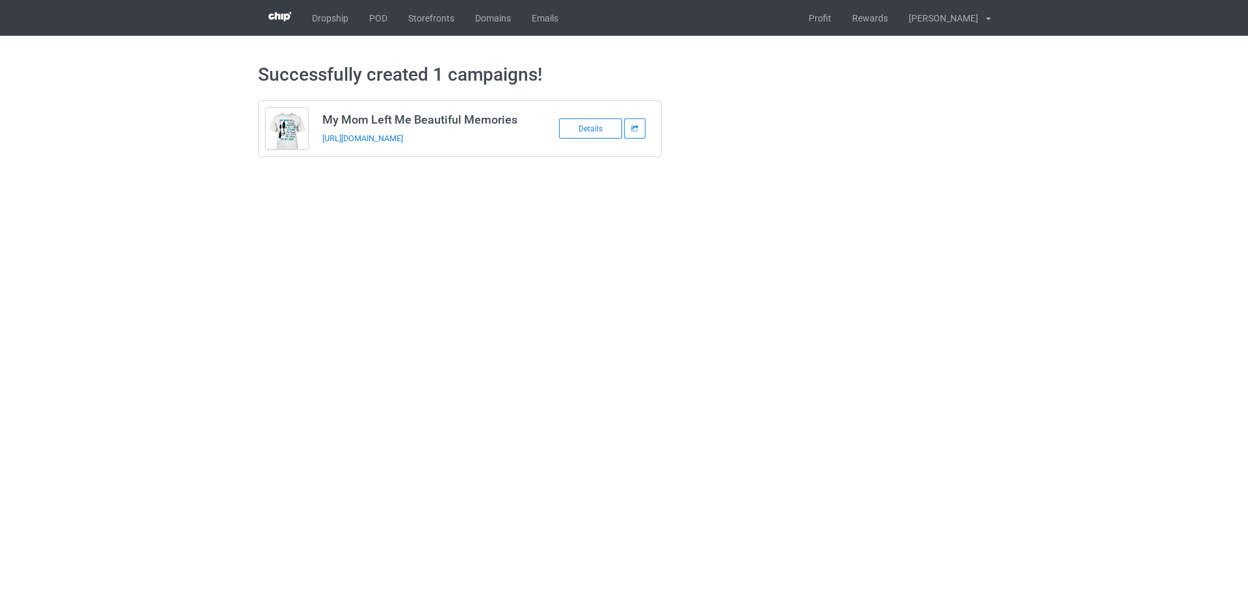
drag, startPoint x: 508, startPoint y: 140, endPoint x: 319, endPoint y: 148, distance: 190.0
click at [319, 148] on td "My Mom Left Me Beautiful Memories https://www.sendinglovetoheaven.com/mmml11" at bounding box center [425, 128] width 220 height 55
copy link "https://www.sendinglovetoheaven.com/mmml11"
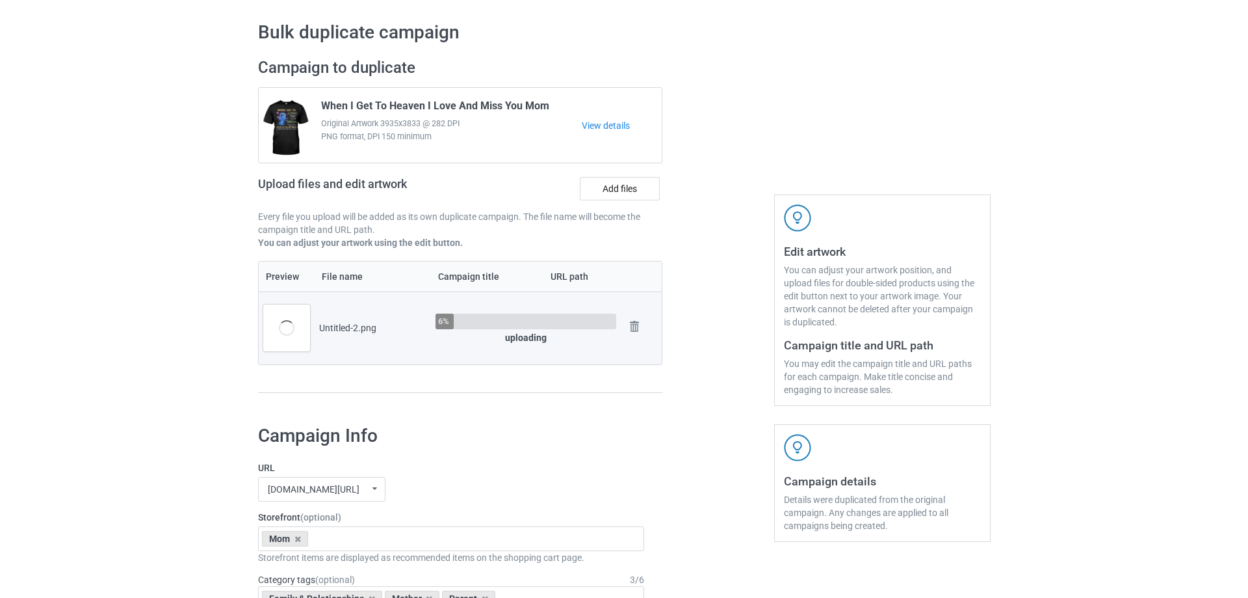
scroll to position [65, 0]
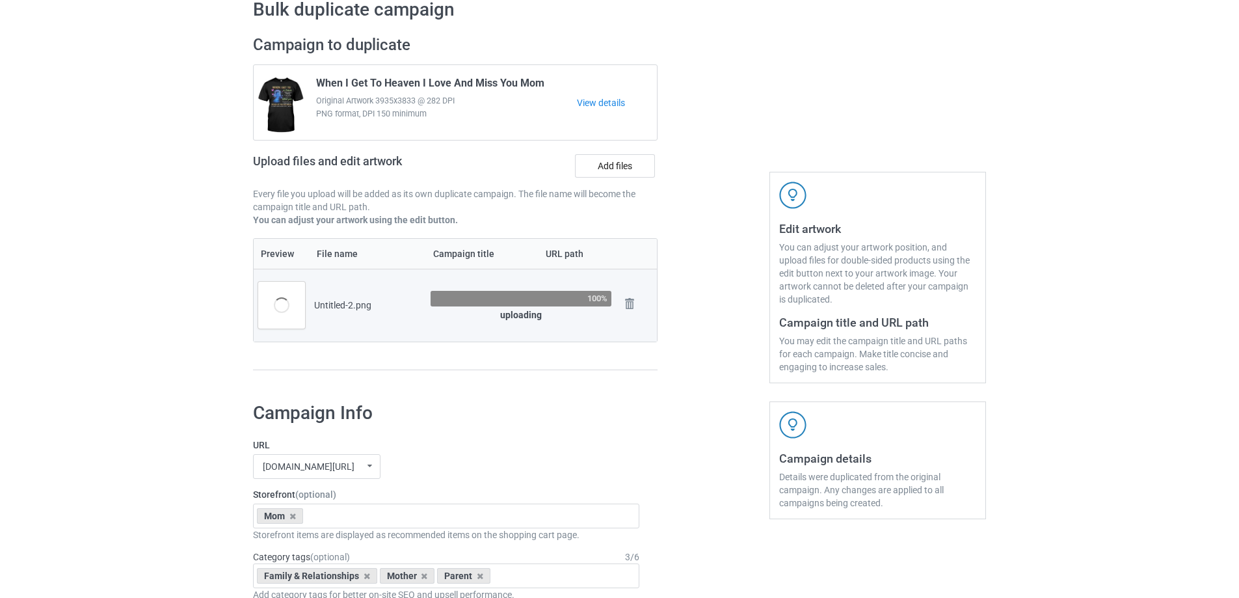
click at [696, 327] on div at bounding box center [713, 209] width 94 height 366
click at [696, 326] on div at bounding box center [713, 209] width 94 height 366
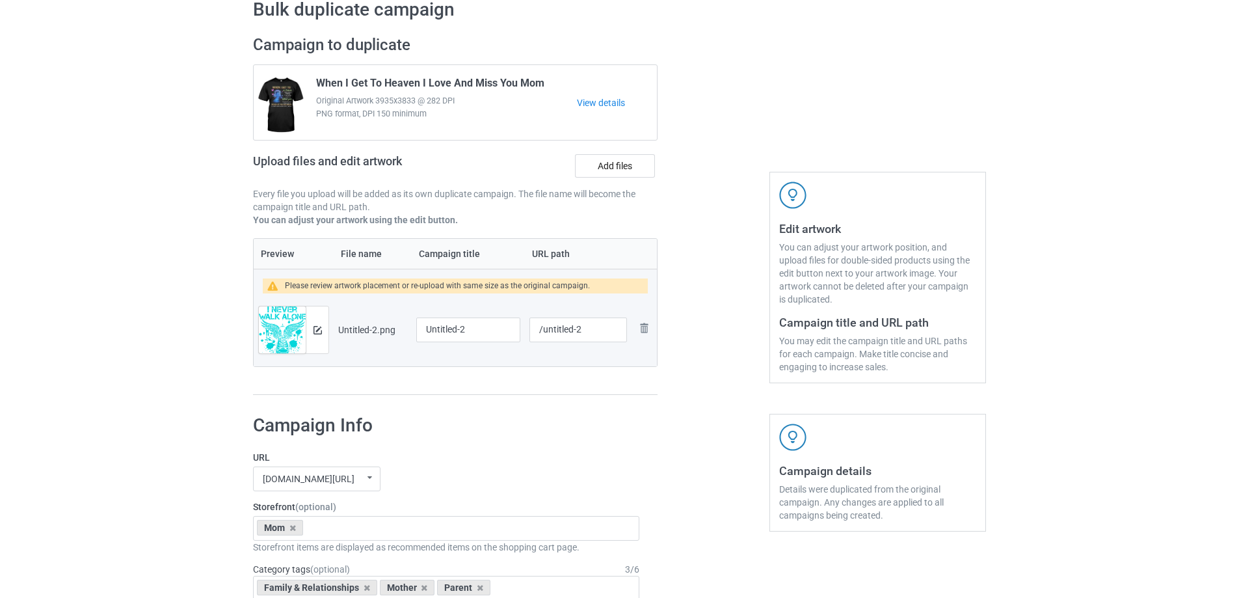
click at [329, 329] on td "Preview and edit artwork" at bounding box center [294, 329] width 80 height 73
click at [315, 335] on button at bounding box center [317, 329] width 8 height 10
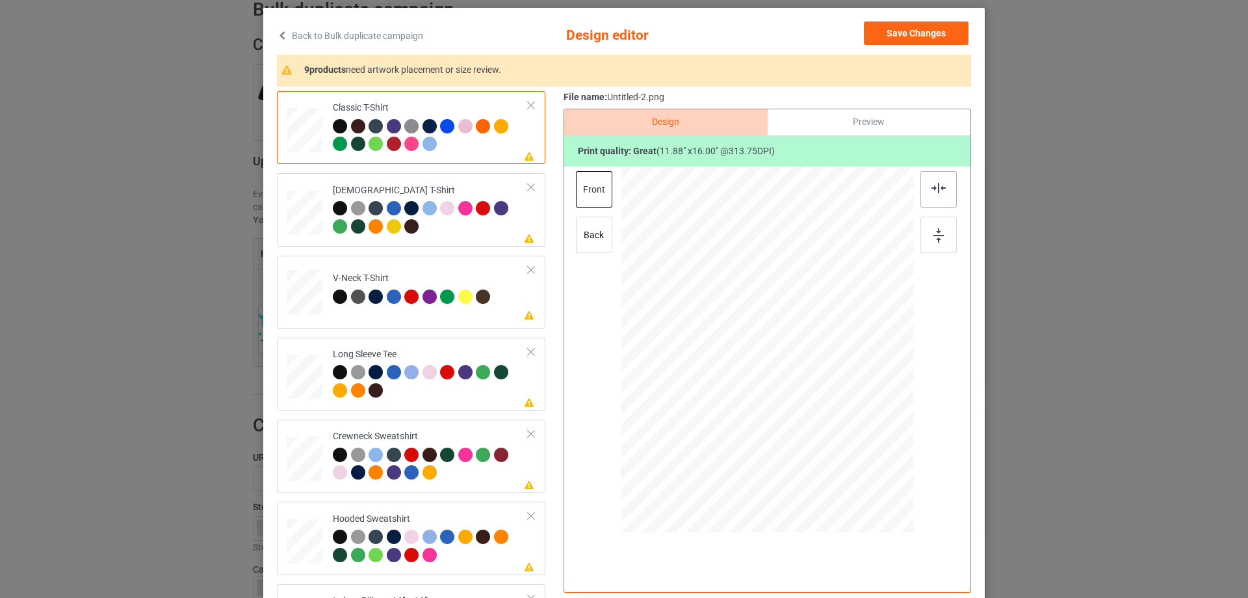
click at [922, 181] on div at bounding box center [939, 189] width 36 height 36
click at [505, 231] on div at bounding box center [431, 219] width 196 height 36
click at [942, 191] on div at bounding box center [939, 189] width 36 height 36
click at [479, 278] on div "V-Neck T-Shirt" at bounding box center [413, 287] width 161 height 31
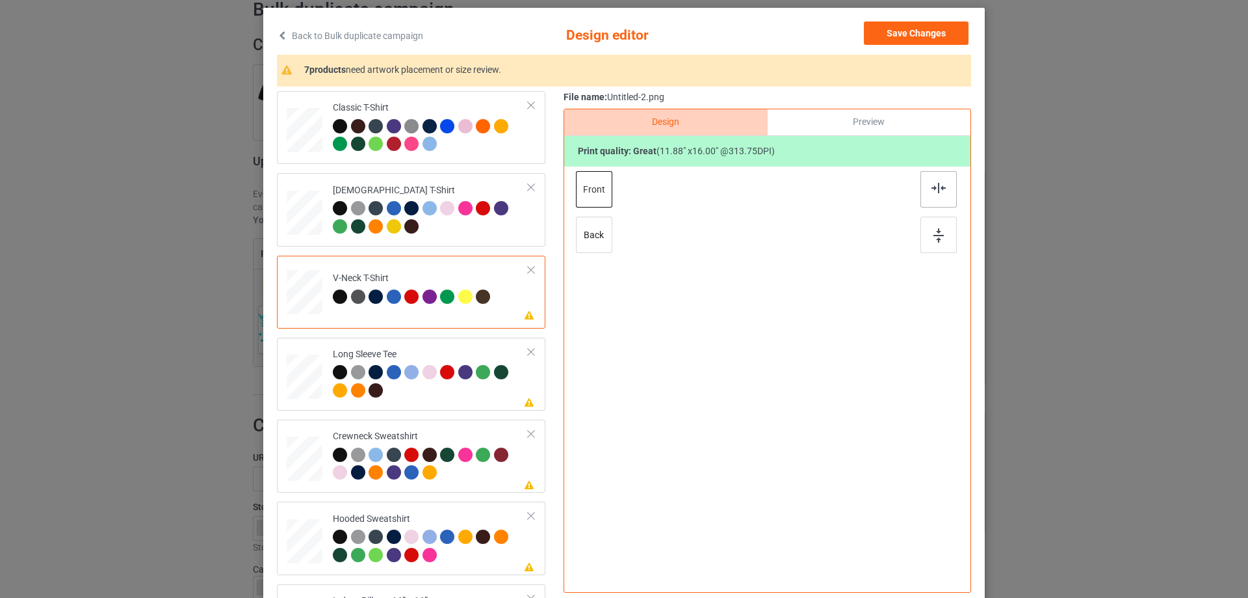
click at [945, 181] on div at bounding box center [939, 189] width 36 height 36
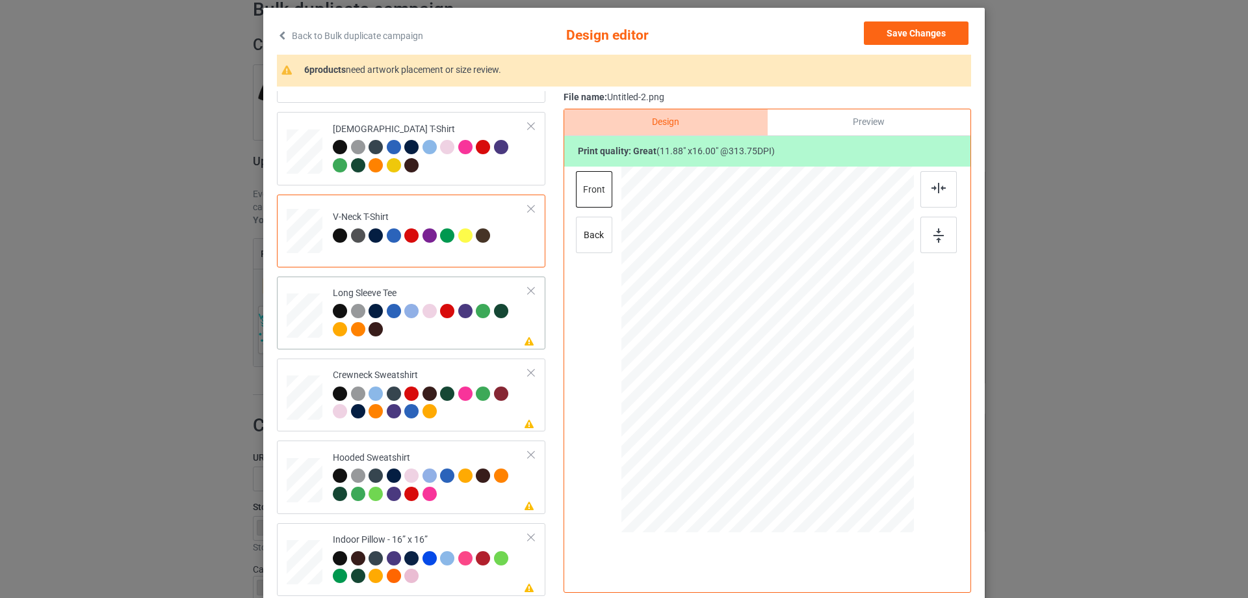
scroll to position [130, 0]
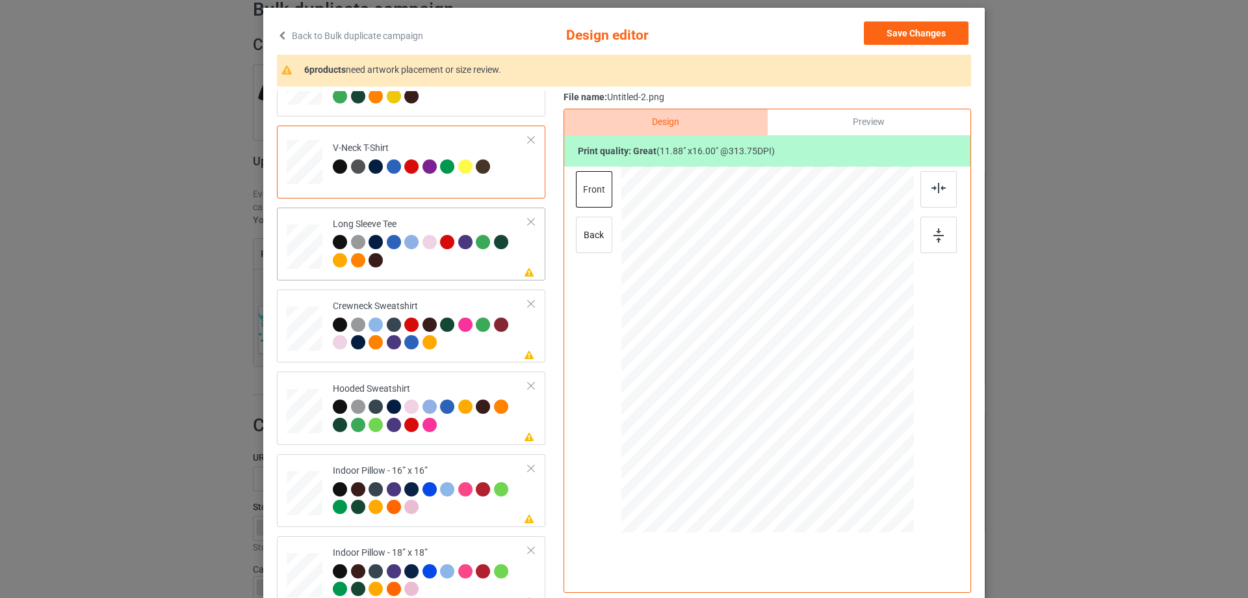
click at [471, 269] on div at bounding box center [431, 253] width 196 height 36
click at [921, 191] on div at bounding box center [939, 189] width 36 height 36
click at [448, 298] on td "Please review artwork placement Crewneck Sweatshirt" at bounding box center [431, 326] width 210 height 62
click at [941, 196] on div at bounding box center [939, 189] width 36 height 36
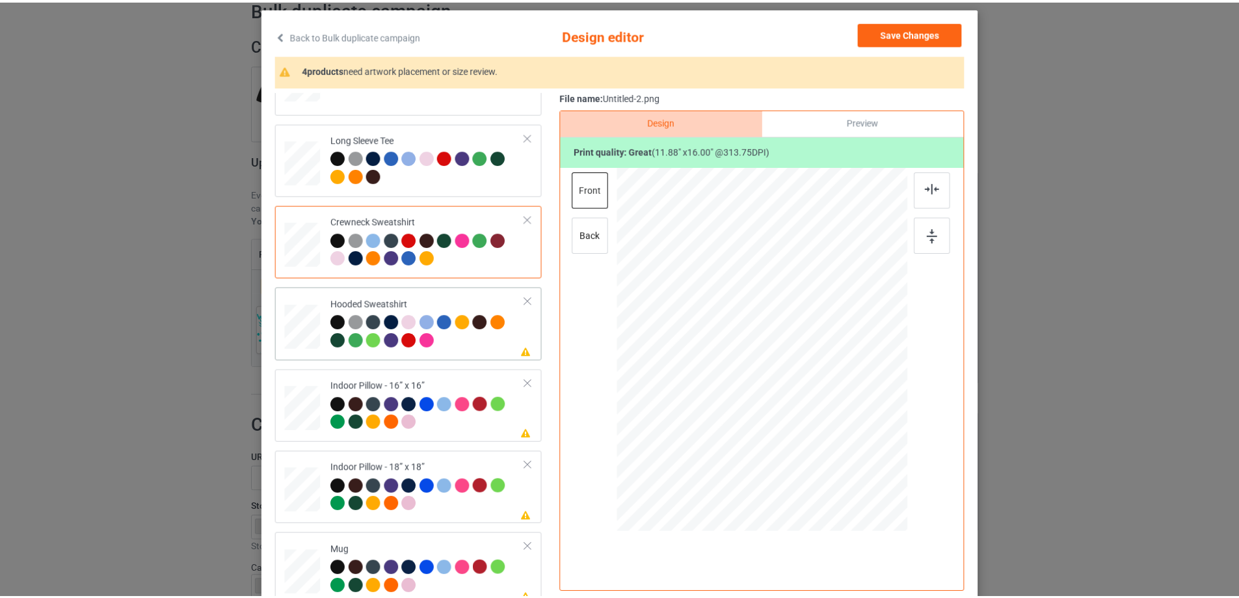
scroll to position [223, 0]
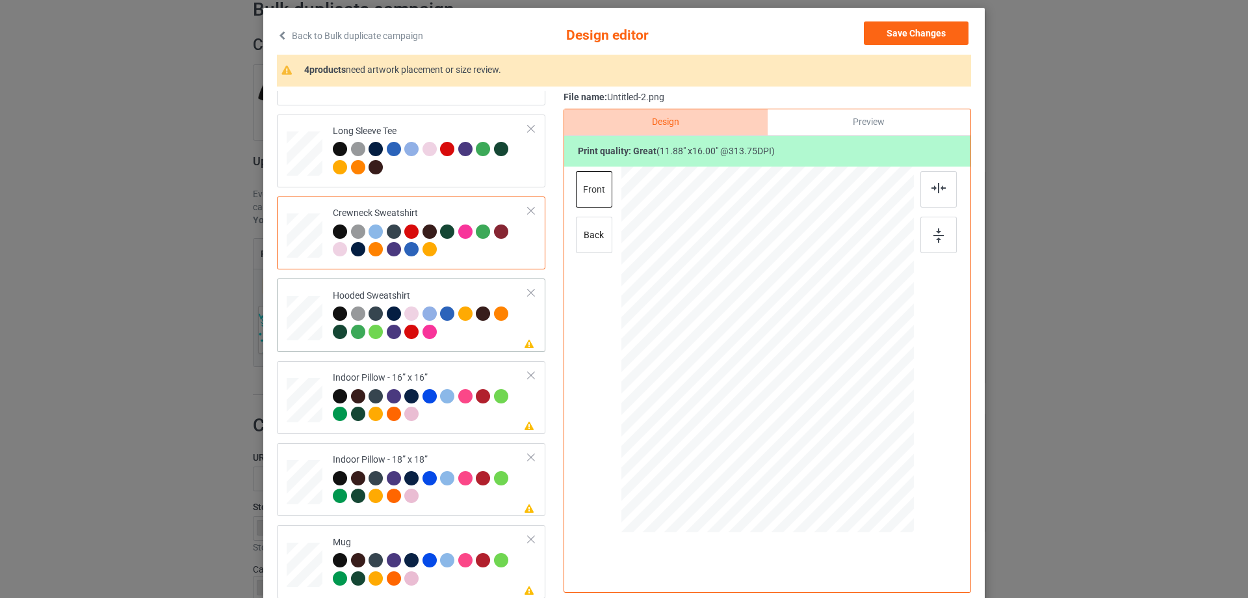
click at [505, 341] on div at bounding box center [431, 324] width 196 height 36
click at [947, 188] on div at bounding box center [939, 189] width 36 height 36
click at [430, 376] on div "Indoor Pillow - 16” x 16”" at bounding box center [431, 395] width 196 height 49
drag, startPoint x: 845, startPoint y: 465, endPoint x: 837, endPoint y: 439, distance: 27.0
click at [837, 439] on div at bounding box center [768, 350] width 293 height 292
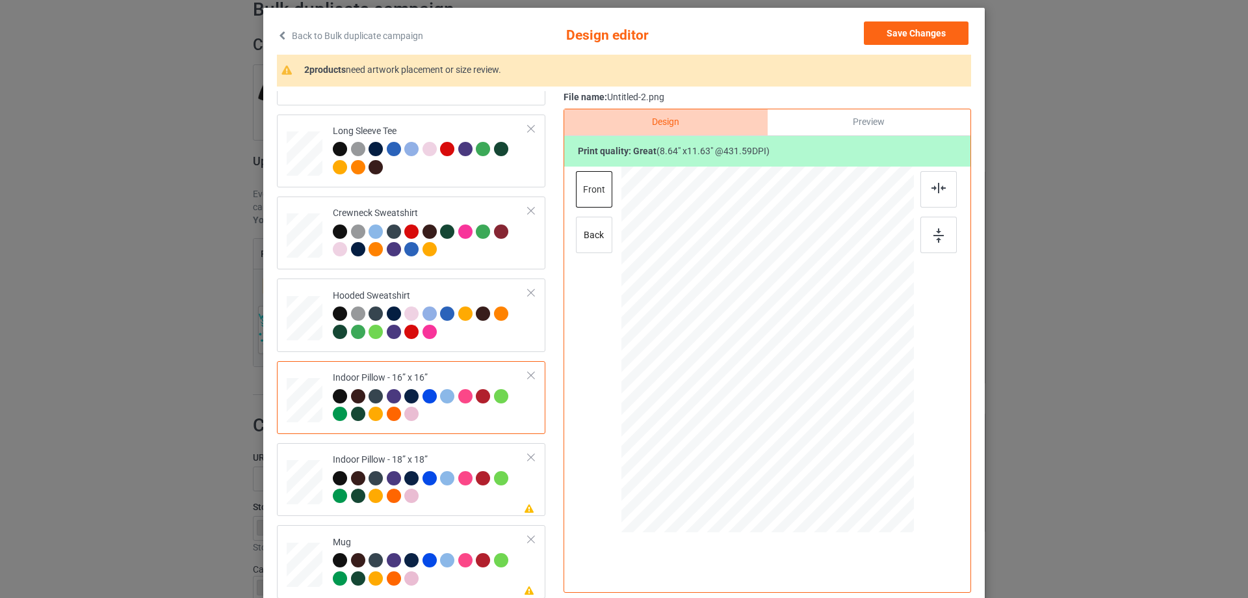
click at [860, 124] on div "Preview" at bounding box center [869, 122] width 203 height 26
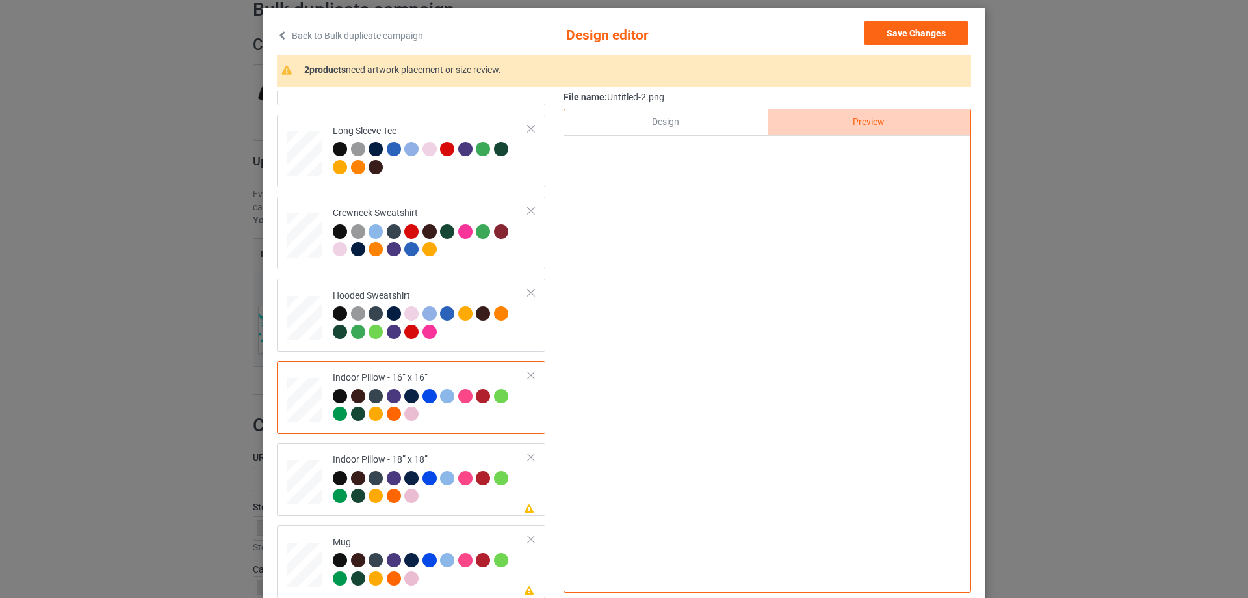
click at [696, 120] on div "Design" at bounding box center [665, 122] width 203 height 26
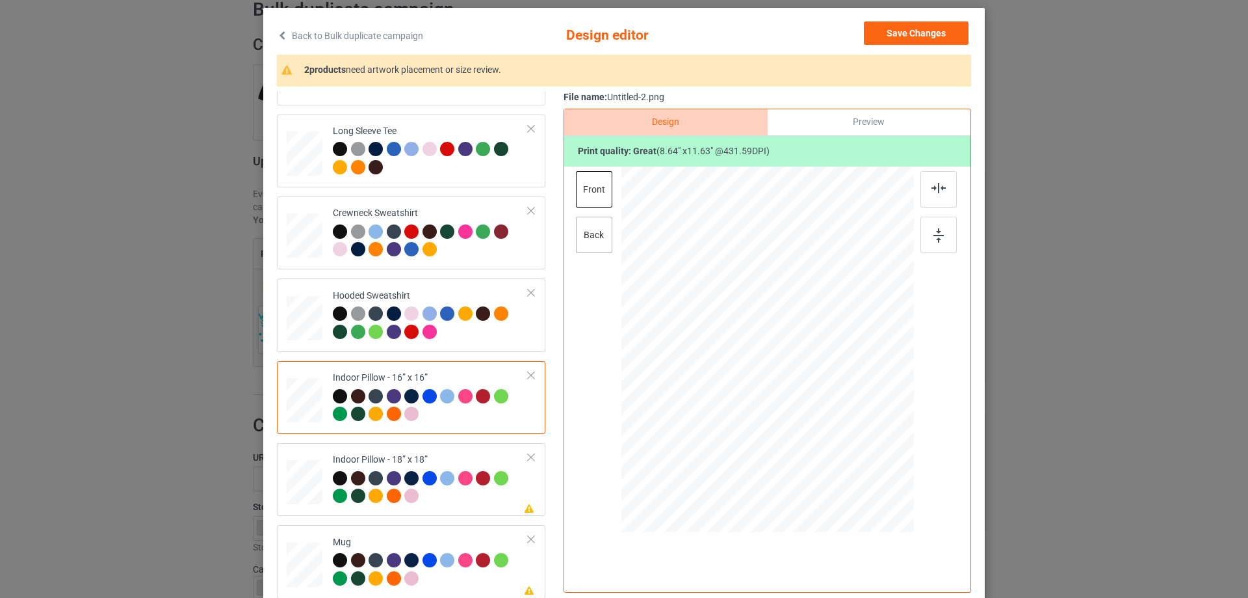
click at [598, 244] on div "back" at bounding box center [594, 235] width 36 height 36
drag, startPoint x: 852, startPoint y: 465, endPoint x: 841, endPoint y: 443, distance: 23.8
click at [841, 443] on div at bounding box center [841, 448] width 11 height 11
click at [408, 448] on div "Please review artwork placement Indoor Pillow - 18” x 18”" at bounding box center [411, 479] width 269 height 73
drag, startPoint x: 852, startPoint y: 469, endPoint x: 839, endPoint y: 449, distance: 24.0
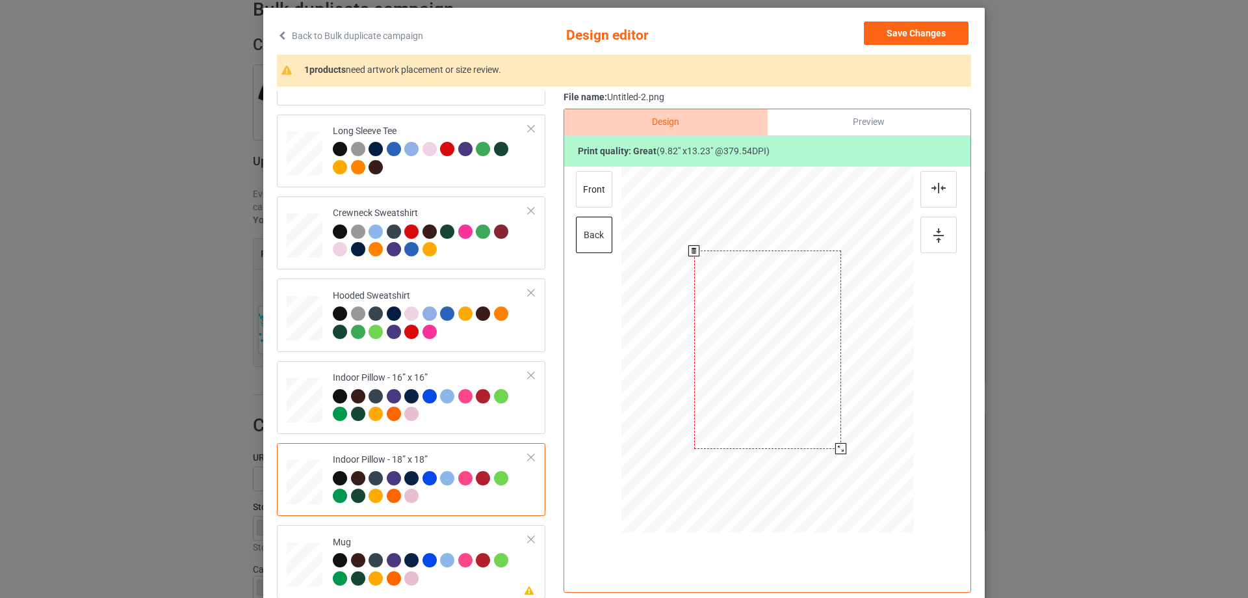
click at [839, 449] on div at bounding box center [841, 448] width 11 height 11
click at [588, 170] on div "Design Preview Print quality: great ( 9.82 " x 13.23 " @ 379.54 DPI) front back" at bounding box center [768, 351] width 408 height 484
click at [588, 177] on div "front" at bounding box center [594, 189] width 36 height 36
drag, startPoint x: 850, startPoint y: 463, endPoint x: 838, endPoint y: 444, distance: 22.2
click at [838, 444] on div at bounding box center [841, 448] width 11 height 11
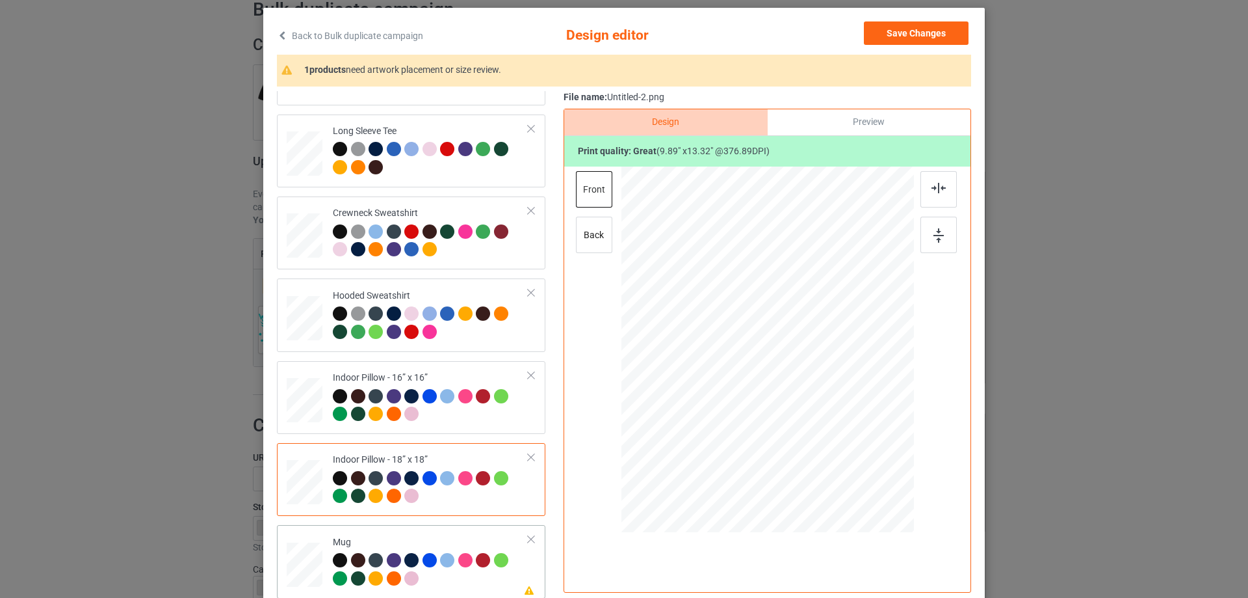
click at [429, 537] on div "Mug" at bounding box center [431, 560] width 196 height 49
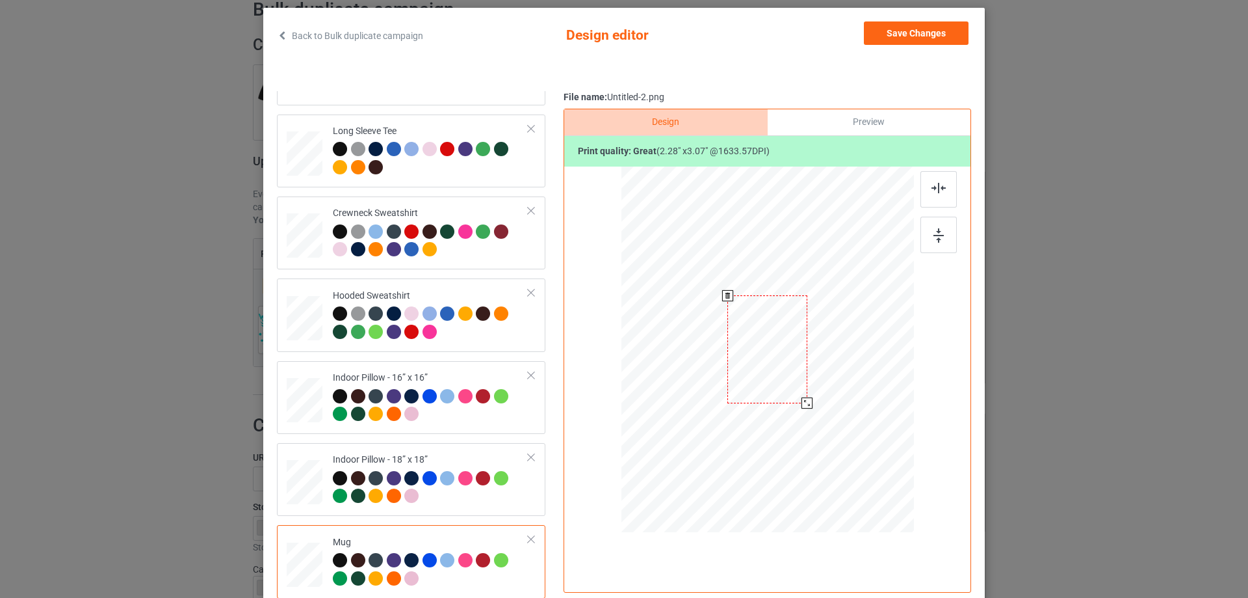
drag, startPoint x: 826, startPoint y: 407, endPoint x: 815, endPoint y: 390, distance: 20.2
click at [815, 390] on div at bounding box center [768, 349] width 293 height 122
drag, startPoint x: 849, startPoint y: 374, endPoint x: 869, endPoint y: 376, distance: 20.3
click at [869, 376] on div at bounding box center [848, 348] width 80 height 107
click at [945, 224] on div at bounding box center [939, 235] width 36 height 36
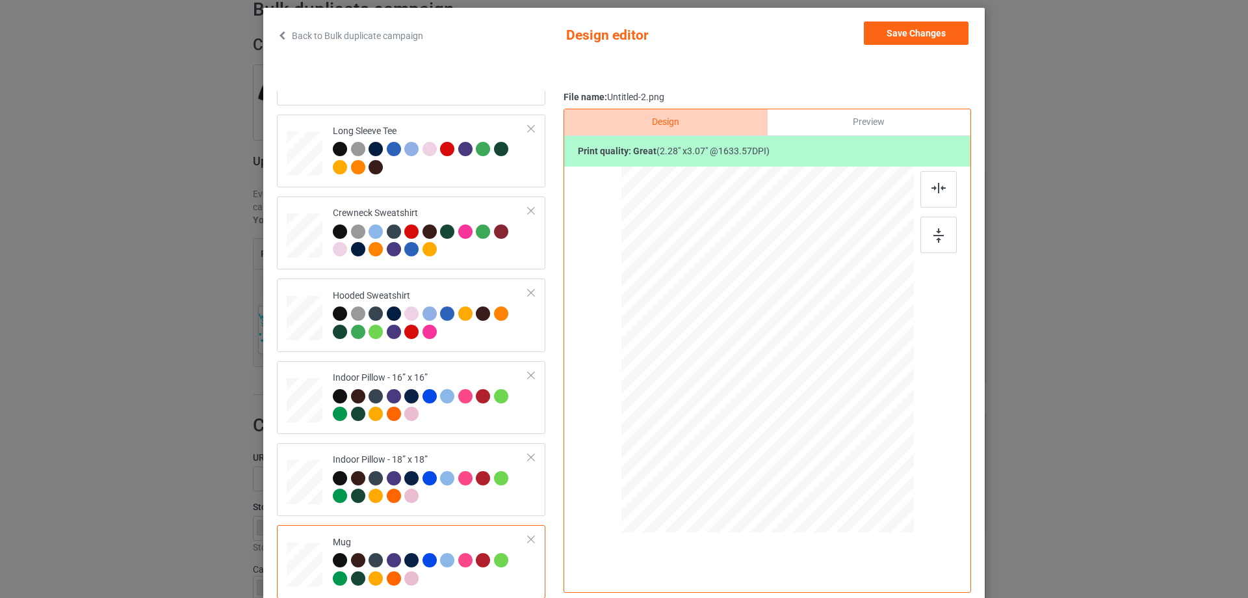
click at [886, 156] on div "Print quality: great ( 2.28 " x 3.07 " @ 1633.57 DPI)" at bounding box center [767, 151] width 406 height 31
click at [879, 122] on div "Preview" at bounding box center [869, 122] width 203 height 26
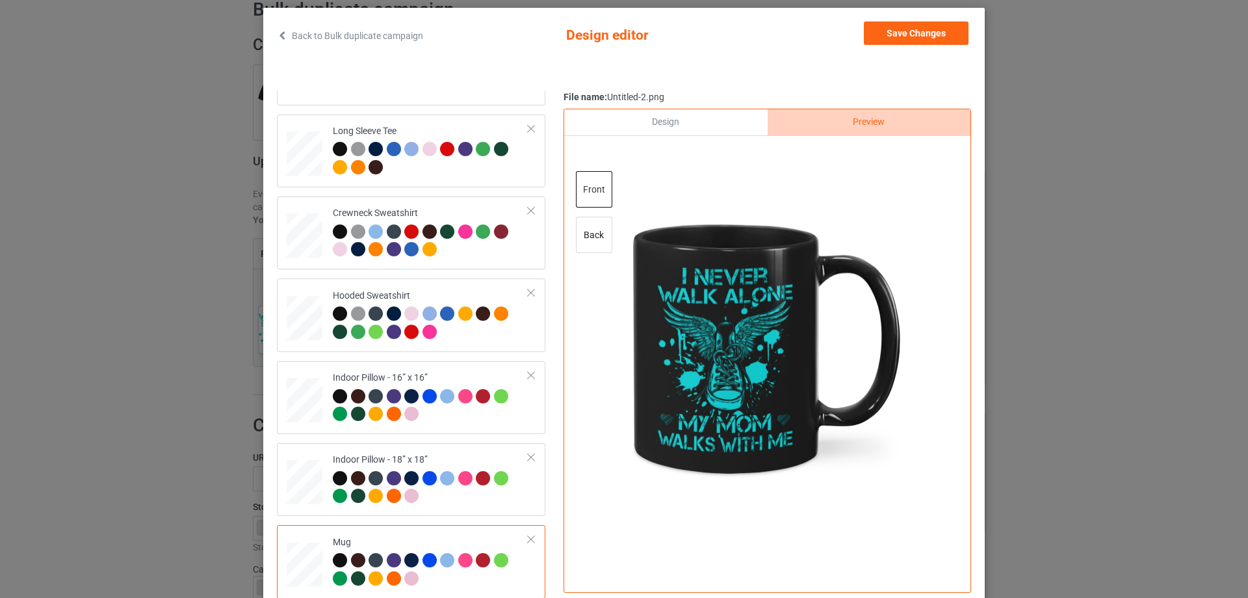
click at [692, 134] on div "Design" at bounding box center [665, 122] width 203 height 26
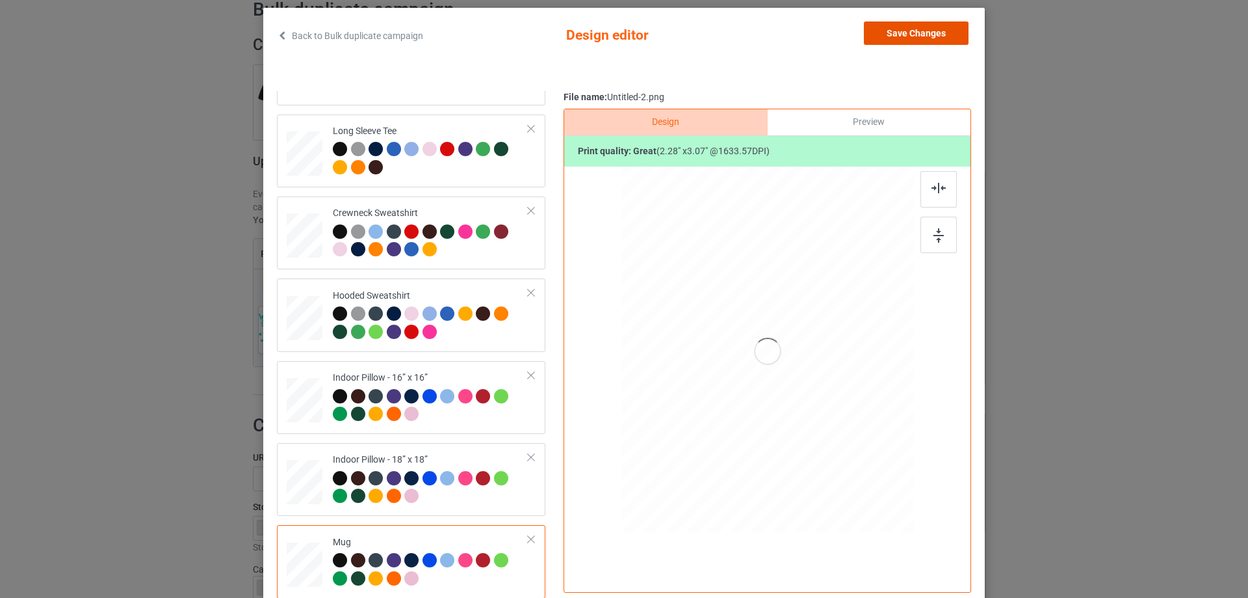
click at [889, 35] on button "Save Changes" at bounding box center [916, 32] width 105 height 23
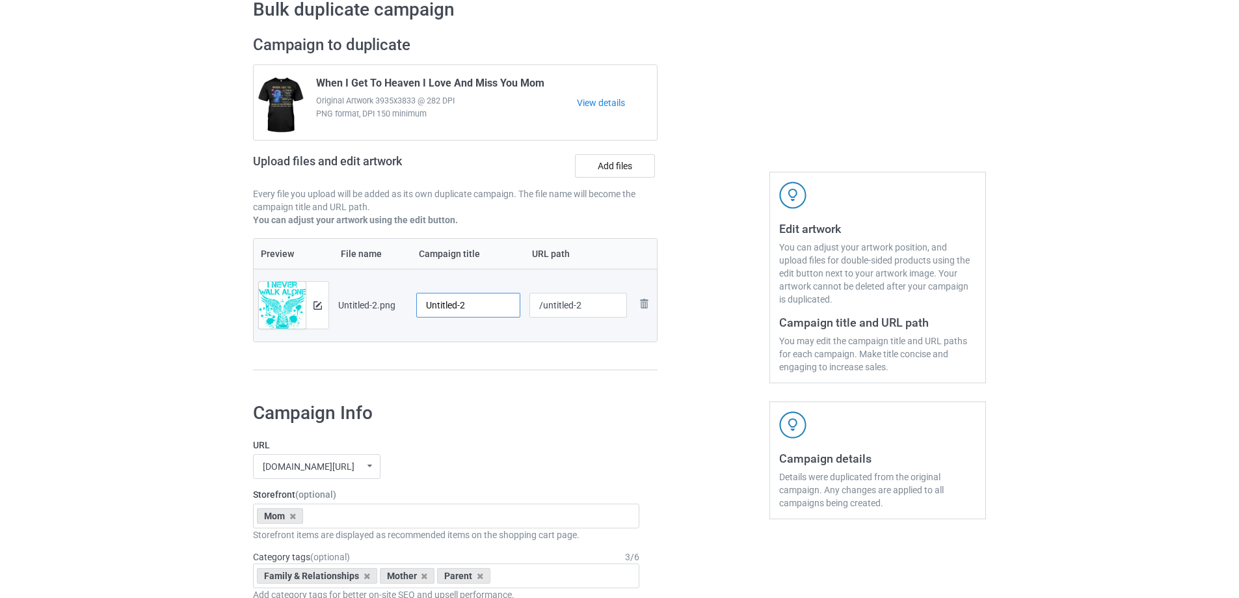
click at [465, 300] on input "Untitled-2" at bounding box center [468, 305] width 104 height 25
paste input "Never Walk Alone My Mom Walks With Me"
type input "Never Walk Alone My Mom Walks With Me"
click at [488, 356] on div "Preview File name Campaign title URL path Preview and edit artwork Untitled-2.p…" at bounding box center [455, 304] width 404 height 133
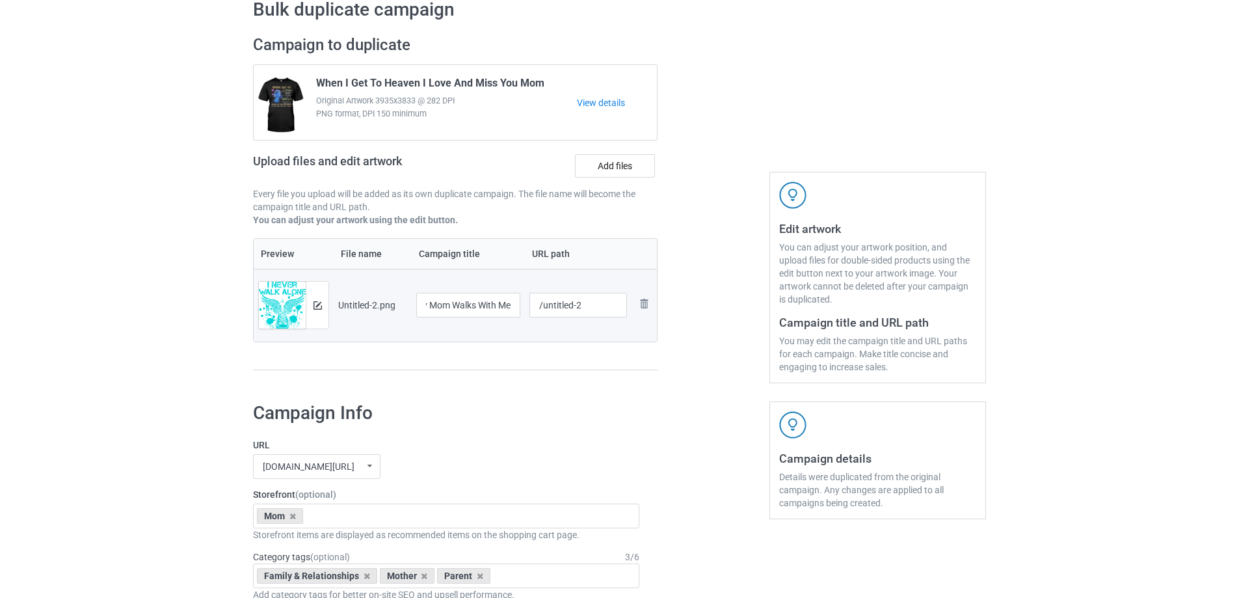
scroll to position [0, 0]
drag, startPoint x: 540, startPoint y: 306, endPoint x: 594, endPoint y: 301, distance: 54.2
click at [594, 301] on input "/untitled-2" at bounding box center [578, 305] width 98 height 25
drag, startPoint x: 544, startPoint y: 307, endPoint x: 603, endPoint y: 304, distance: 59.9
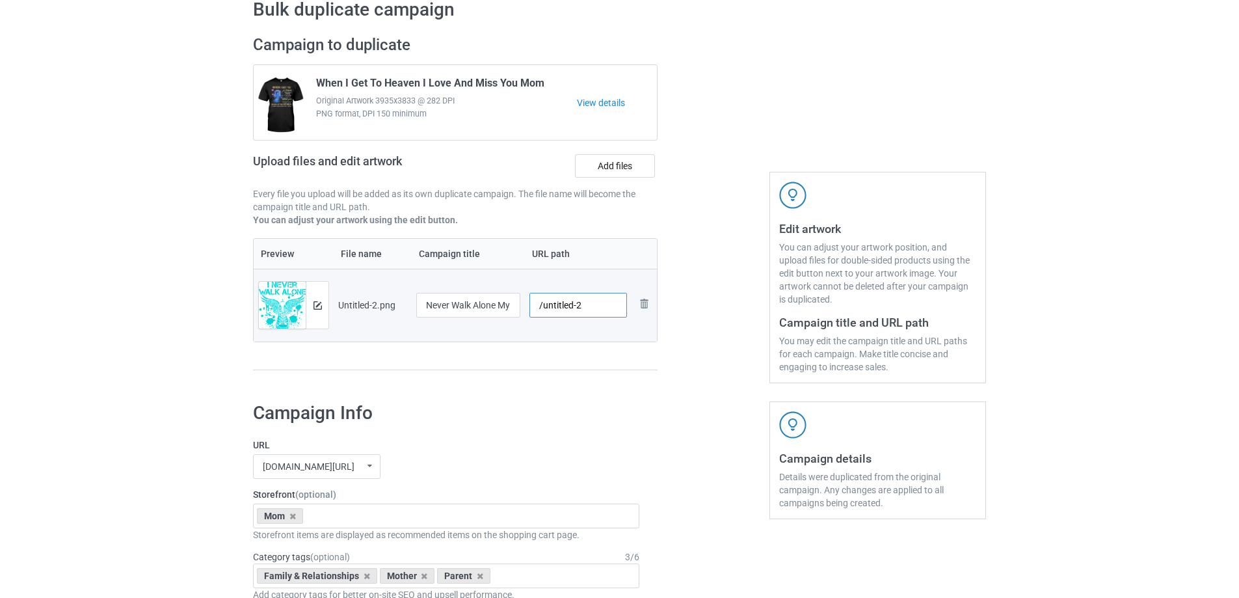
click at [603, 304] on input "/untitled-2" at bounding box center [578, 305] width 98 height 25
click at [575, 310] on input "/mnwa2" at bounding box center [578, 305] width 98 height 25
click at [574, 308] on input "/mnwa2" at bounding box center [578, 305] width 98 height 25
drag, startPoint x: 568, startPoint y: 309, endPoint x: 577, endPoint y: 309, distance: 9.8
click at [577, 309] on input "/mnwa3" at bounding box center [578, 305] width 98 height 25
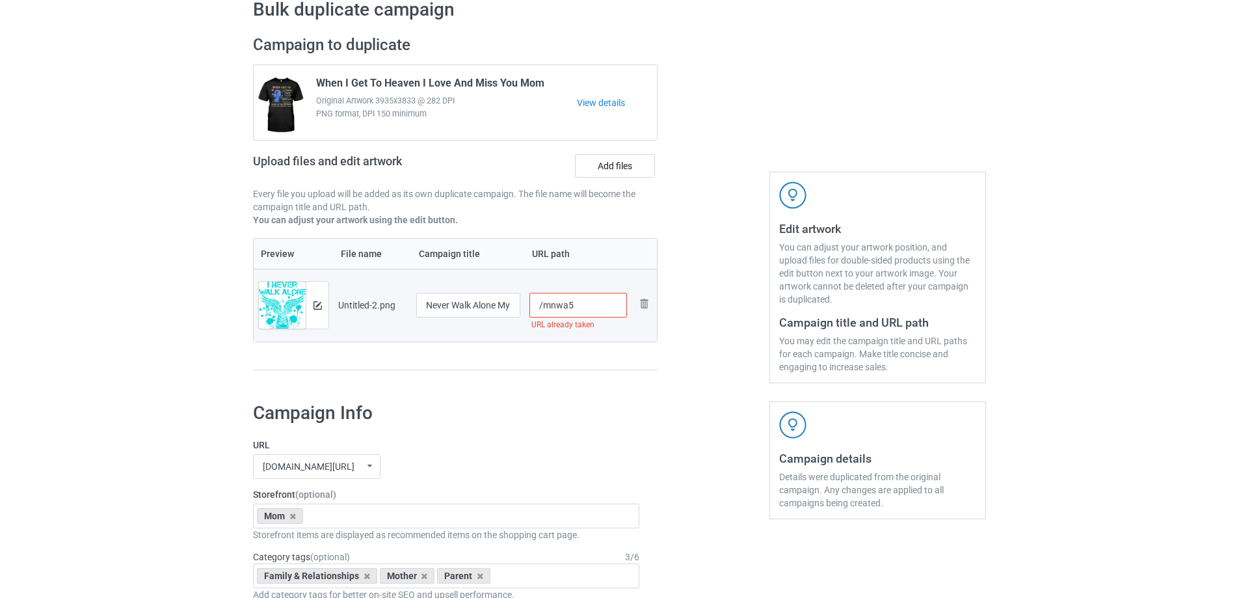
drag, startPoint x: 567, startPoint y: 304, endPoint x: 579, endPoint y: 307, distance: 12.0
click at [579, 307] on input "/mnwa5" at bounding box center [578, 305] width 98 height 25
drag, startPoint x: 566, startPoint y: 306, endPoint x: 573, endPoint y: 306, distance: 7.8
click at [573, 306] on input "/mnwa6" at bounding box center [578, 305] width 98 height 25
drag, startPoint x: 567, startPoint y: 306, endPoint x: 574, endPoint y: 306, distance: 7.2
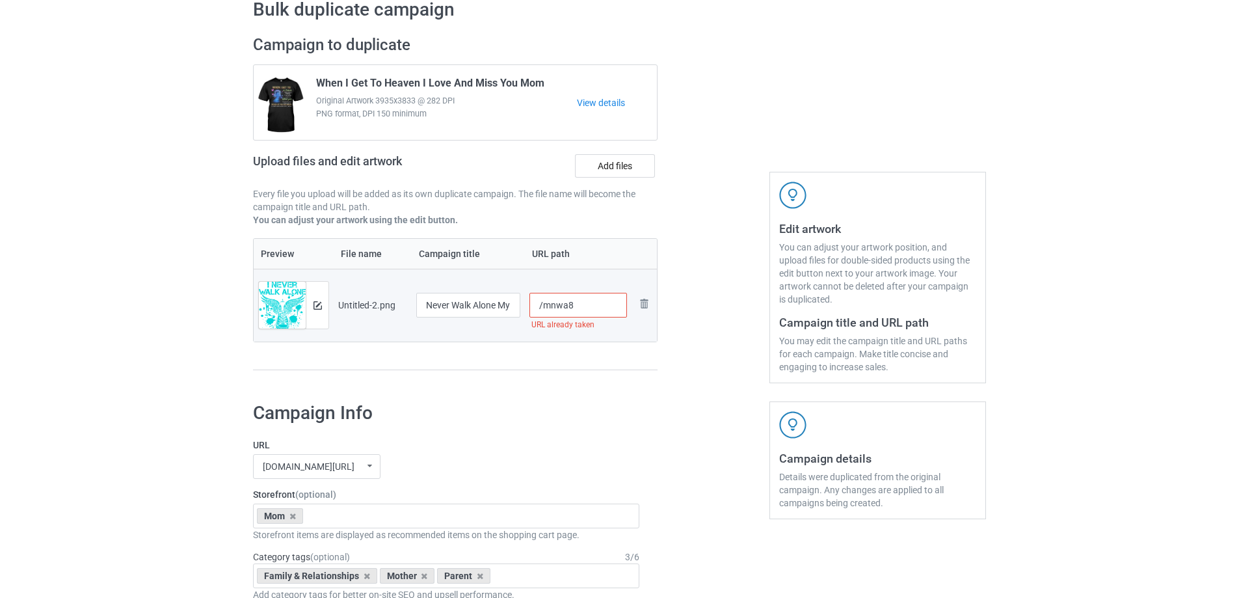
click at [574, 306] on input "/mnwa8" at bounding box center [578, 305] width 98 height 25
click at [573, 321] on div at bounding box center [578, 321] width 98 height 8
click at [580, 316] on input "/mnwa9" at bounding box center [578, 305] width 98 height 25
type input "/mnwa8"
click at [590, 363] on div "Preview File name Campaign title URL path Preview and edit artwork Untitled-2.p…" at bounding box center [455, 304] width 404 height 133
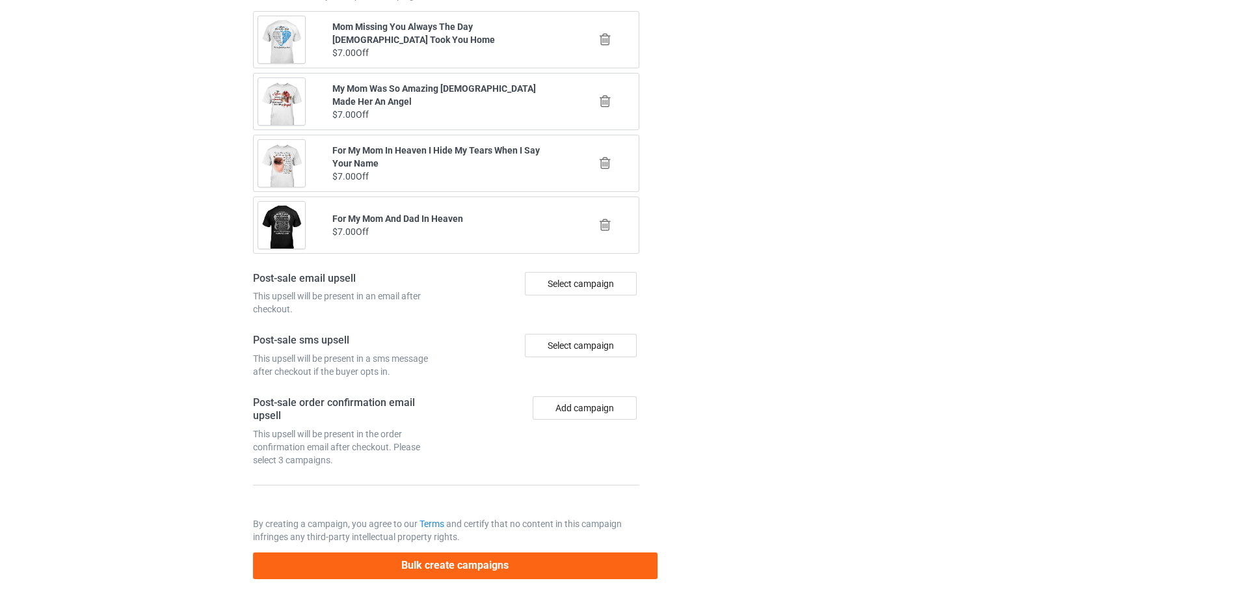
scroll to position [1514, 0]
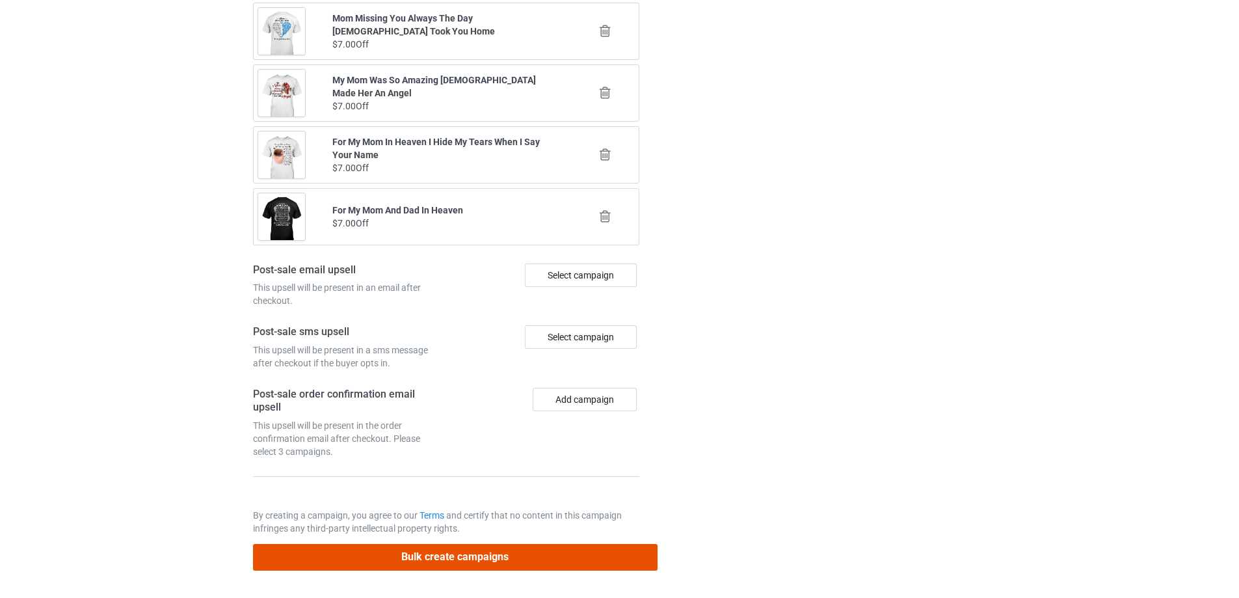
click at [526, 555] on button "Bulk create campaigns" at bounding box center [455, 557] width 404 height 27
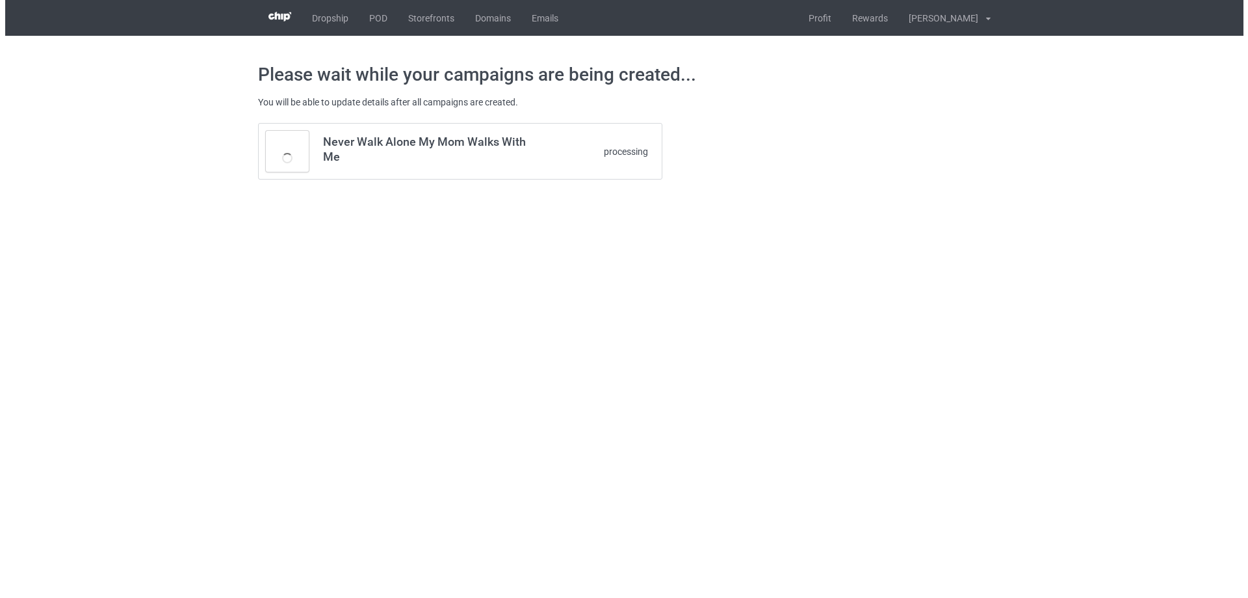
scroll to position [0, 0]
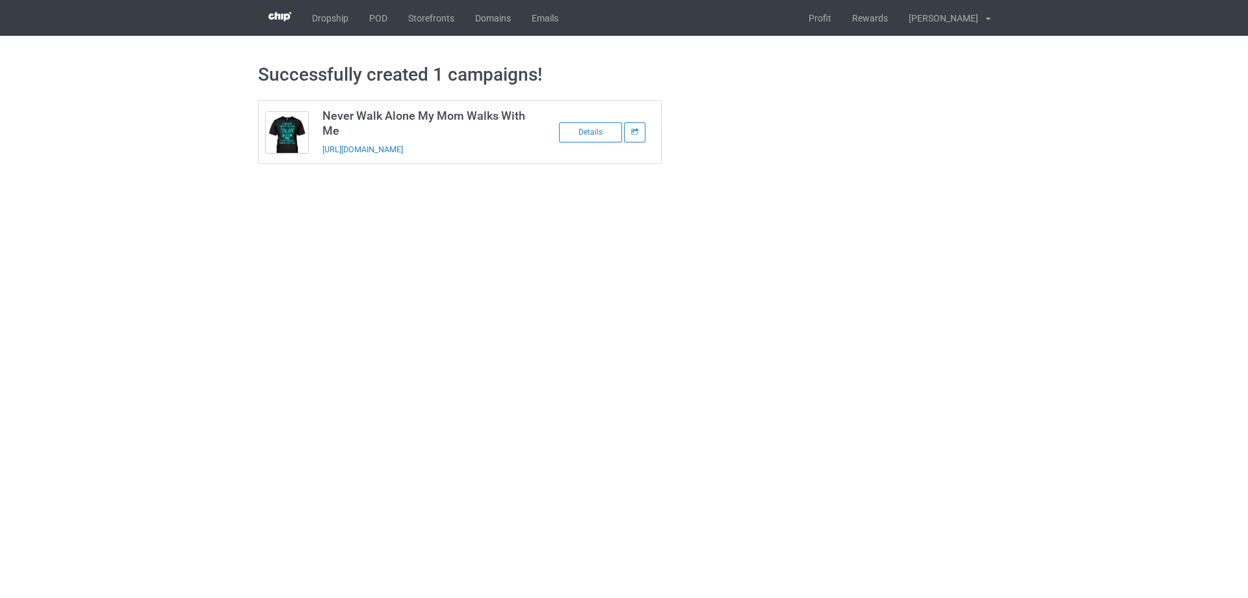
drag, startPoint x: 511, startPoint y: 145, endPoint x: 319, endPoint y: 151, distance: 192.5
click at [319, 151] on td "Never Walk Alone My Mom Walks With Me https://www.sendinglovetoheaven.com/mnwa8" at bounding box center [425, 132] width 220 height 62
copy link "https://www.sendinglovetoheaven.com/mnwa8"
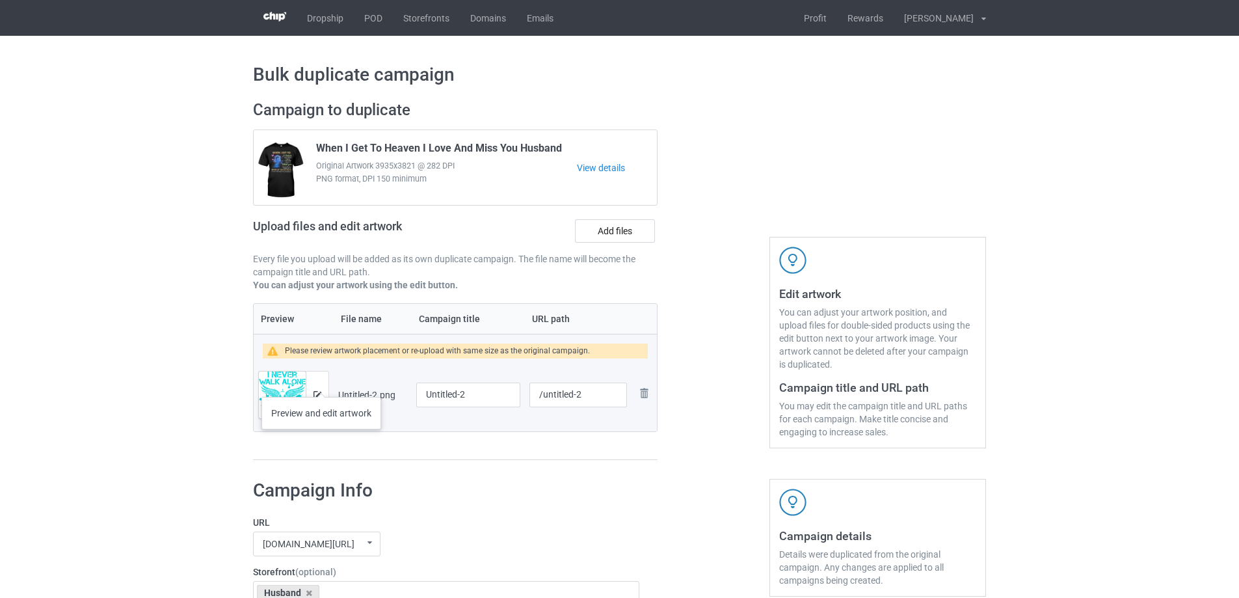
click at [321, 384] on div at bounding box center [317, 394] width 23 height 47
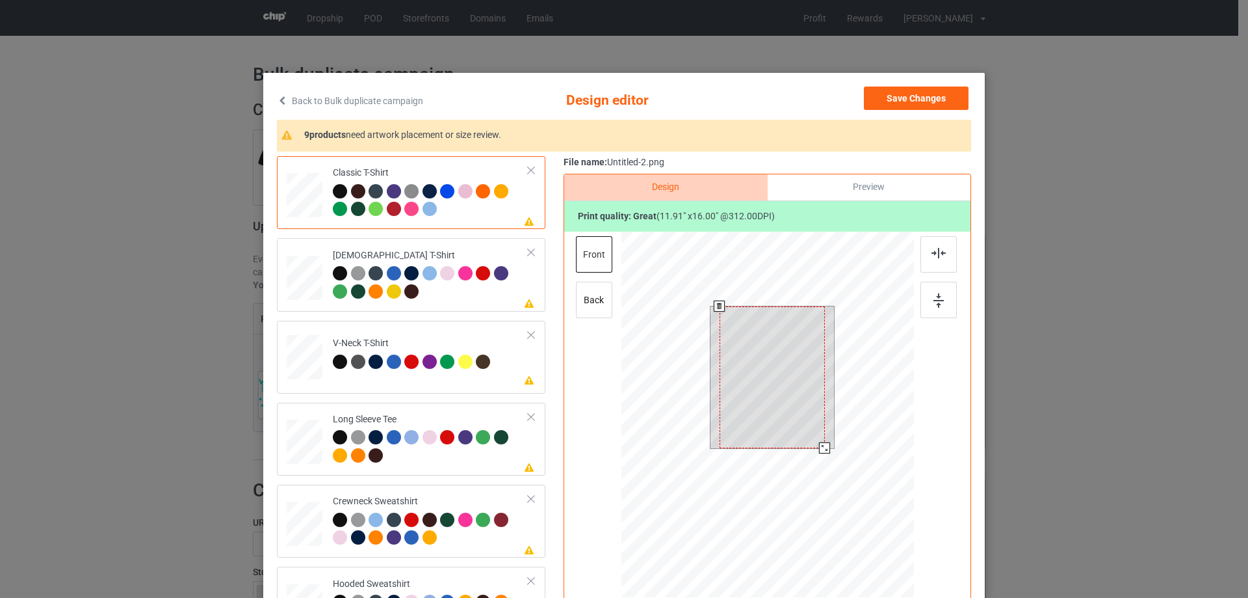
click at [806, 414] on div at bounding box center [772, 377] width 105 height 142
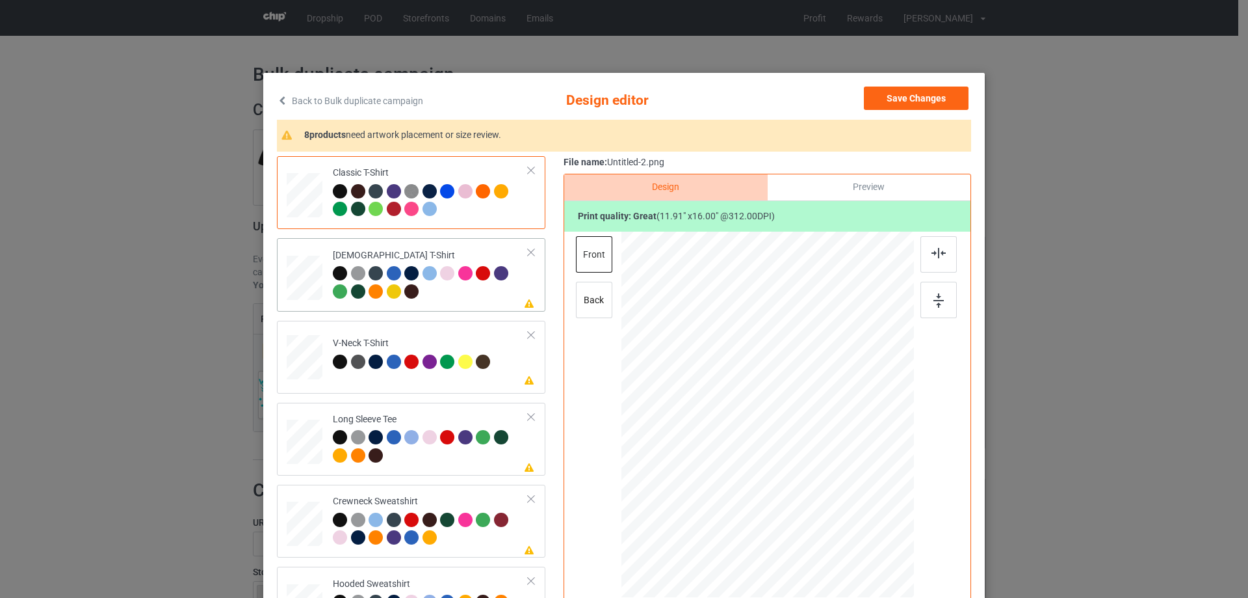
click at [475, 299] on div at bounding box center [431, 284] width 196 height 36
click at [809, 374] on div at bounding box center [769, 376] width 96 height 129
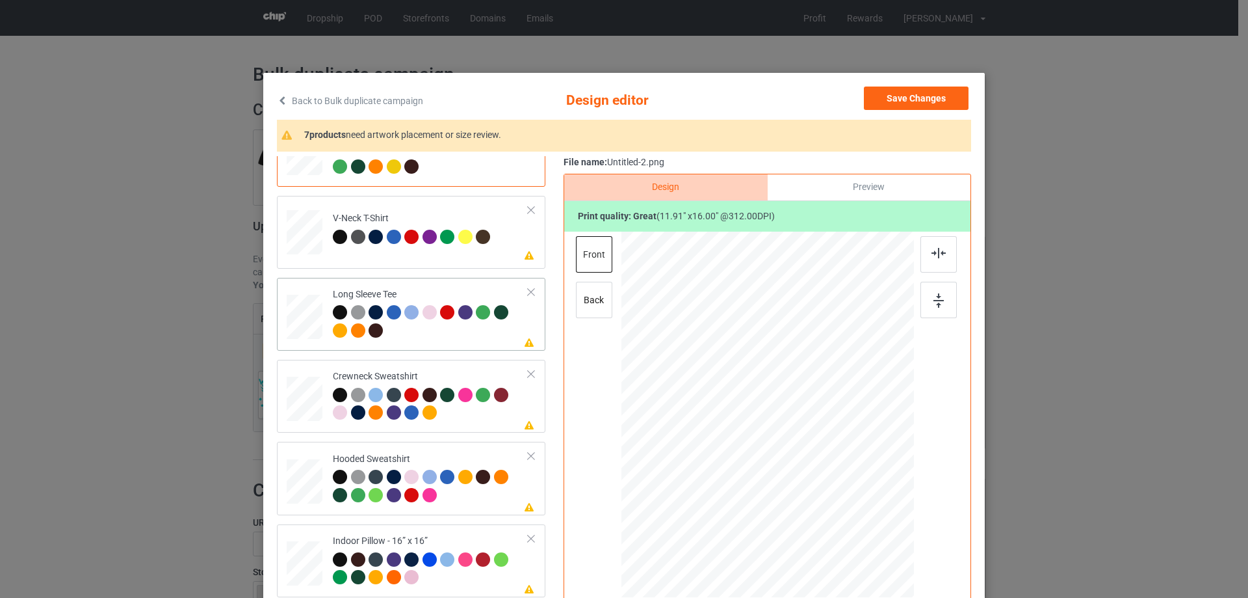
scroll to position [130, 0]
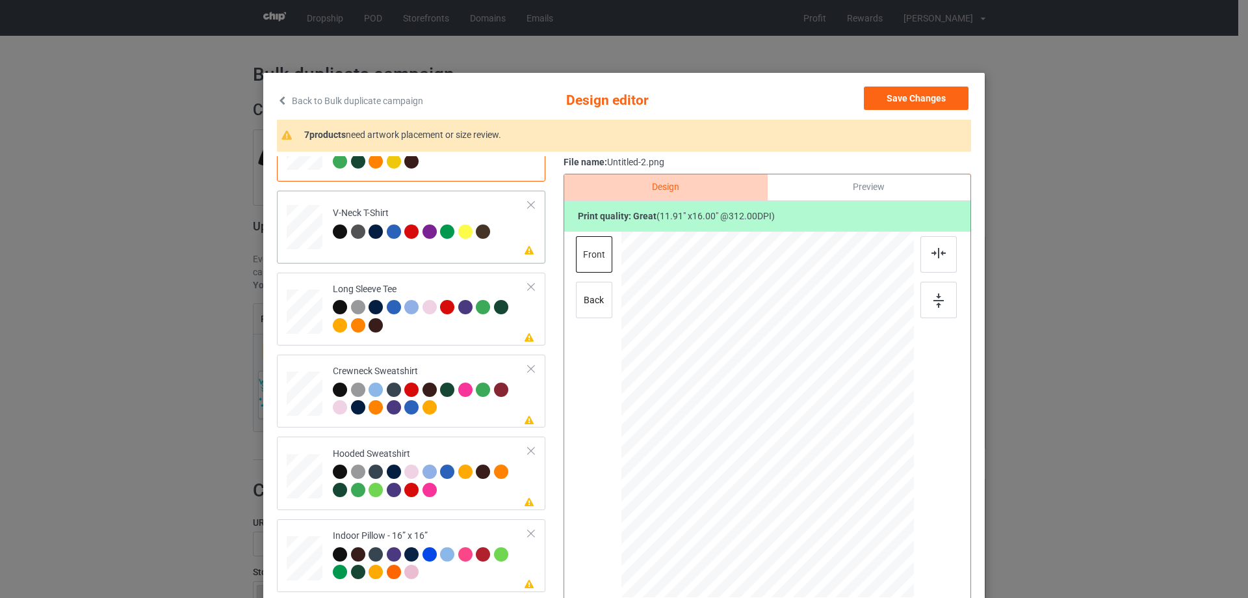
click at [488, 244] on td "Please review artwork placement V-Neck T-Shirt" at bounding box center [431, 224] width 210 height 57
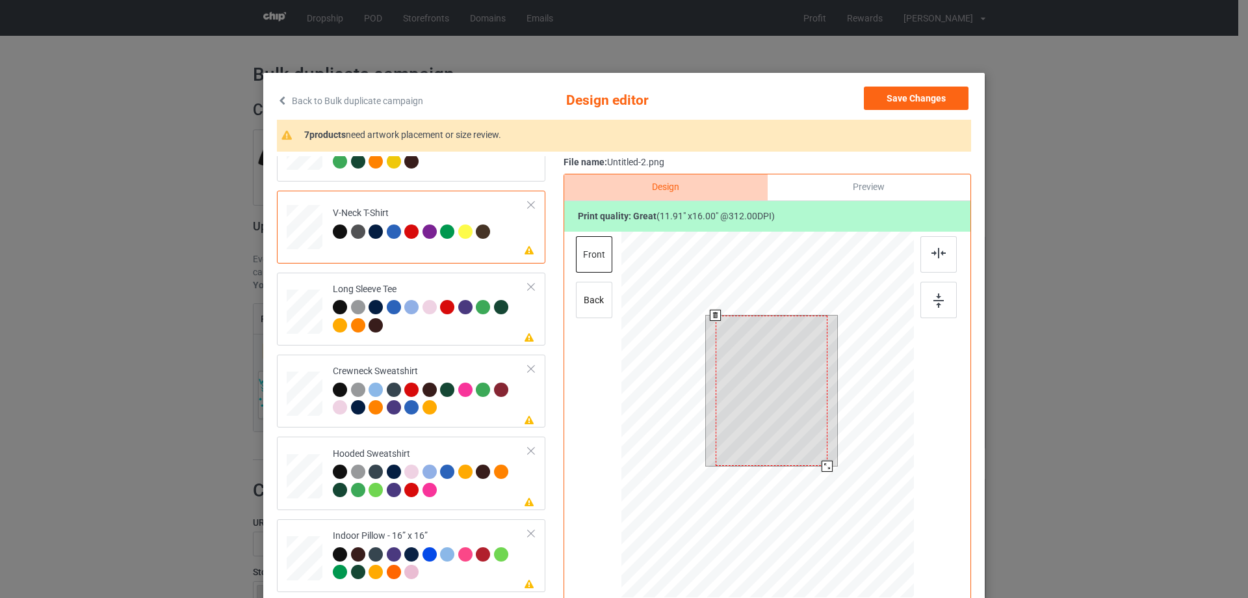
click at [802, 339] on div at bounding box center [772, 390] width 112 height 150
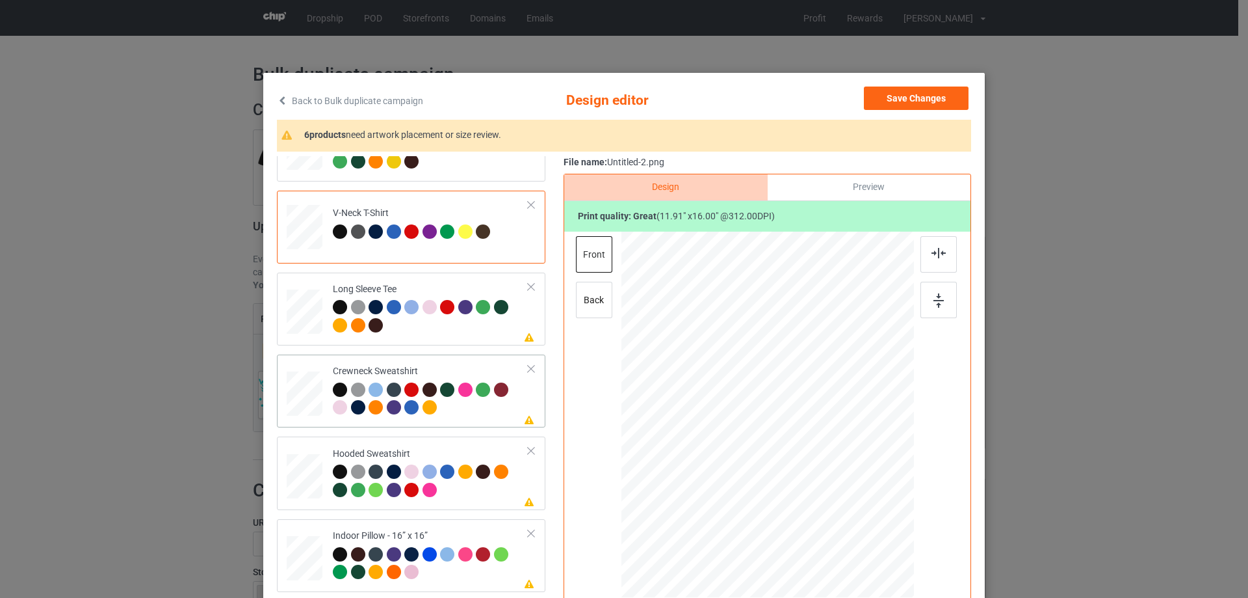
scroll to position [195, 0]
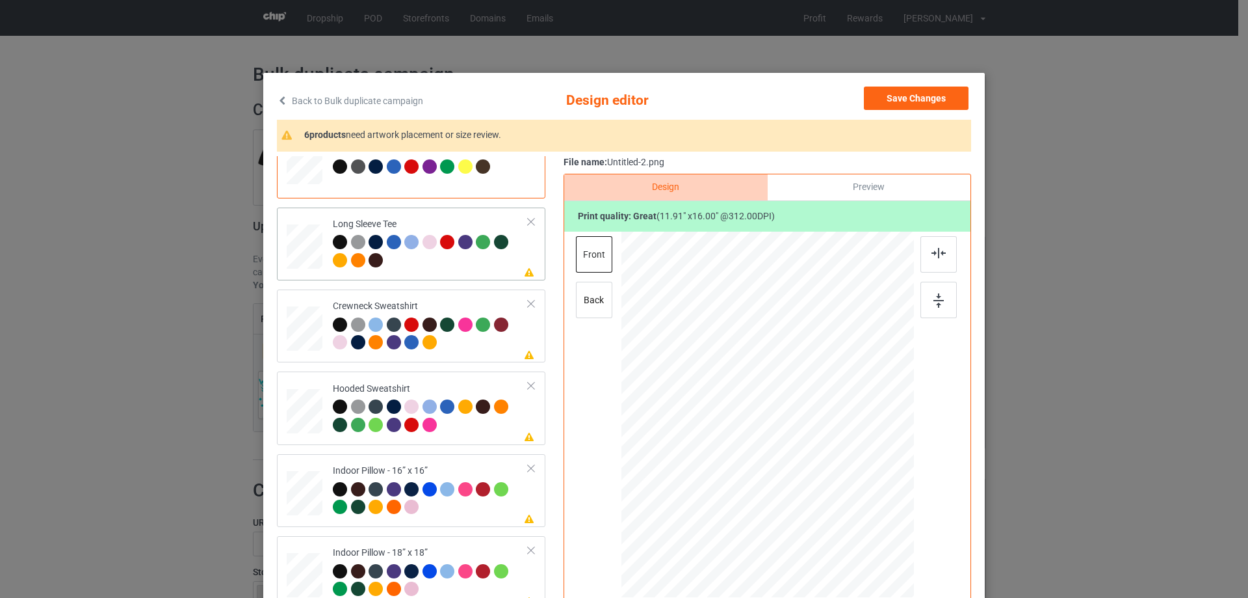
click at [481, 267] on div at bounding box center [431, 253] width 196 height 36
click at [761, 395] on div at bounding box center [775, 383] width 93 height 125
click at [451, 353] on div at bounding box center [431, 335] width 196 height 36
click at [775, 376] on div at bounding box center [772, 387] width 110 height 148
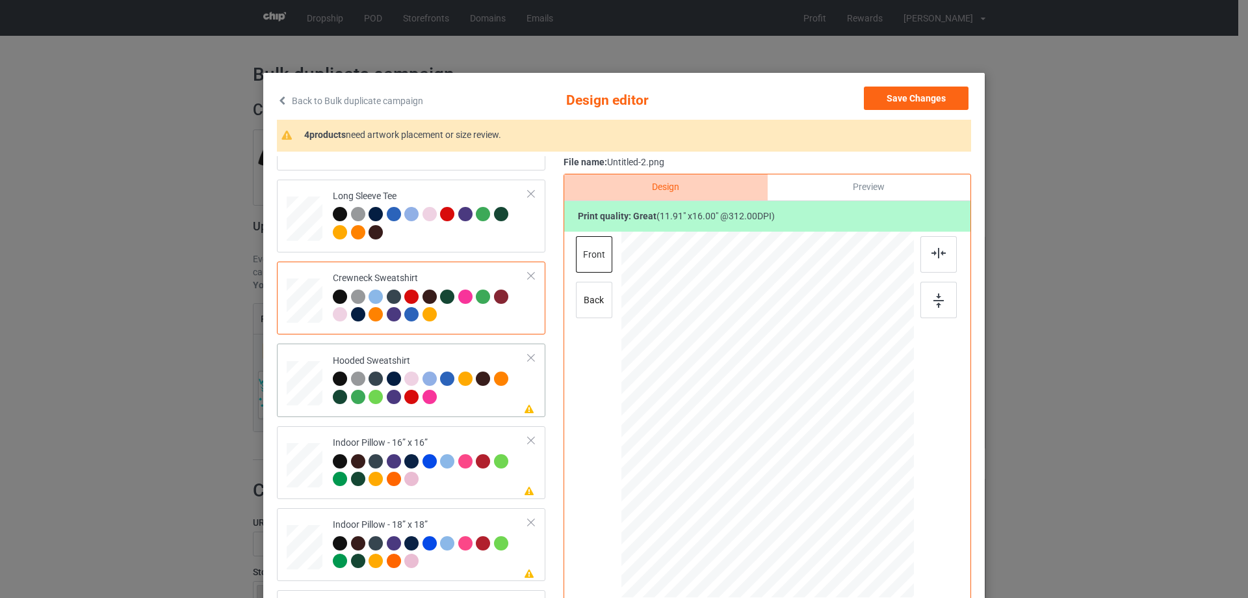
click at [491, 393] on div at bounding box center [431, 389] width 196 height 36
click at [768, 374] on div at bounding box center [768, 400] width 338 height 338
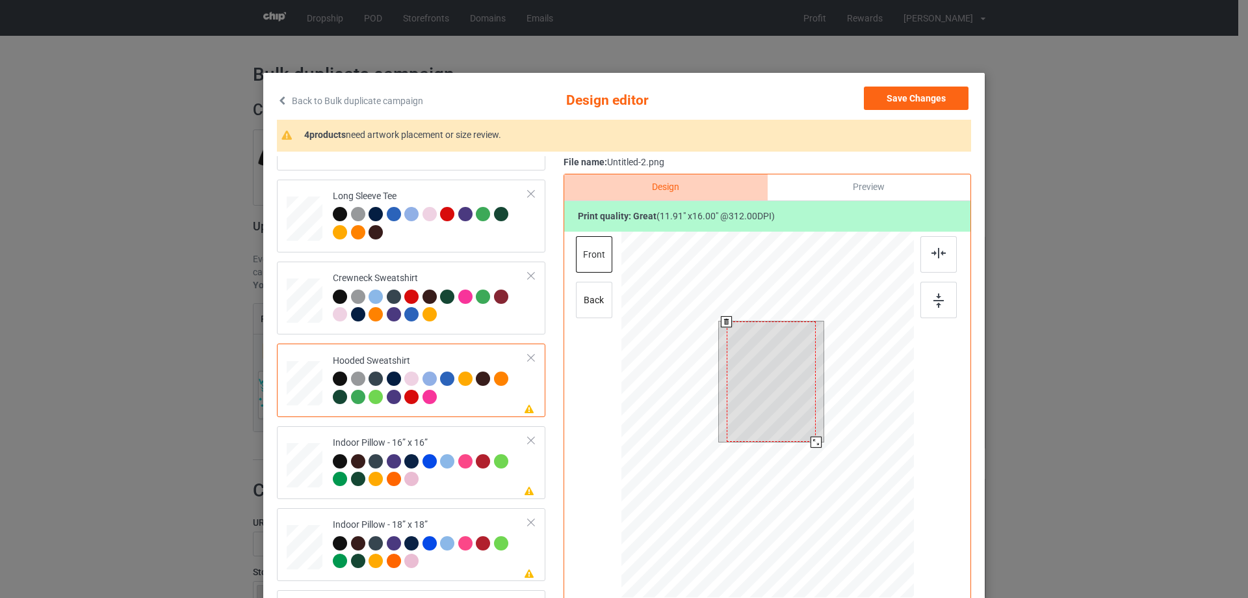
click at [770, 386] on div at bounding box center [771, 381] width 89 height 120
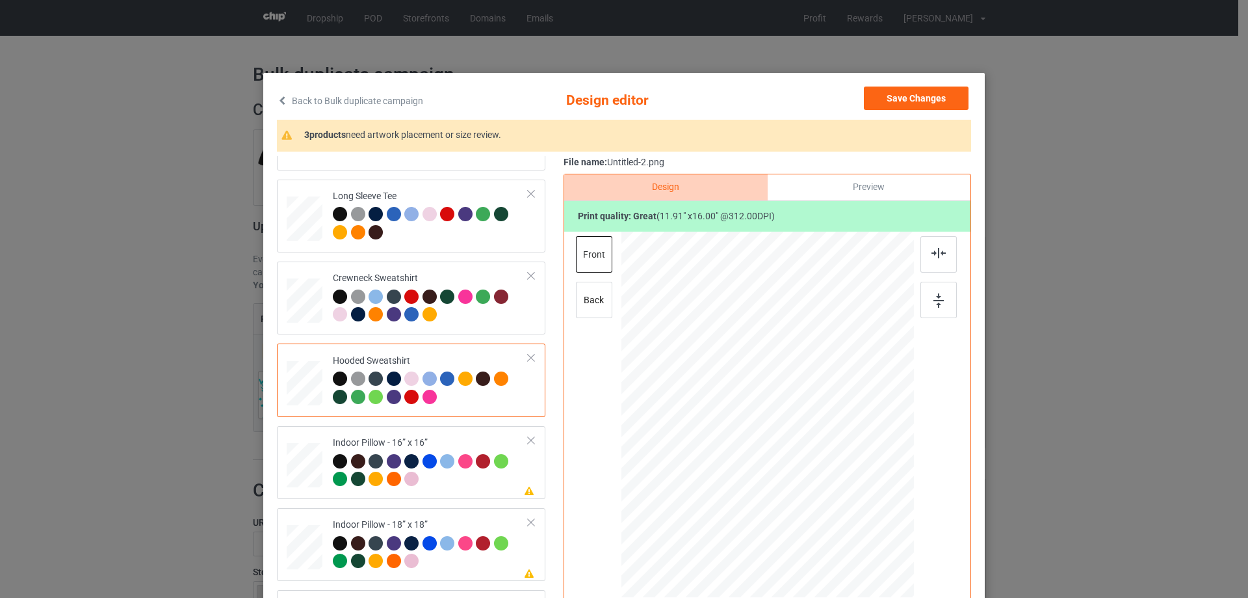
scroll to position [130, 0]
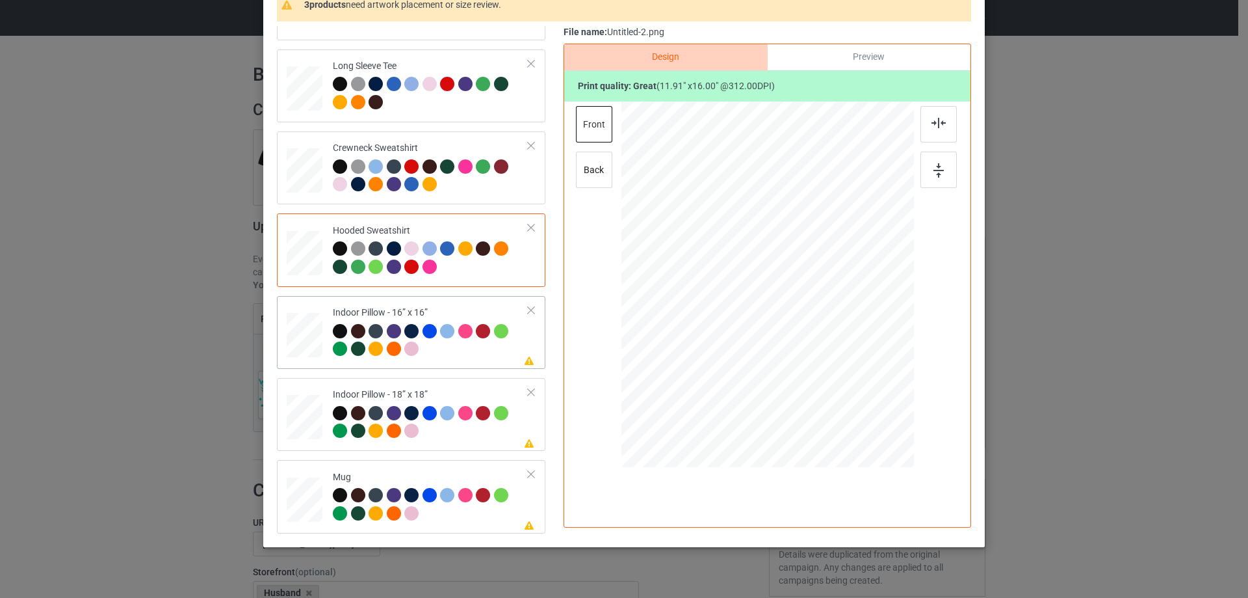
click at [484, 356] on div at bounding box center [431, 342] width 196 height 36
drag, startPoint x: 845, startPoint y: 404, endPoint x: 839, endPoint y: 384, distance: 21.0
click at [839, 384] on div at bounding box center [842, 385] width 11 height 11
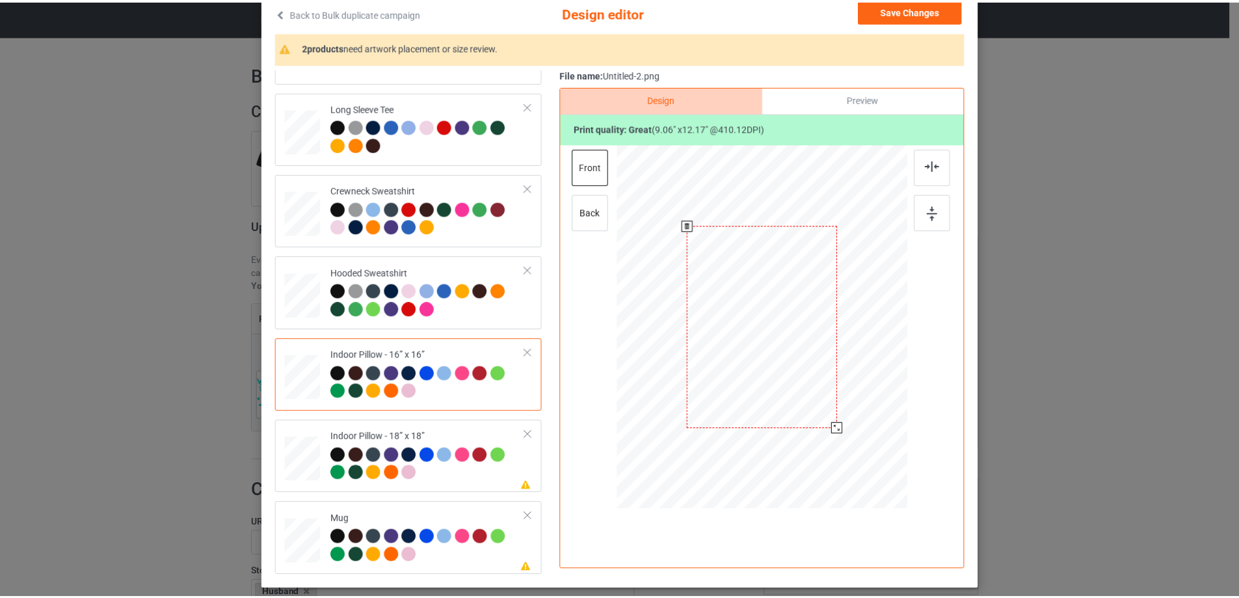
scroll to position [65, 0]
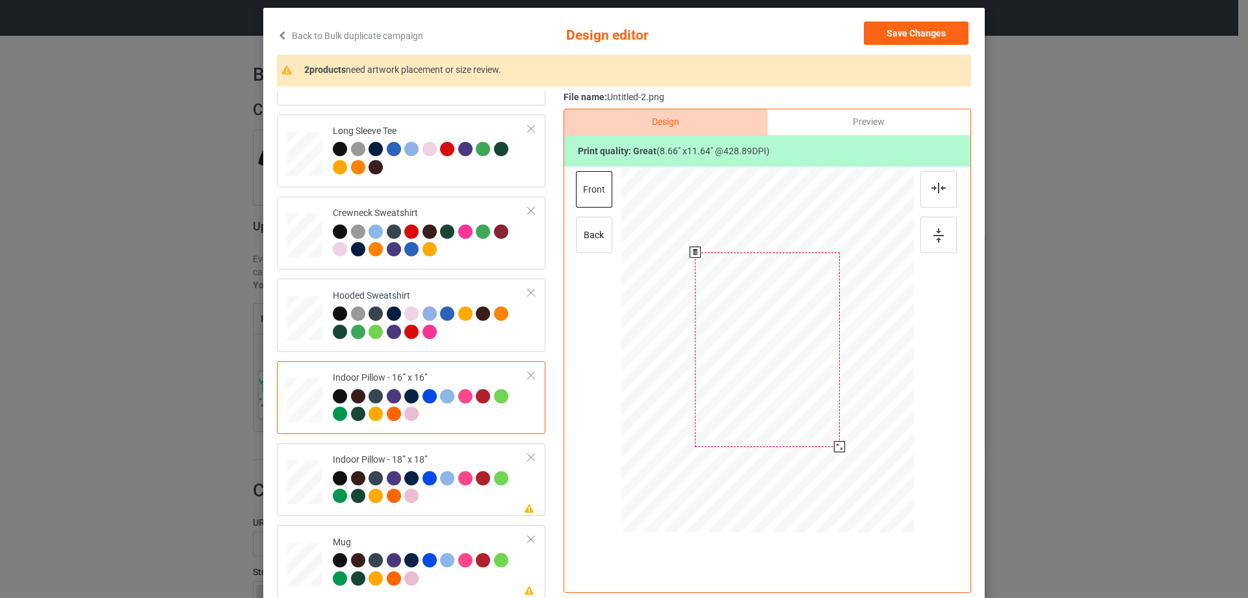
click at [839, 446] on div at bounding box center [839, 446] width 11 height 11
click at [895, 134] on div "Preview" at bounding box center [869, 122] width 203 height 26
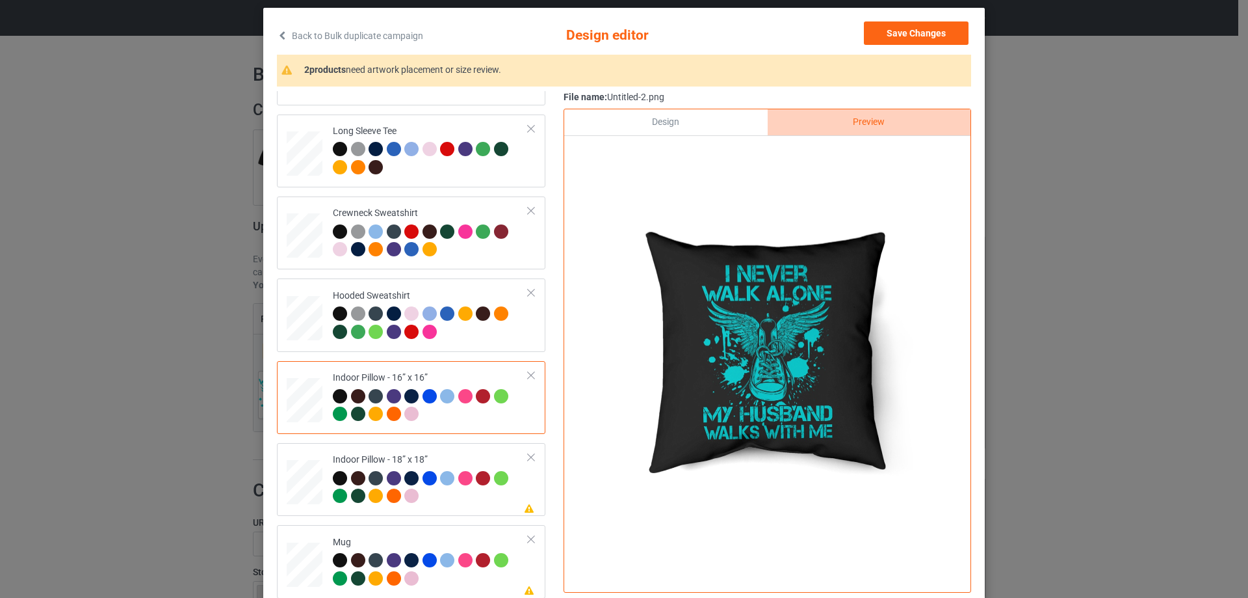
click at [721, 127] on div "Design" at bounding box center [665, 122] width 203 height 26
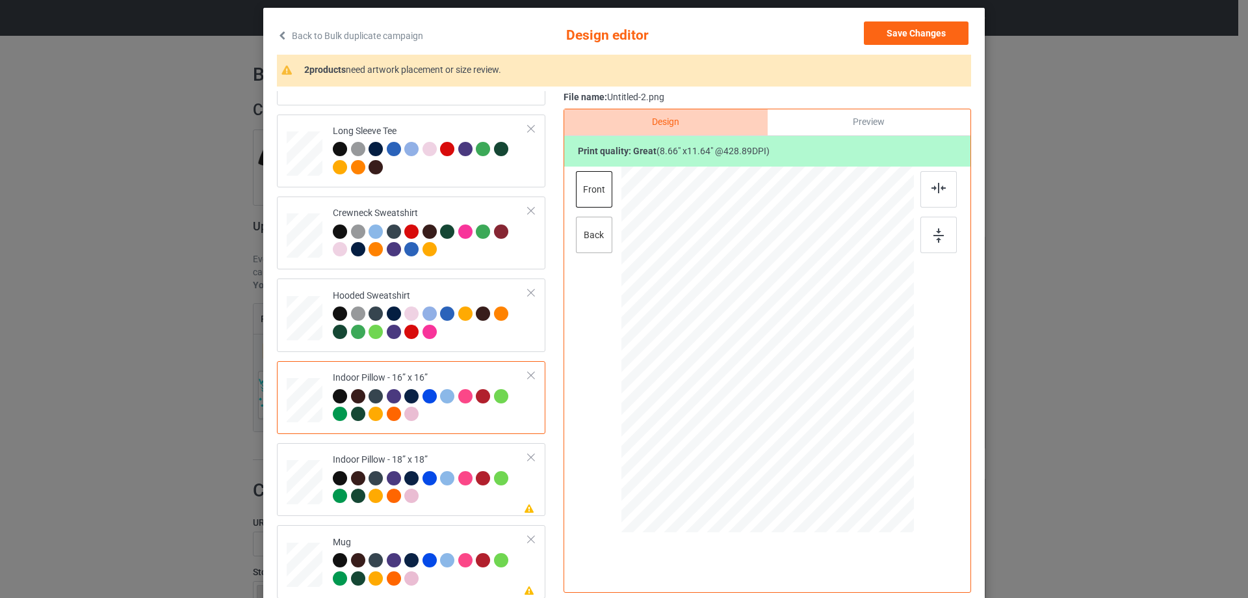
click at [589, 235] on div "back" at bounding box center [594, 235] width 36 height 36
drag, startPoint x: 847, startPoint y: 466, endPoint x: 835, endPoint y: 443, distance: 25.9
click at [835, 443] on div at bounding box center [839, 446] width 11 height 11
click at [485, 456] on div "Indoor Pillow - 18” x 18”" at bounding box center [431, 477] width 196 height 49
drag, startPoint x: 849, startPoint y: 467, endPoint x: 838, endPoint y: 445, distance: 24.4
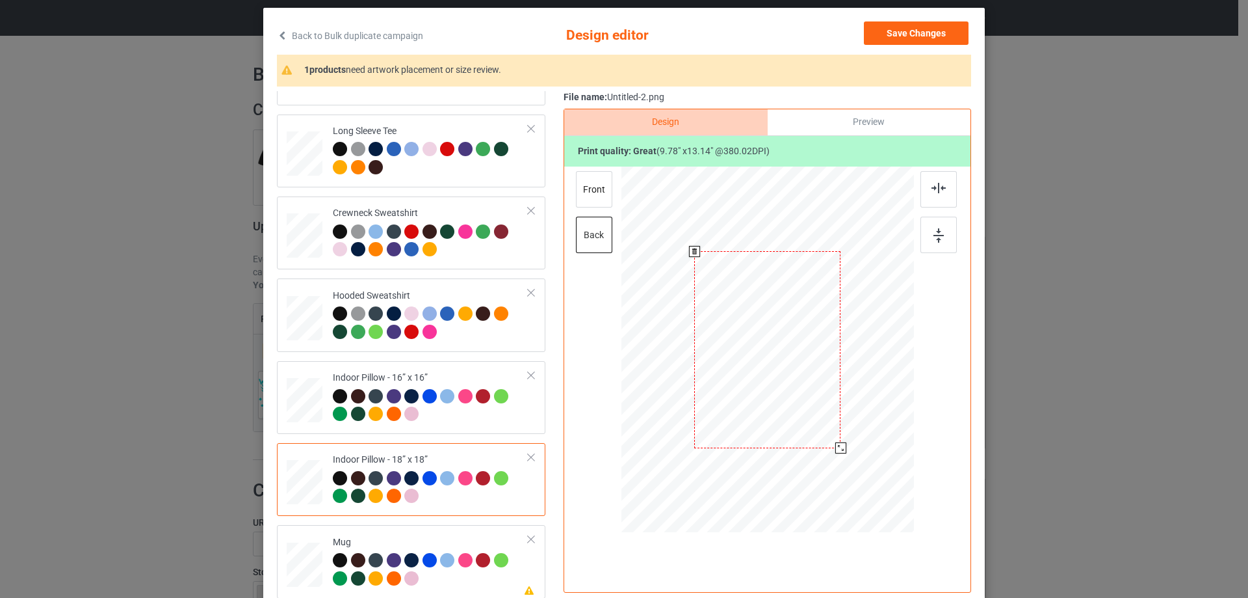
click at [838, 445] on div at bounding box center [841, 447] width 11 height 11
click at [569, 188] on div "Design Preview Print quality: great ( 9.78 " x 13.14 " @ 380.02 DPI) front back" at bounding box center [768, 351] width 408 height 484
click at [578, 189] on div "front" at bounding box center [594, 189] width 36 height 36
drag, startPoint x: 849, startPoint y: 467, endPoint x: 840, endPoint y: 444, distance: 25.1
click at [840, 444] on div at bounding box center [841, 447] width 11 height 11
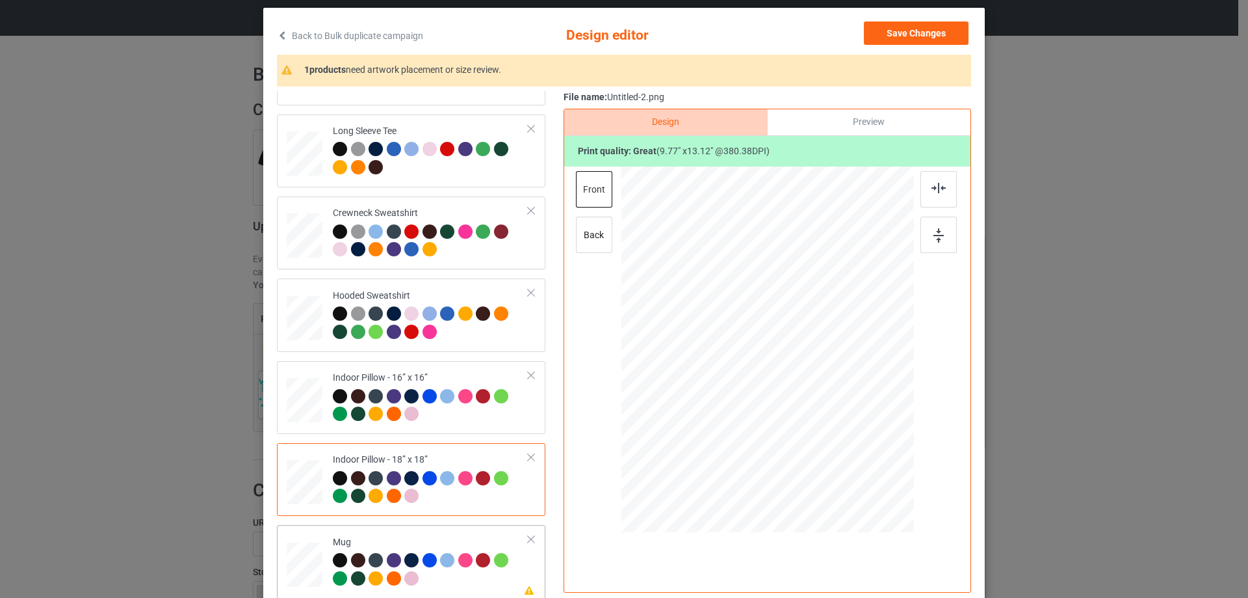
click at [432, 542] on div "Mug" at bounding box center [431, 560] width 196 height 49
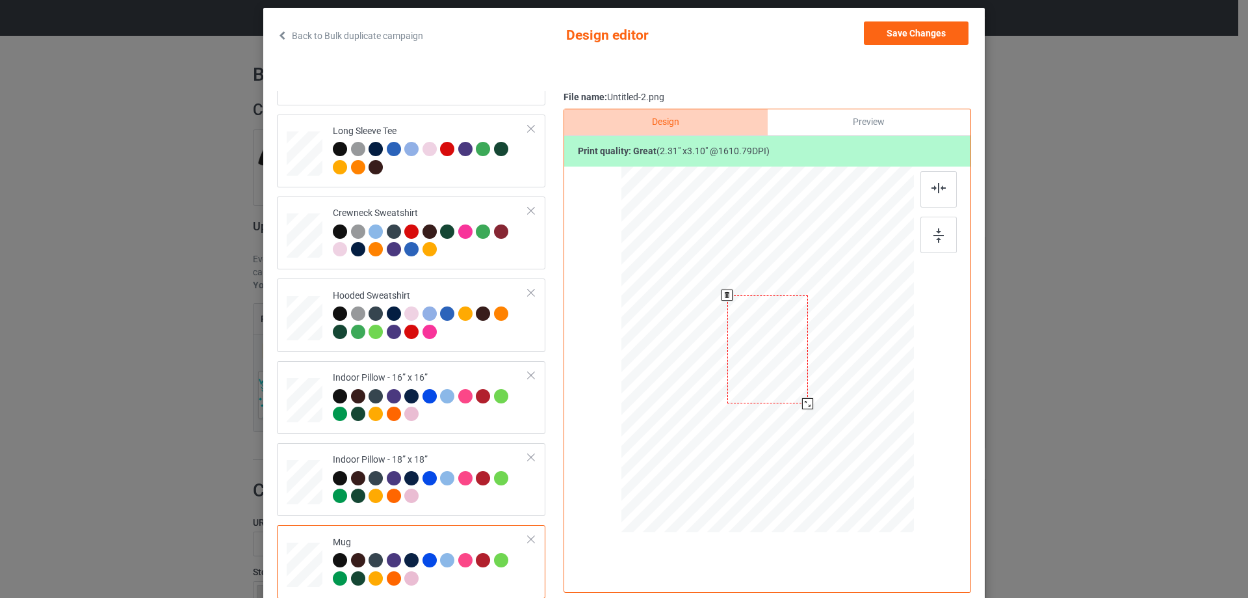
drag, startPoint x: 849, startPoint y: 465, endPoint x: 824, endPoint y: 376, distance: 92.4
click at [824, 376] on div at bounding box center [768, 349] width 293 height 122
drag, startPoint x: 774, startPoint y: 381, endPoint x: 854, endPoint y: 380, distance: 80.6
click at [854, 380] on div at bounding box center [848, 349] width 81 height 109
click at [927, 220] on div at bounding box center [939, 235] width 36 height 36
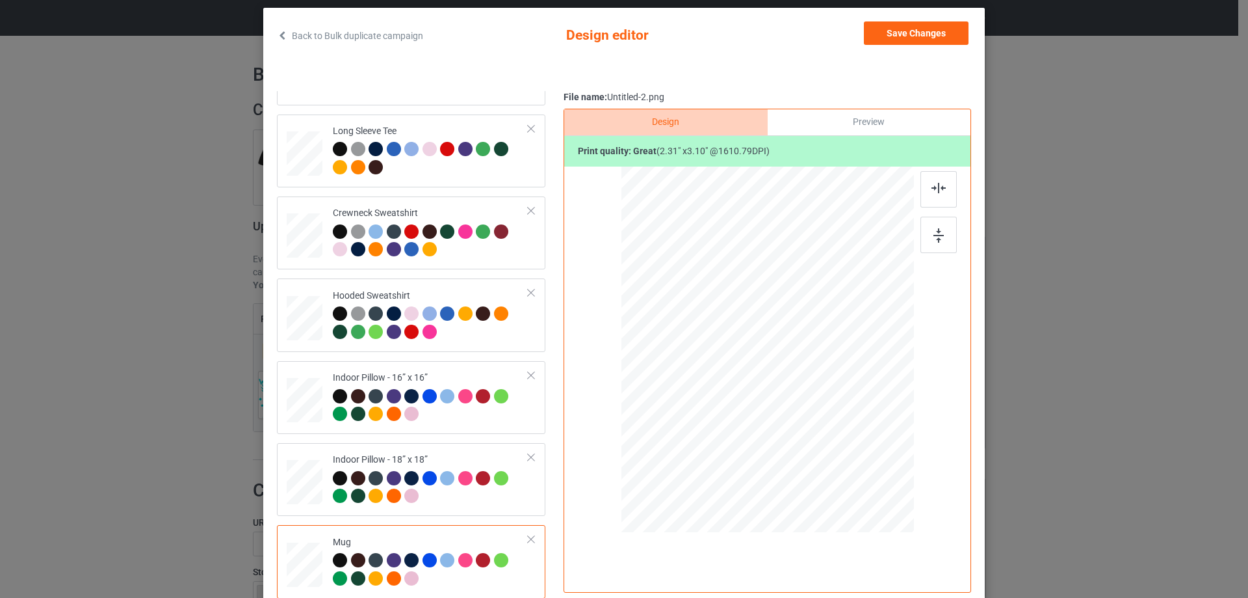
click at [850, 126] on div "Preview" at bounding box center [869, 122] width 203 height 26
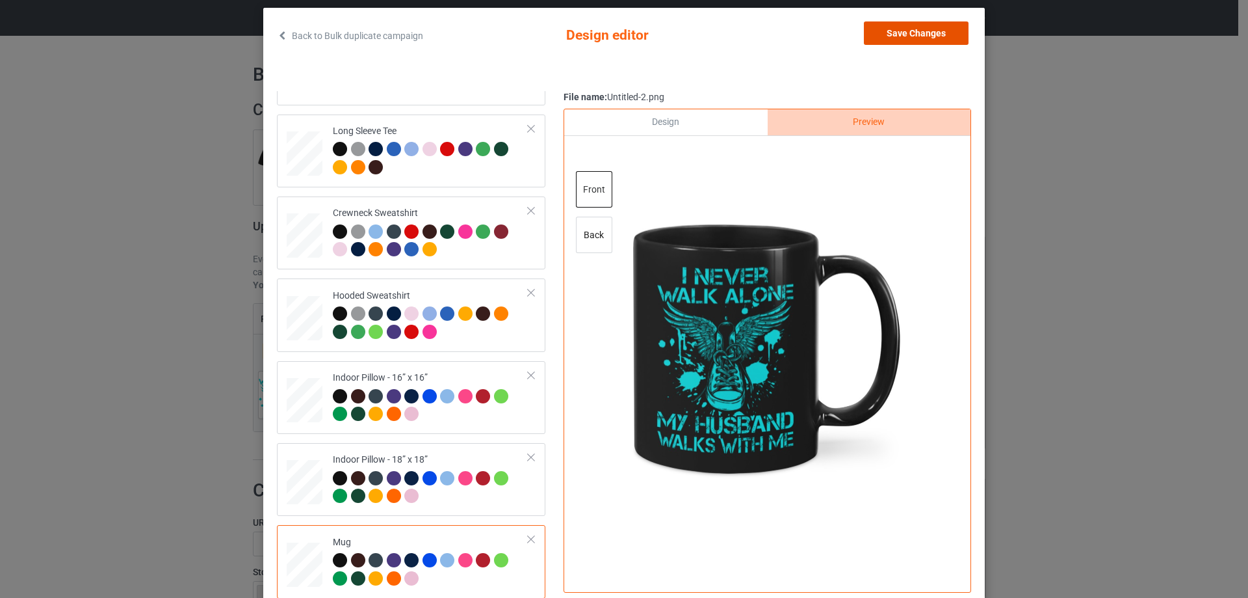
click at [894, 31] on button "Save Changes" at bounding box center [916, 32] width 105 height 23
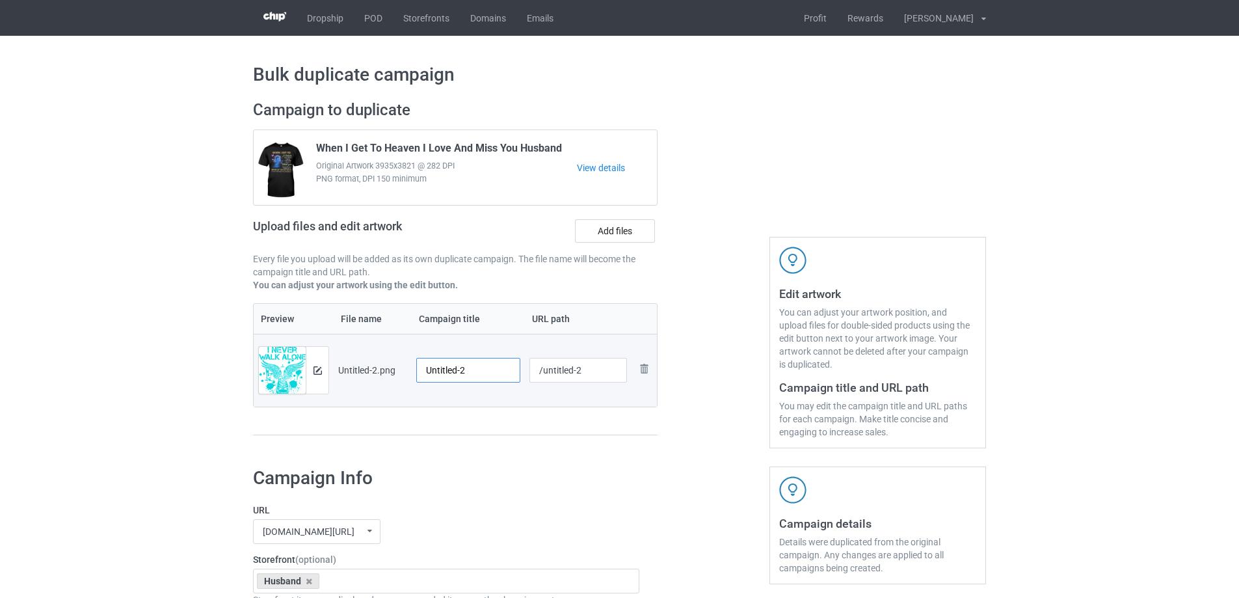
click at [458, 362] on input "Untitled-2" at bounding box center [468, 370] width 104 height 25
paste input "Never Walk Alone My Husband Walks With Me"
type input "Never Walk Alone My Husband Walks With Me"
click at [485, 416] on div "Preview File name Campaign title URL path Preview and edit artwork Untitled-2.p…" at bounding box center [455, 369] width 404 height 133
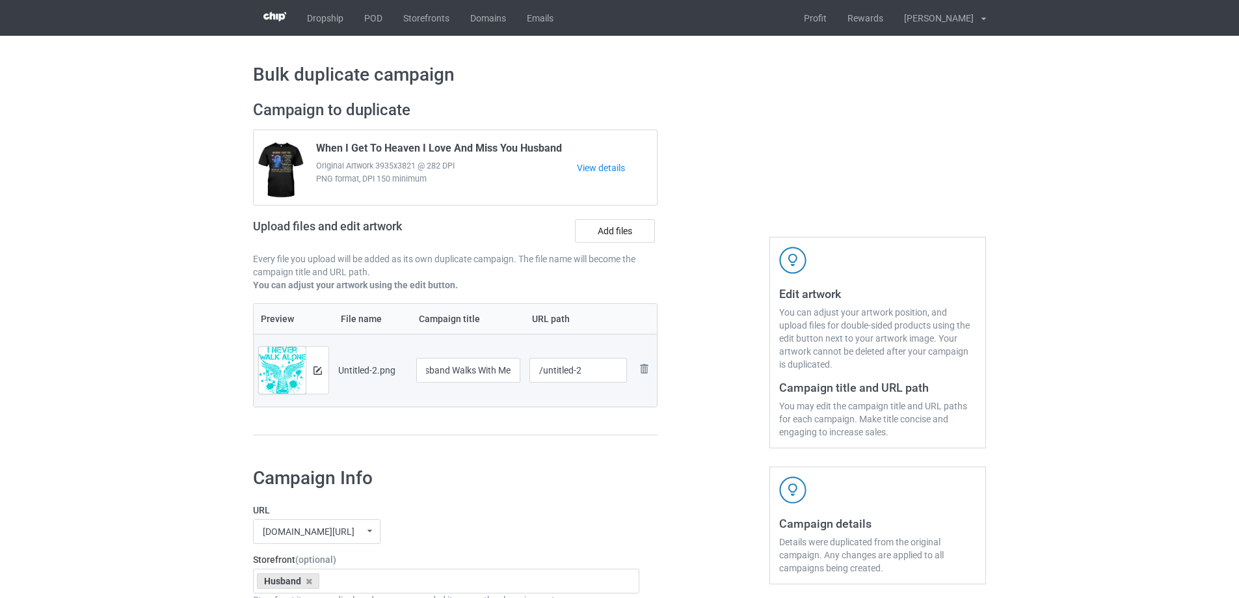
scroll to position [0, 0]
drag, startPoint x: 543, startPoint y: 371, endPoint x: 598, endPoint y: 376, distance: 54.8
click at [598, 376] on input "/untitled-2" at bounding box center [578, 370] width 98 height 25
drag, startPoint x: 565, startPoint y: 372, endPoint x: 574, endPoint y: 376, distance: 10.2
click at [575, 373] on input "/hnwa2" at bounding box center [578, 370] width 98 height 25
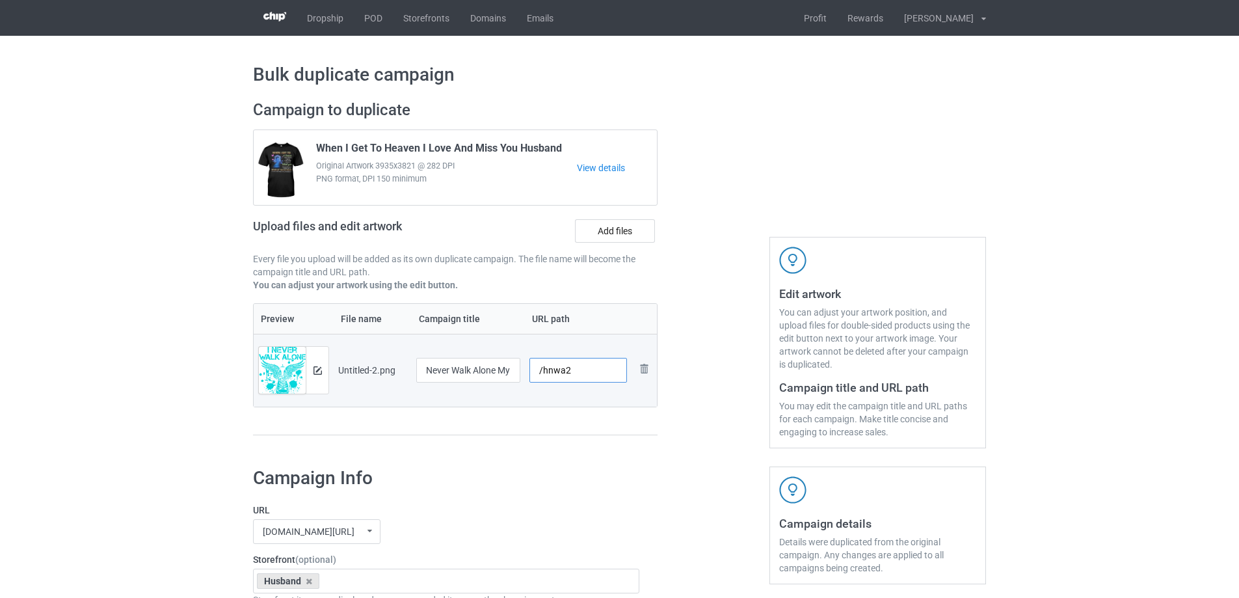
type input "/hnwa2"
click at [564, 407] on table "Preview File name Campaign title URL path Preview and edit artwork Untitled-2.p…" at bounding box center [455, 355] width 404 height 104
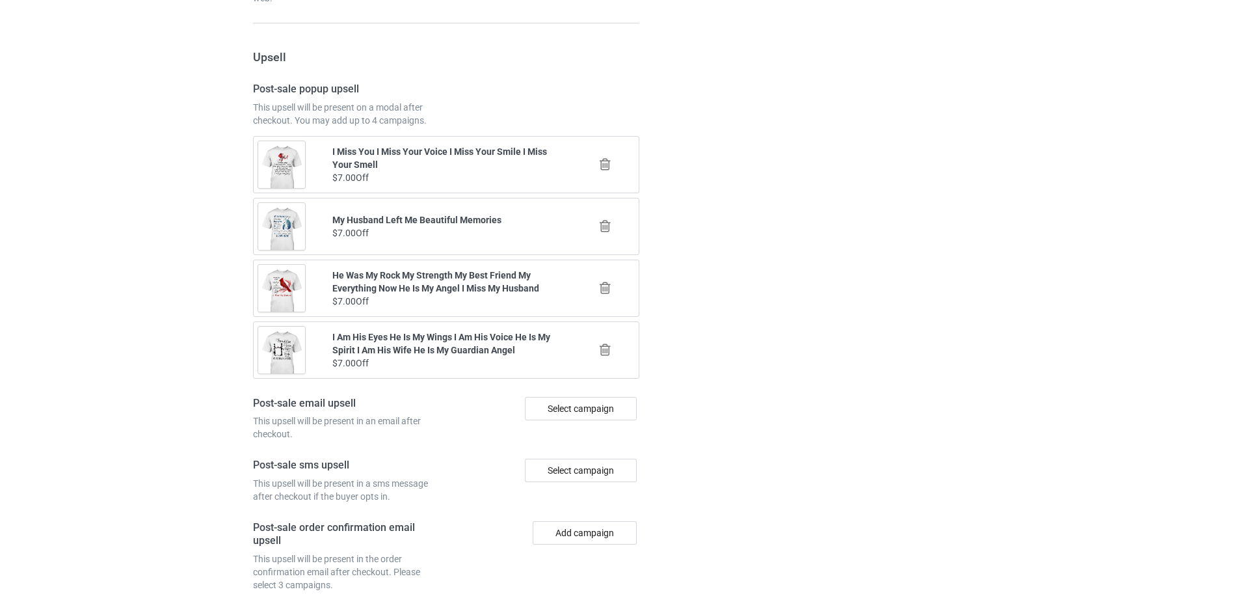
scroll to position [1514, 0]
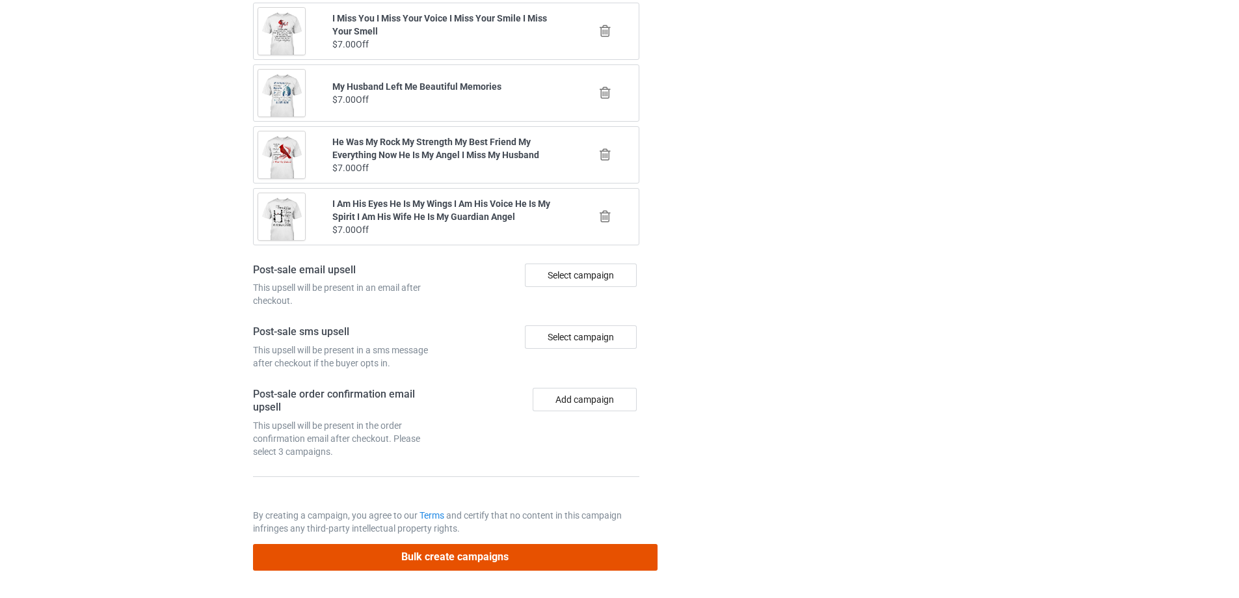
click at [461, 547] on button "Bulk create campaigns" at bounding box center [455, 557] width 404 height 27
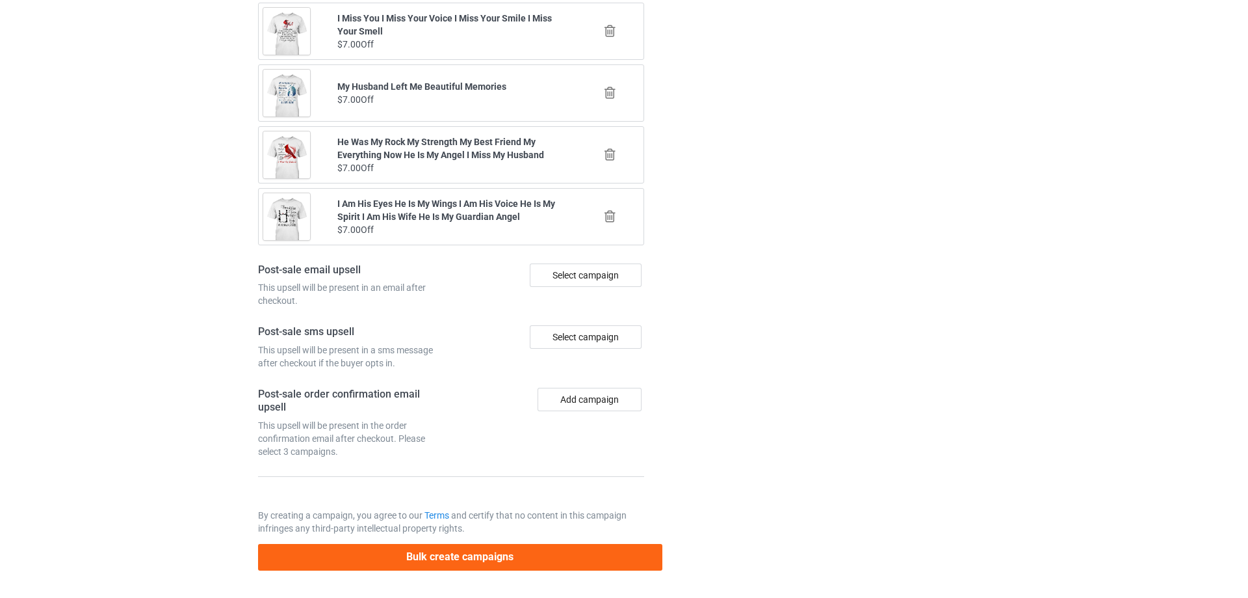
scroll to position [0, 0]
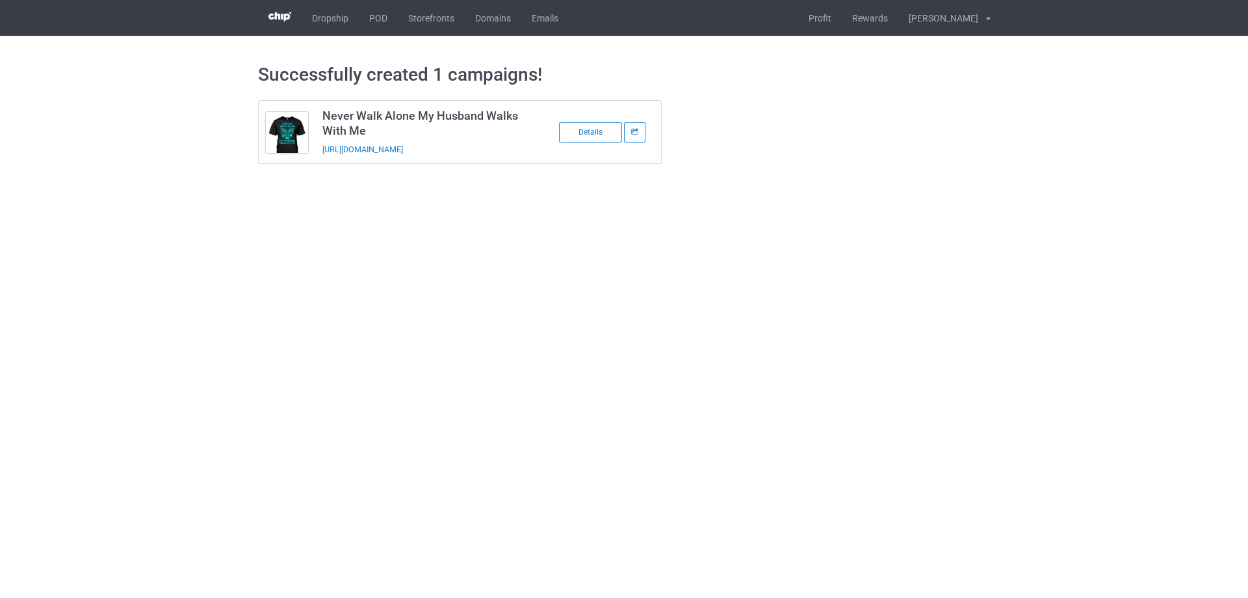
drag, startPoint x: 506, startPoint y: 159, endPoint x: 309, endPoint y: 161, distance: 197.0
click at [309, 161] on tbody "Never Walk Alone My Husband Walks With Me [URL][DOMAIN_NAME] Details" at bounding box center [460, 132] width 403 height 62
copy tbody "Never Walk Alone My Husband Walks With Me [URL][DOMAIN_NAME]"
click at [403, 151] on link "[URL][DOMAIN_NAME]" at bounding box center [362, 149] width 81 height 10
